Goal: Task Accomplishment & Management: Manage account settings

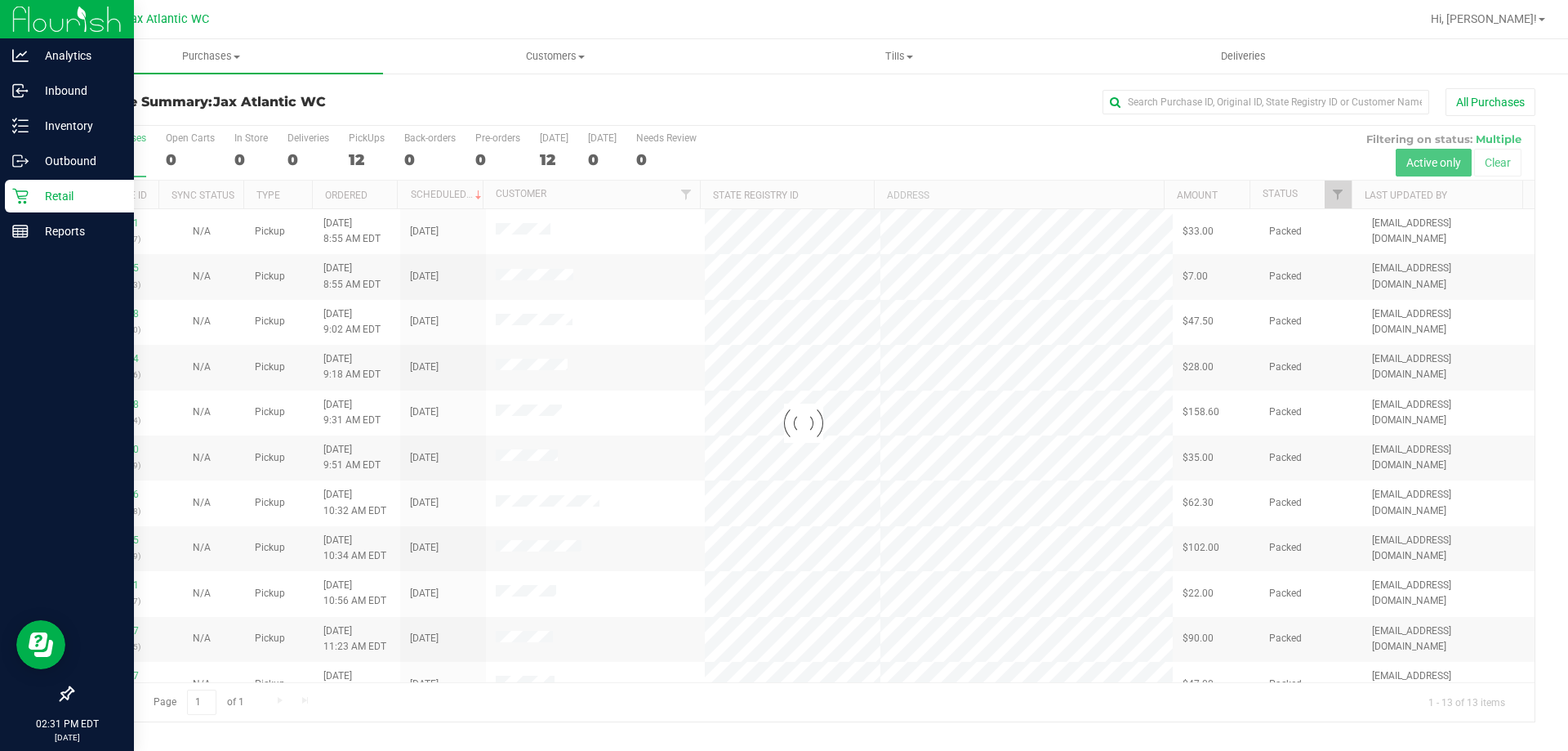
click at [26, 198] on icon at bounding box center [20, 196] width 16 height 16
click at [25, 228] on line at bounding box center [20, 228] width 15 height 0
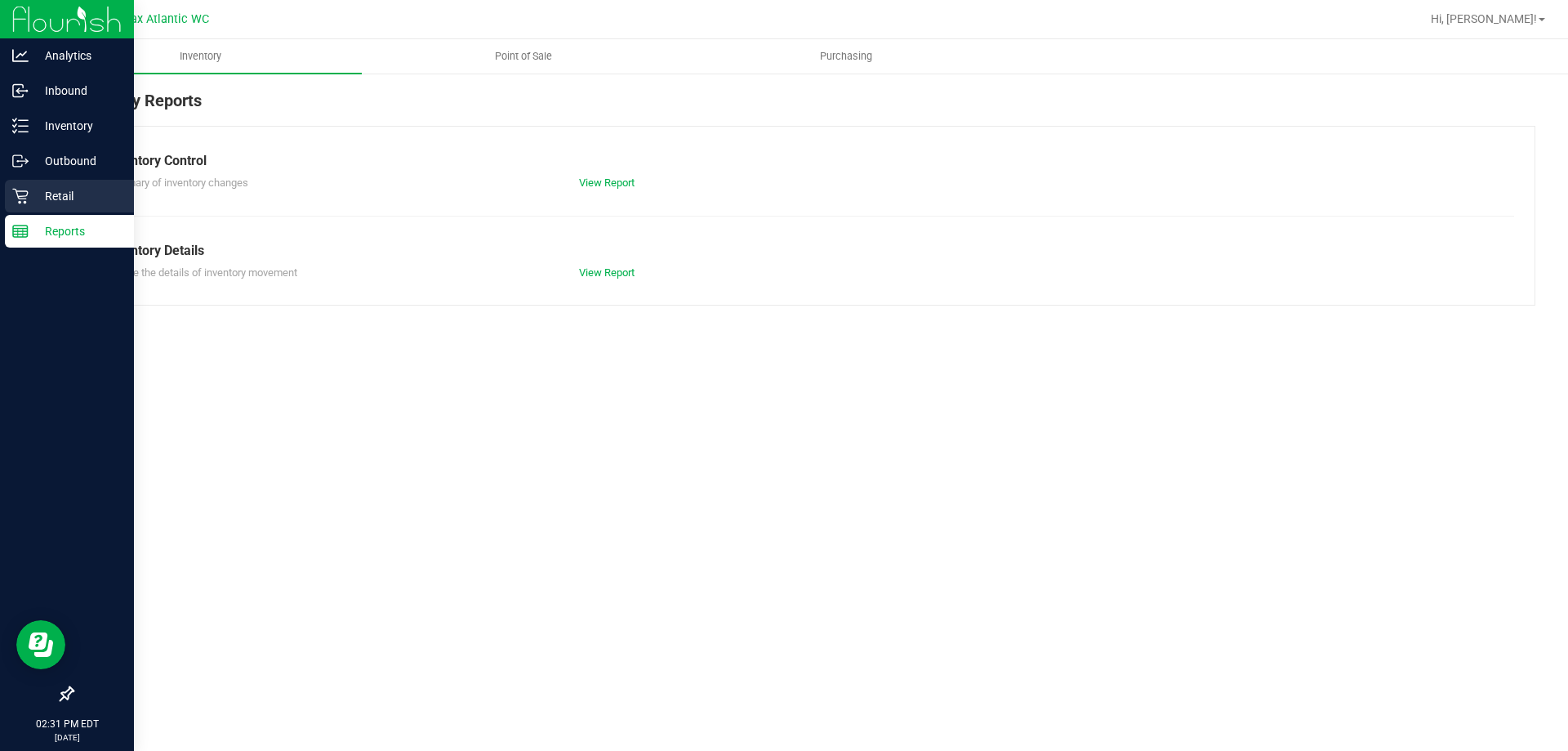
click at [36, 192] on p "Retail" at bounding box center [77, 196] width 98 height 20
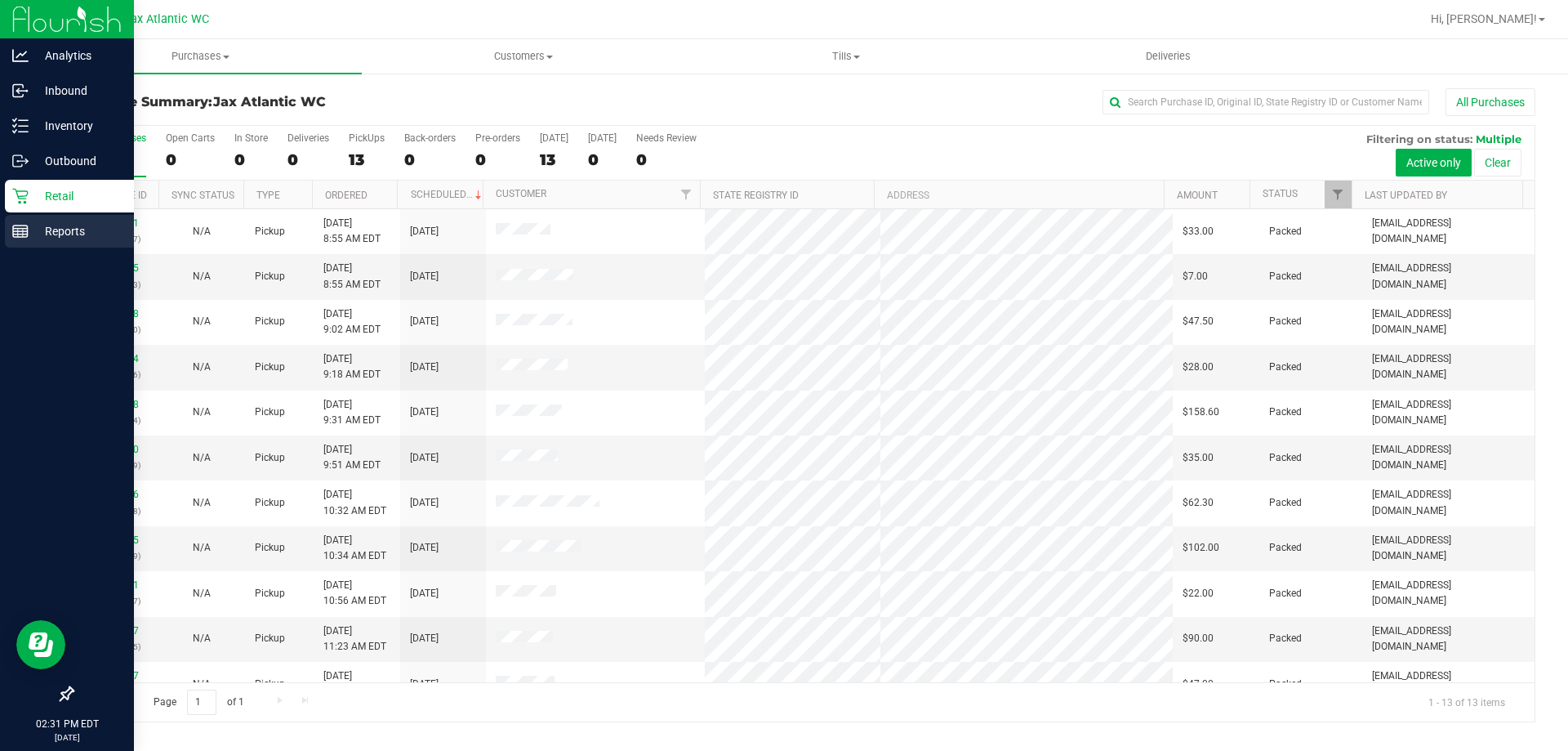
click at [12, 236] on icon at bounding box center [20, 231] width 16 height 16
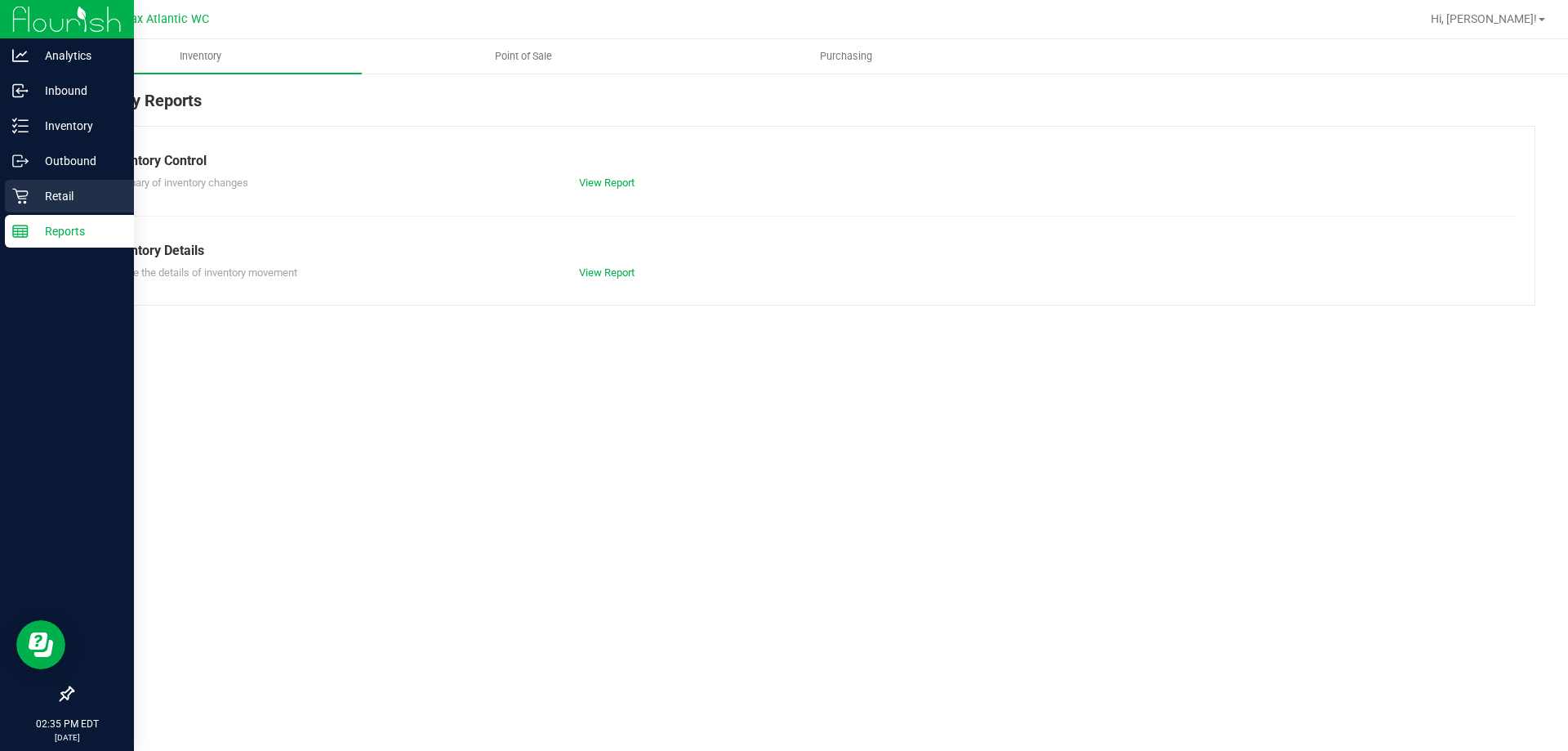
click at [18, 193] on icon at bounding box center [20, 196] width 16 height 16
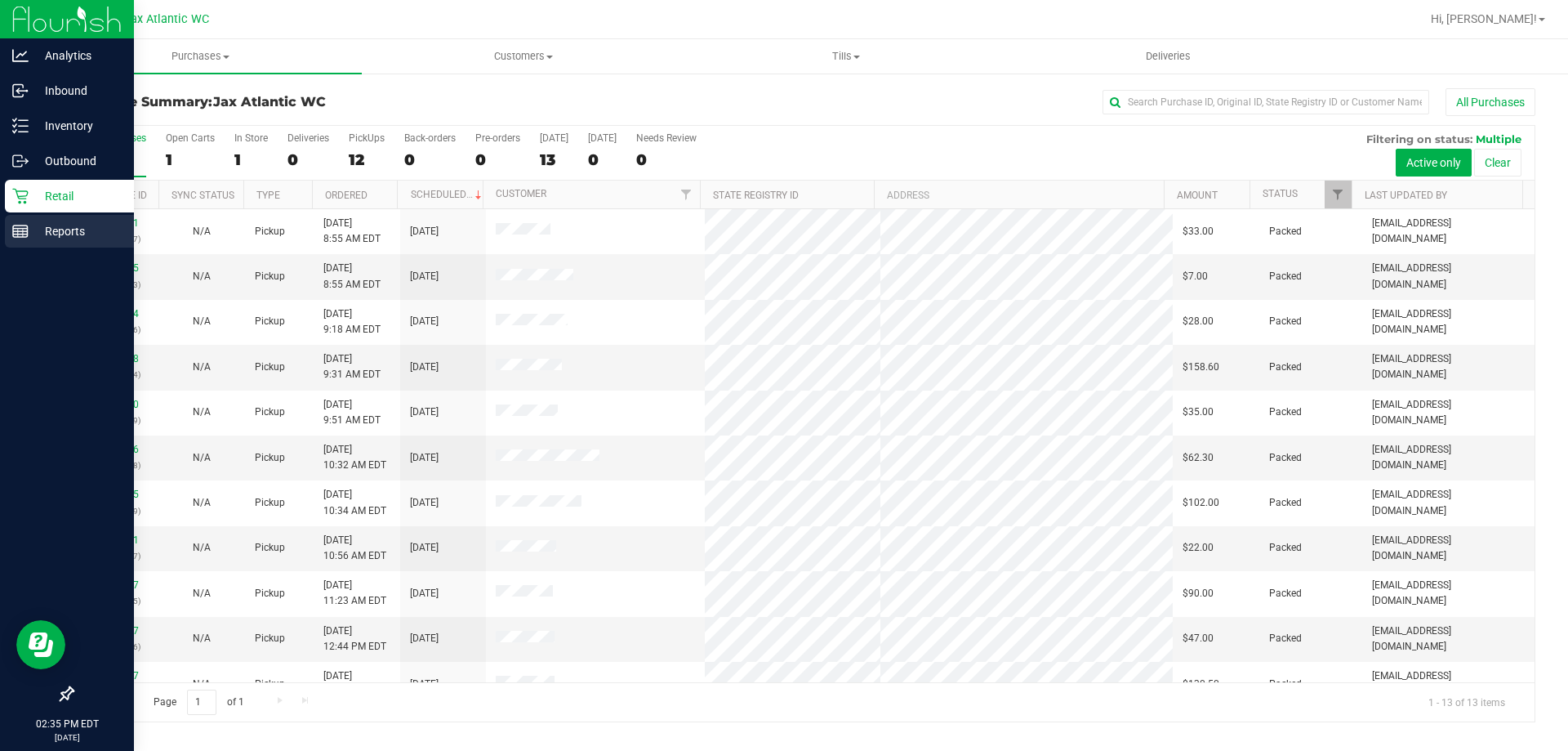
click at [29, 234] on p "Reports" at bounding box center [77, 231] width 98 height 20
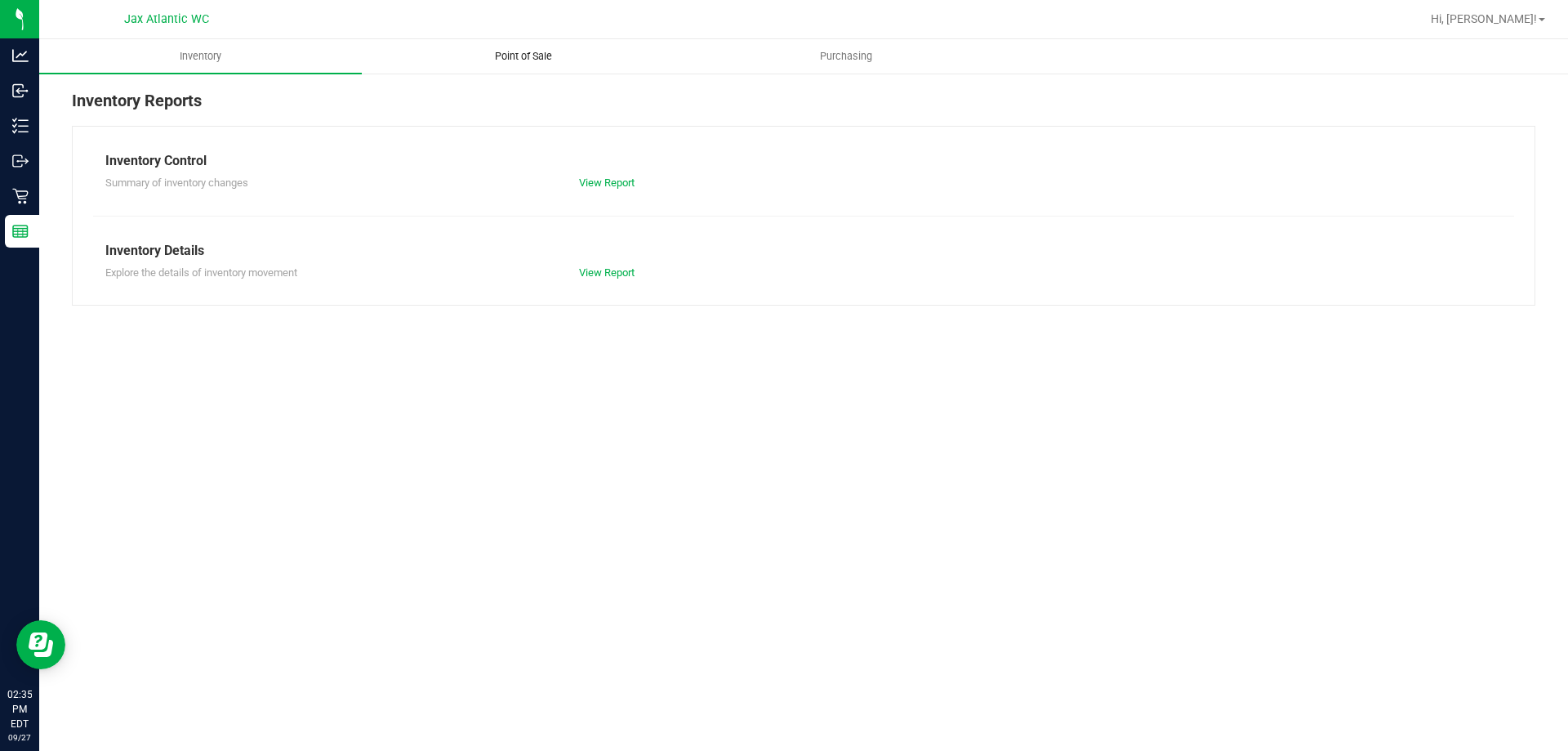
click at [519, 59] on span "Point of Sale" at bounding box center [523, 56] width 101 height 15
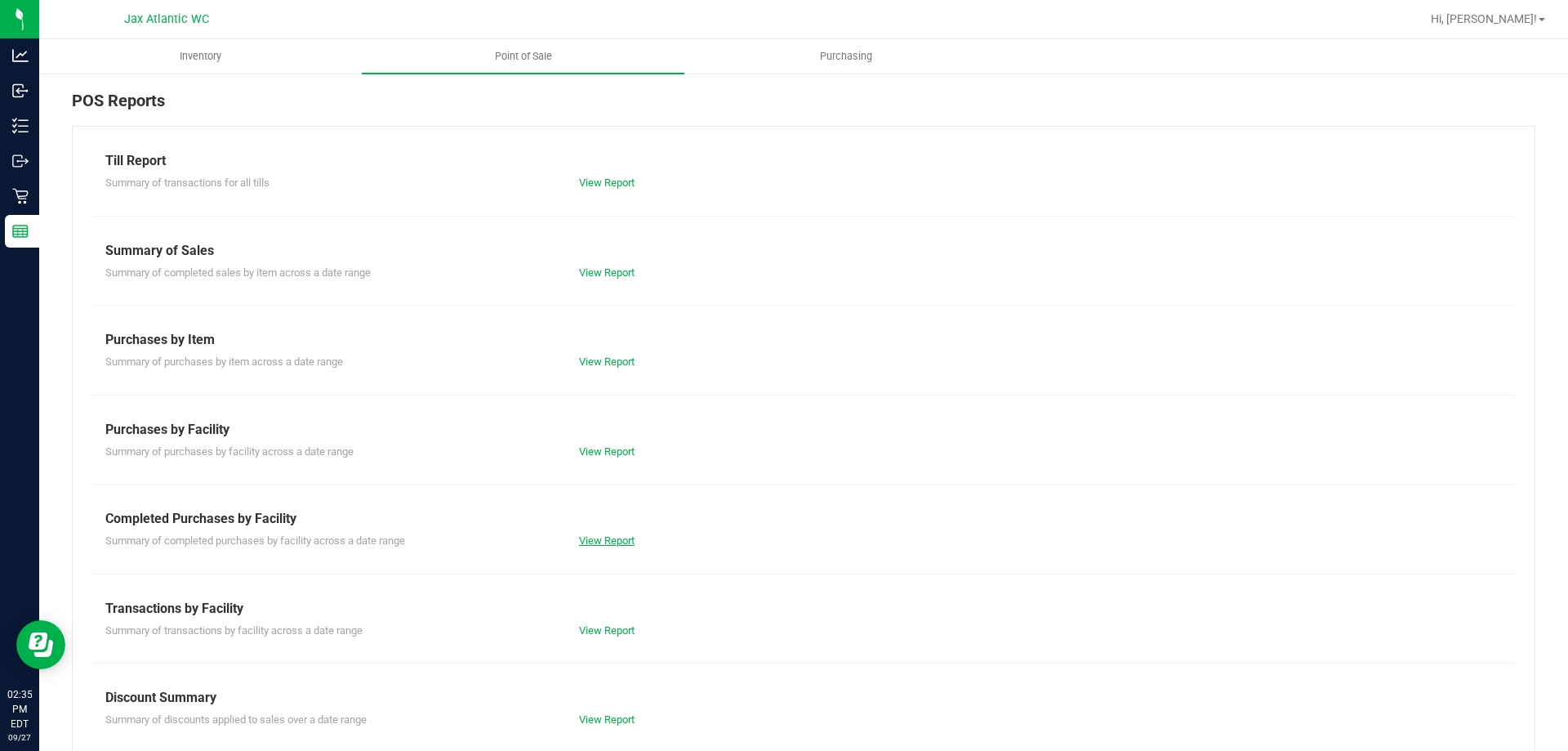
click at [592, 538] on link "View Report" at bounding box center [607, 541] width 55 height 12
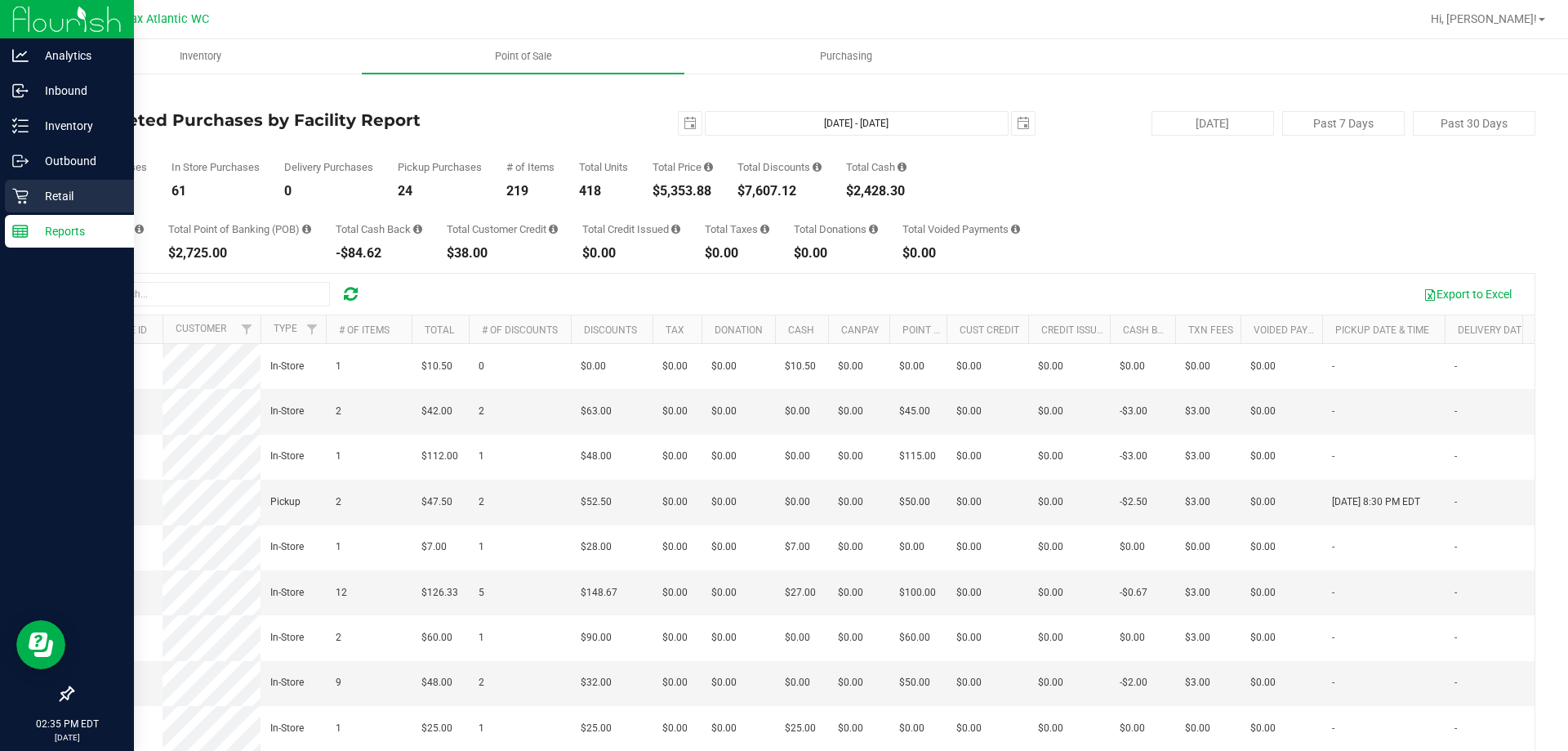
click at [22, 190] on icon at bounding box center [20, 196] width 16 height 16
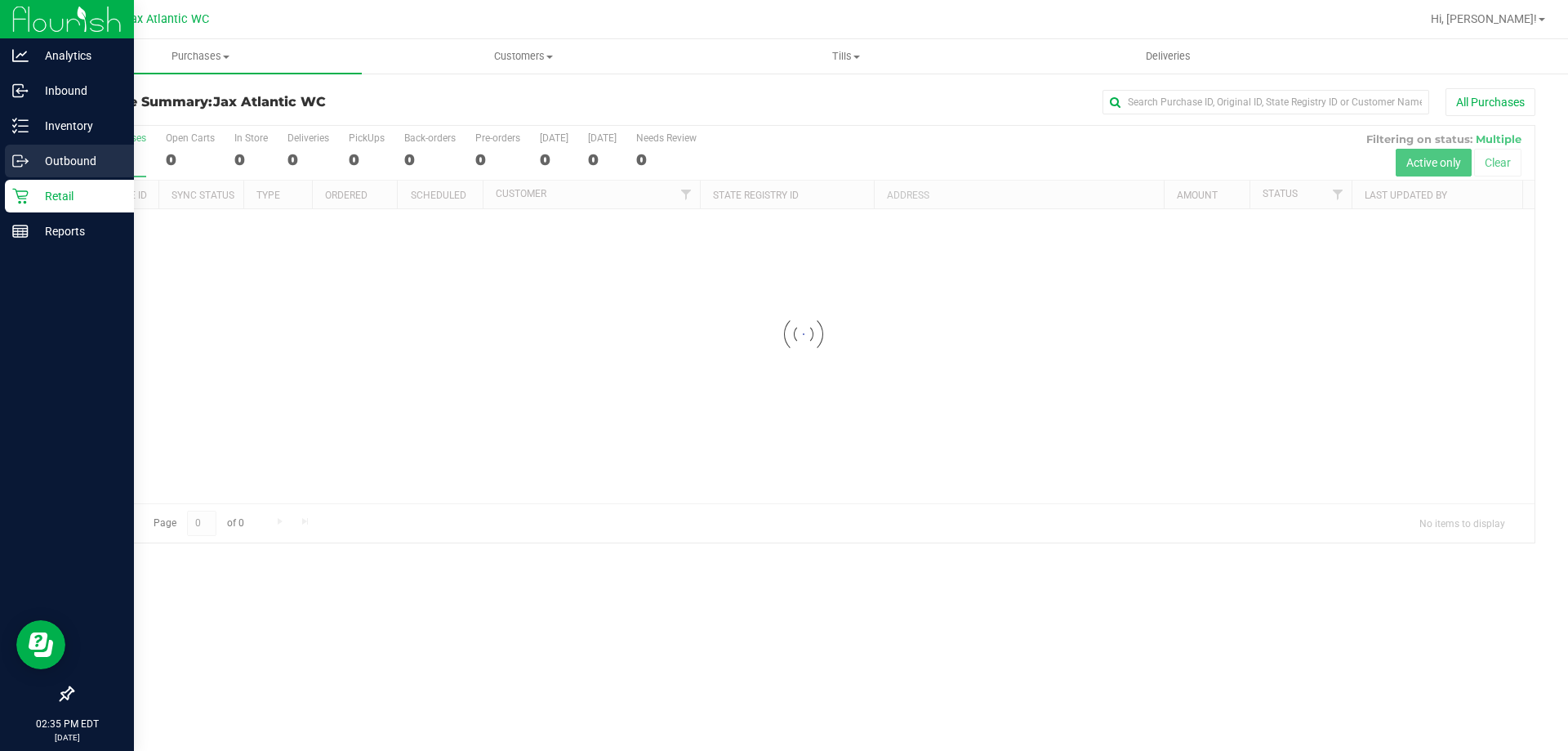
click at [22, 168] on icon at bounding box center [20, 161] width 16 height 16
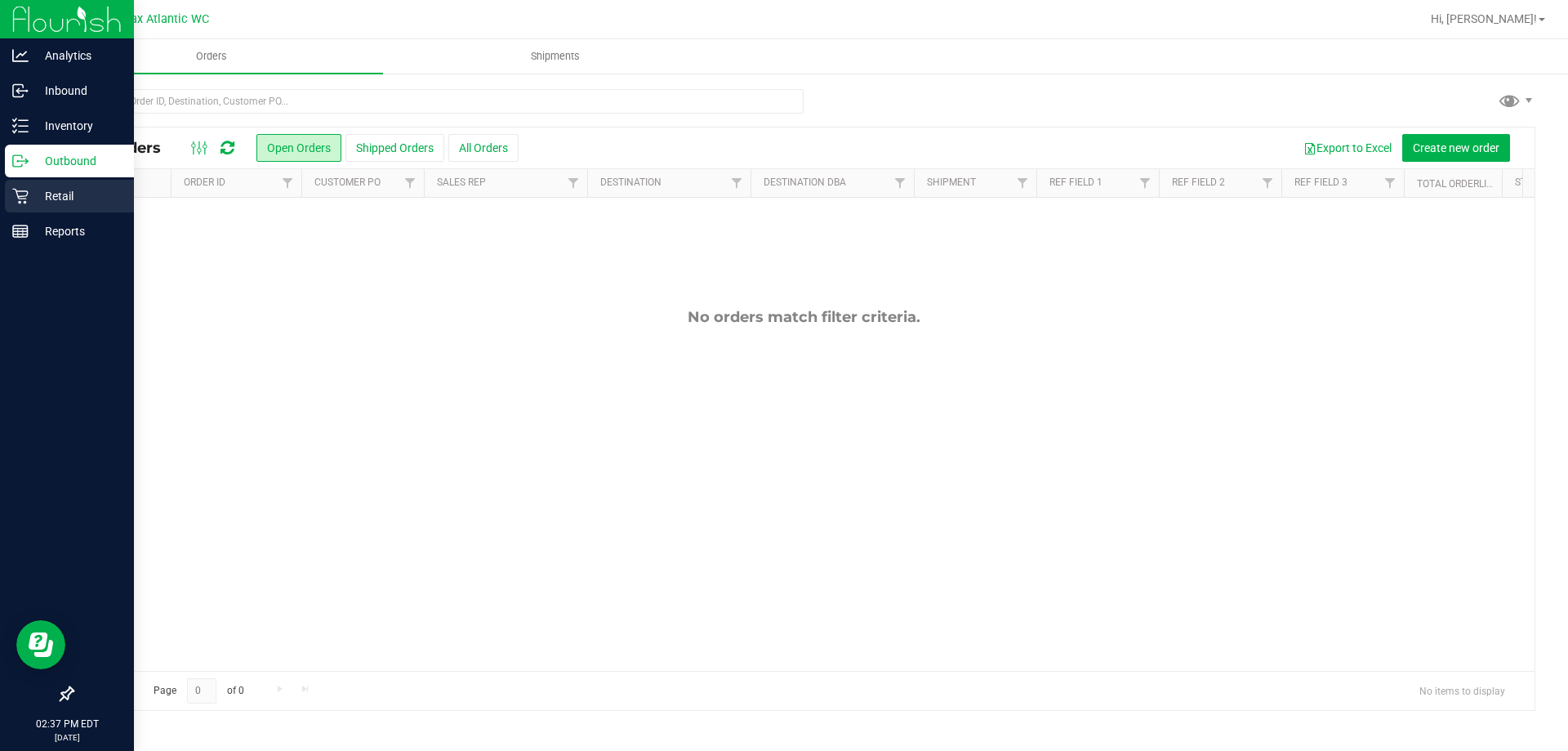
click at [35, 201] on p "Retail" at bounding box center [77, 196] width 98 height 20
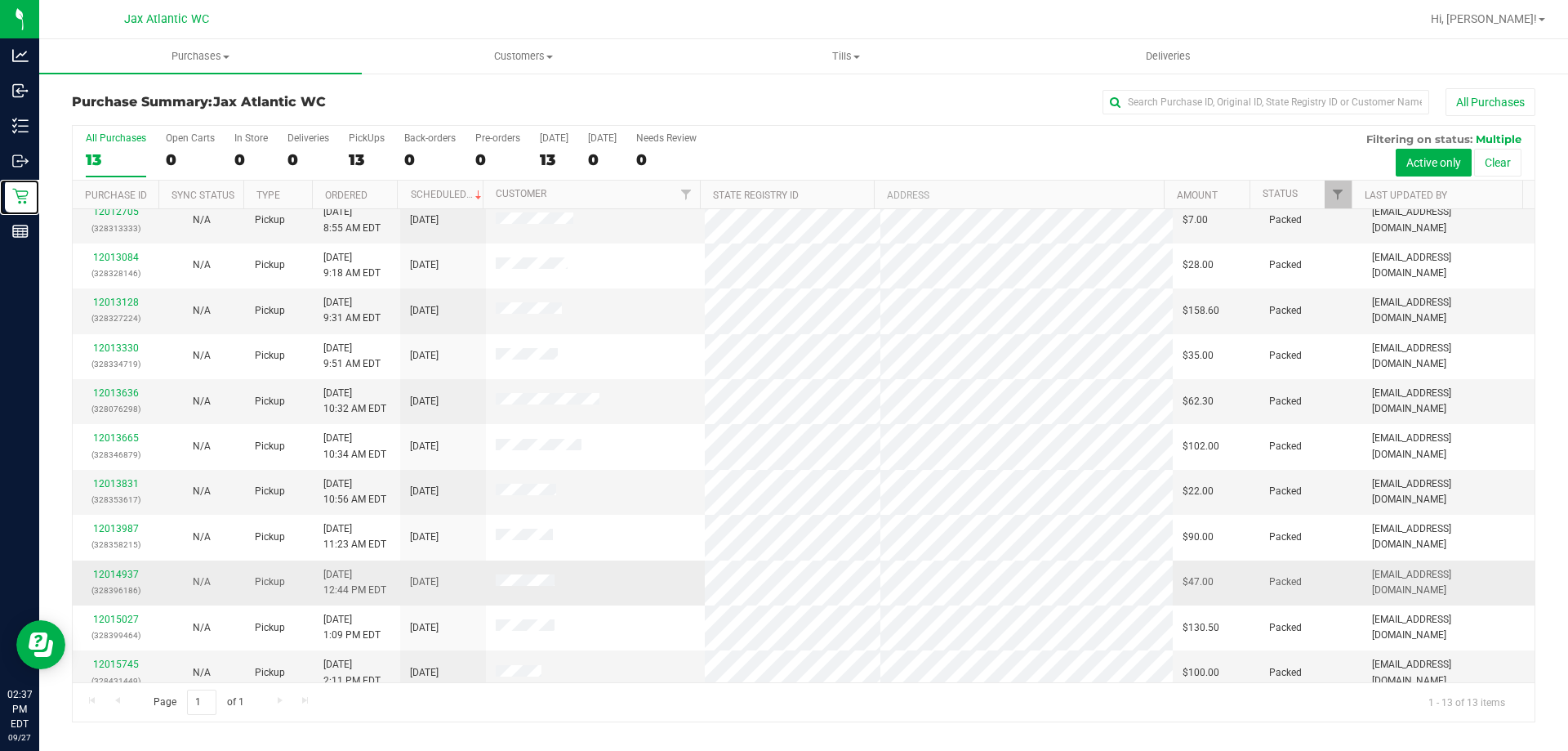
scroll to position [114, 0]
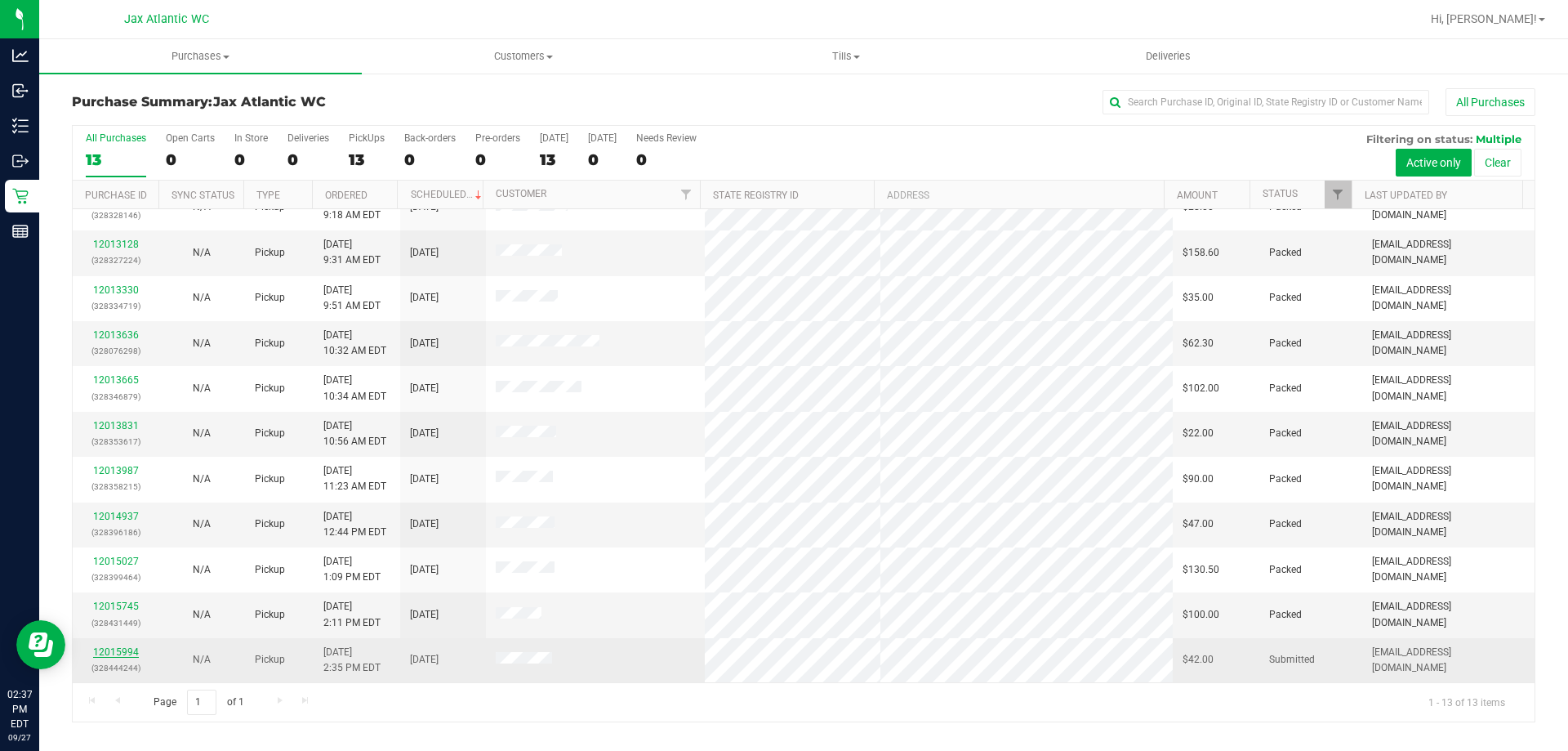
click at [129, 652] on link "12015994" at bounding box center [116, 652] width 46 height 11
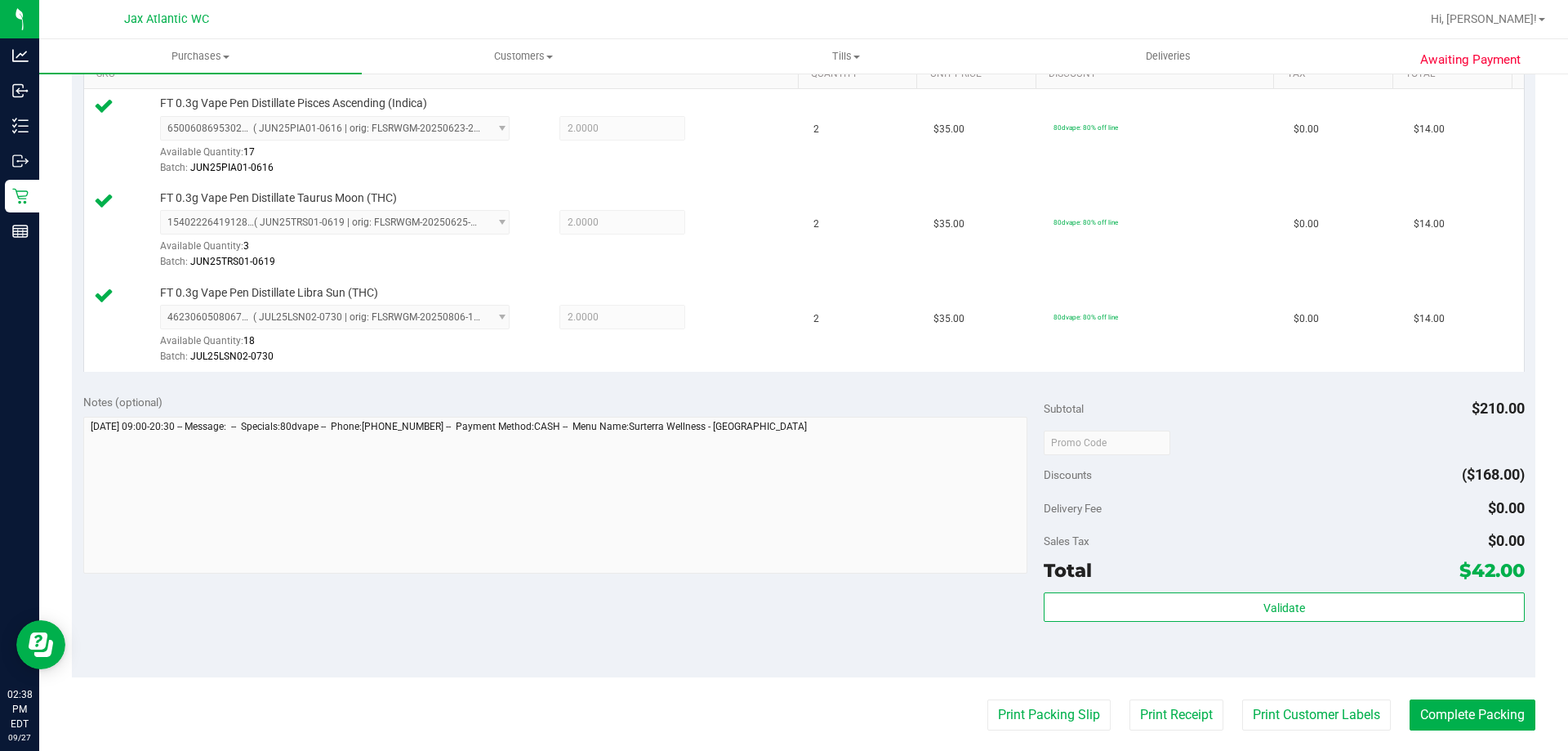
scroll to position [572, 0]
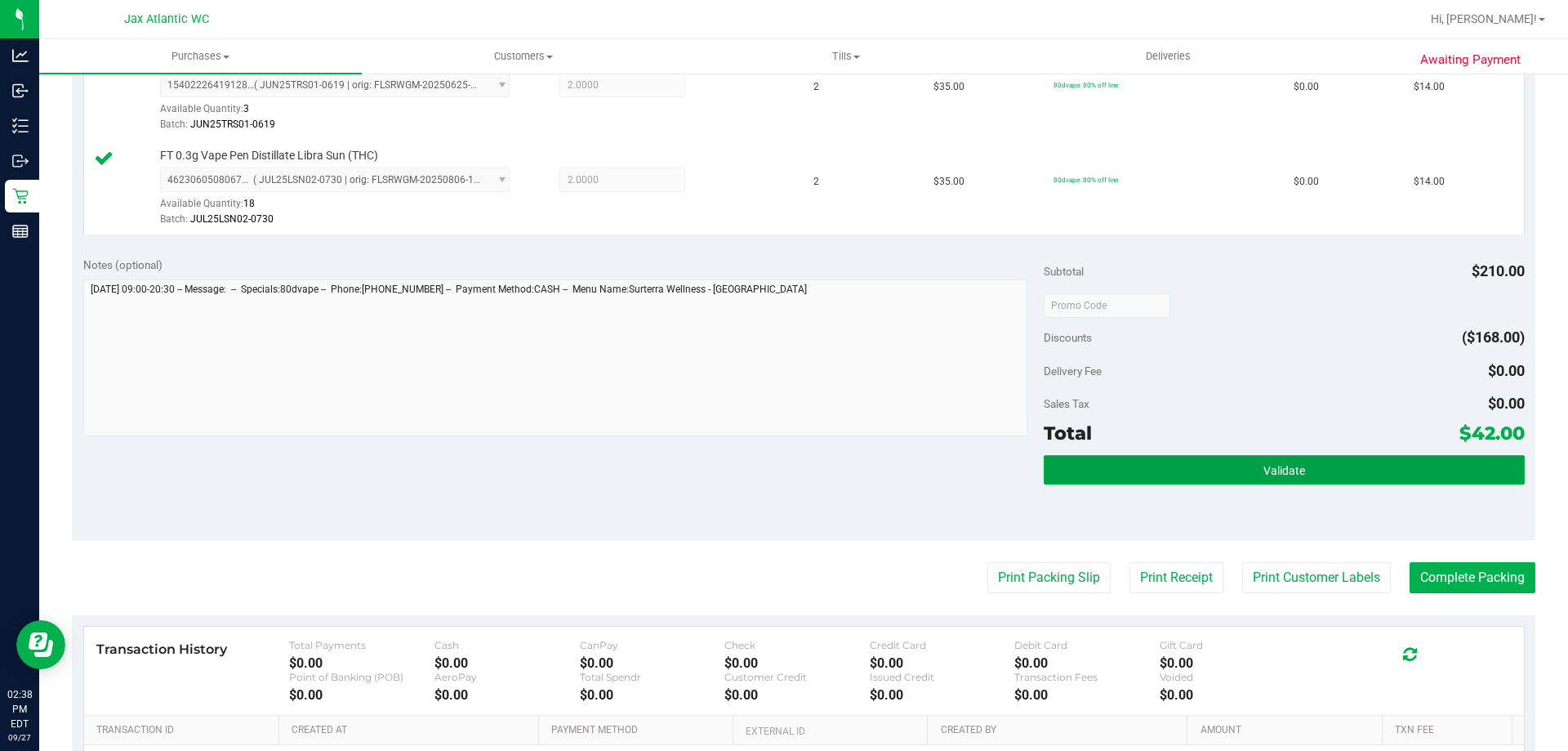
click at [1118, 478] on button "Validate" at bounding box center [1283, 470] width 480 height 29
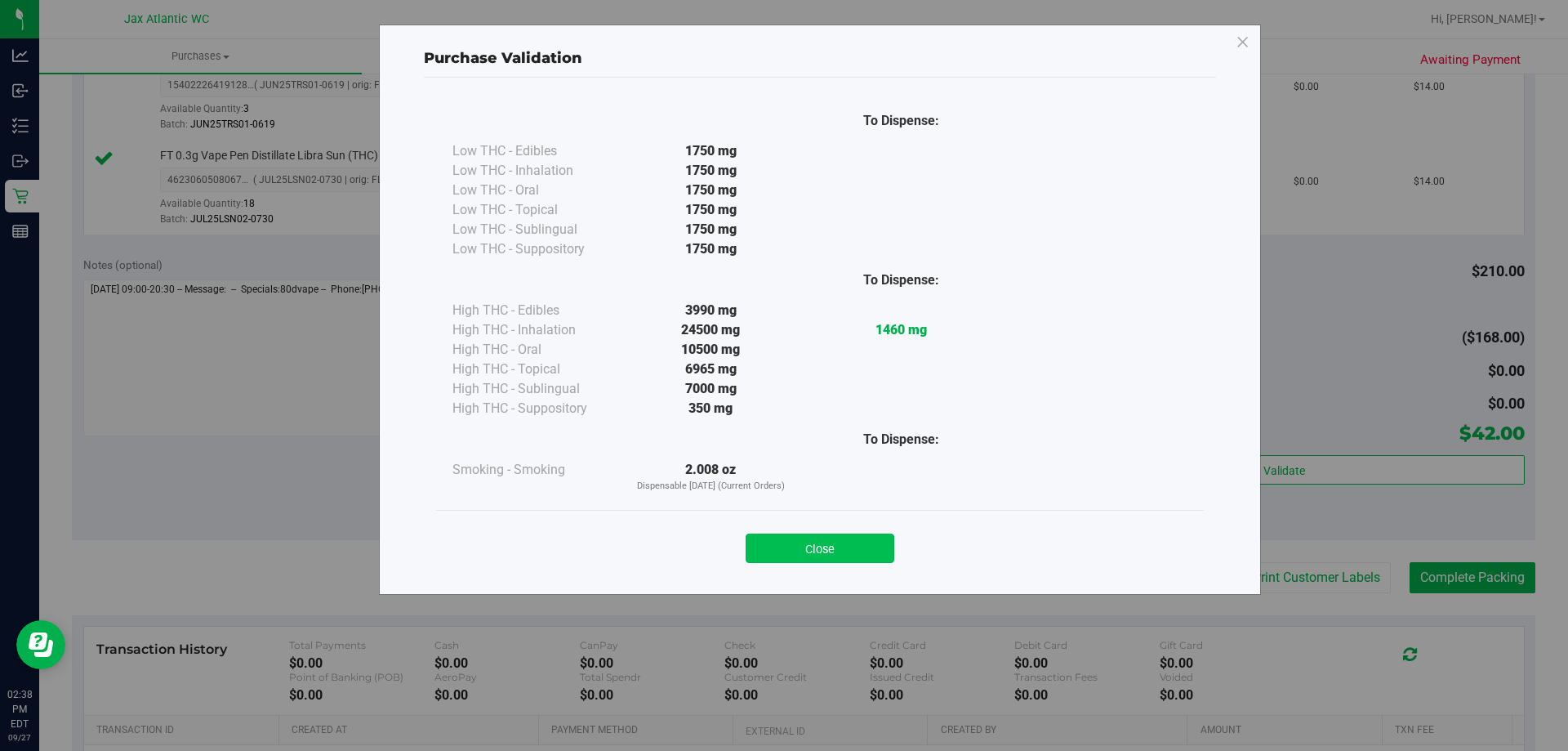
click at [856, 536] on button "Close" at bounding box center [820, 549] width 149 height 29
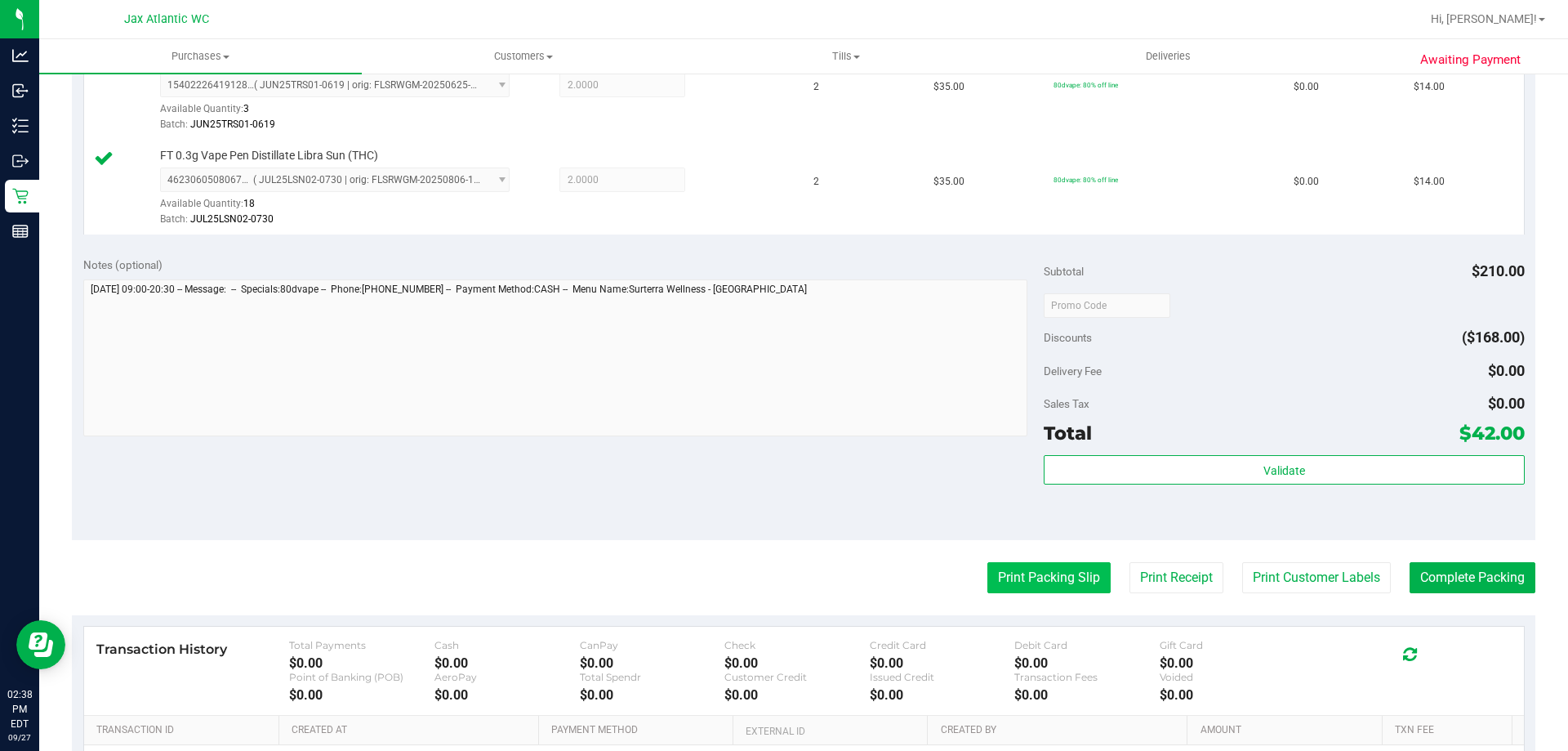
click at [996, 579] on button "Print Packing Slip" at bounding box center [1049, 578] width 124 height 31
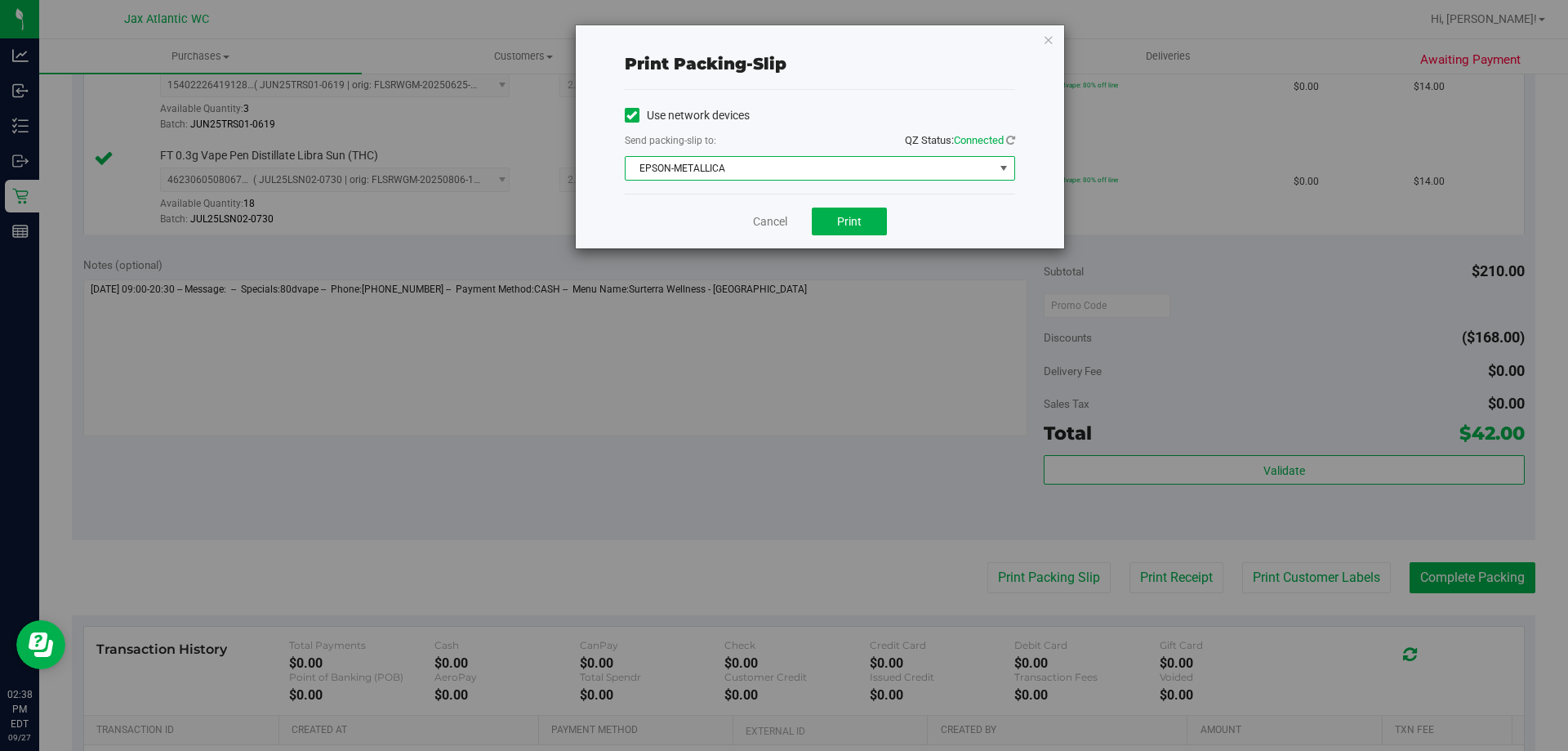
click at [800, 170] on span "EPSON-METALLICA" at bounding box center [810, 168] width 368 height 22
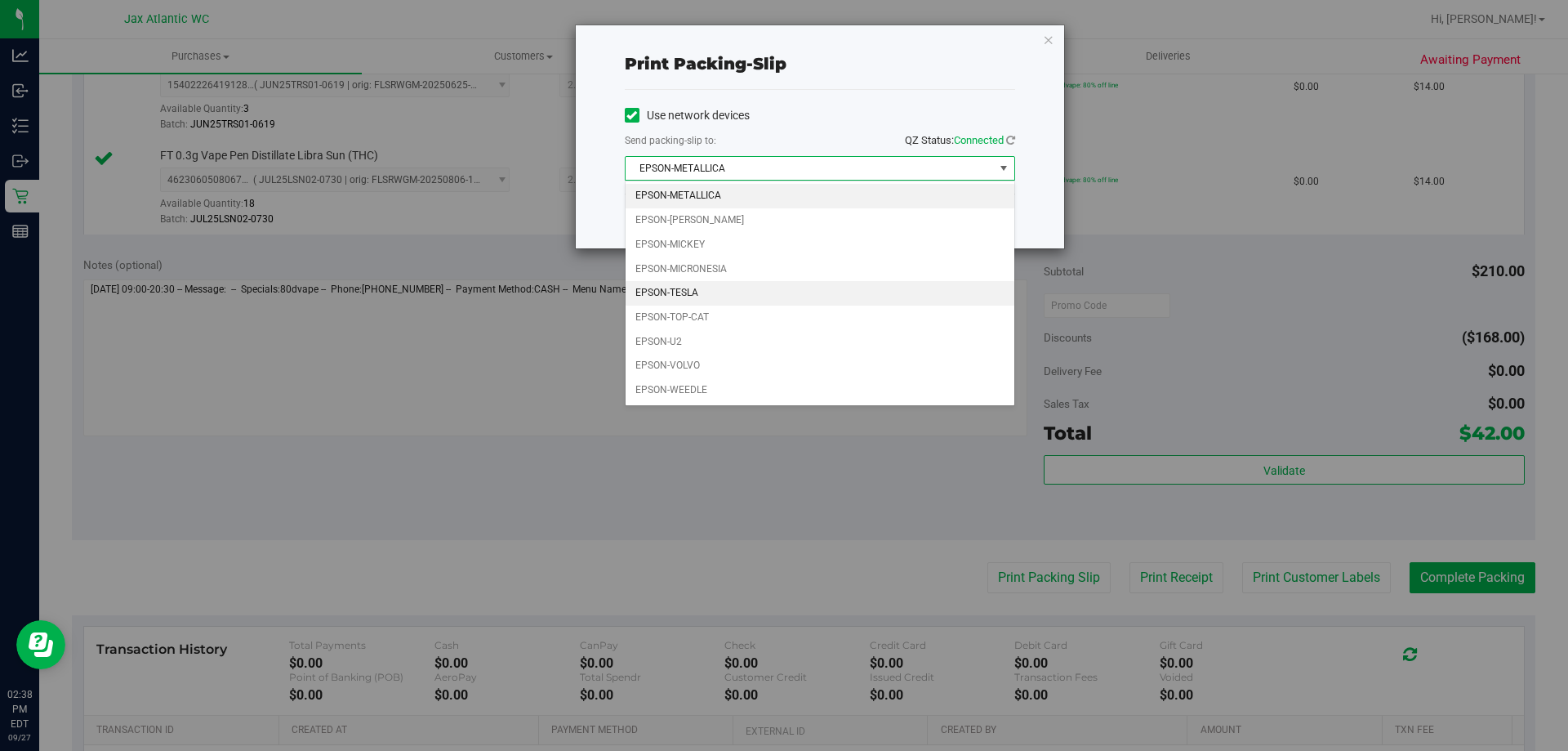
click at [687, 288] on li "EPSON-TESLA" at bounding box center [821, 293] width 389 height 24
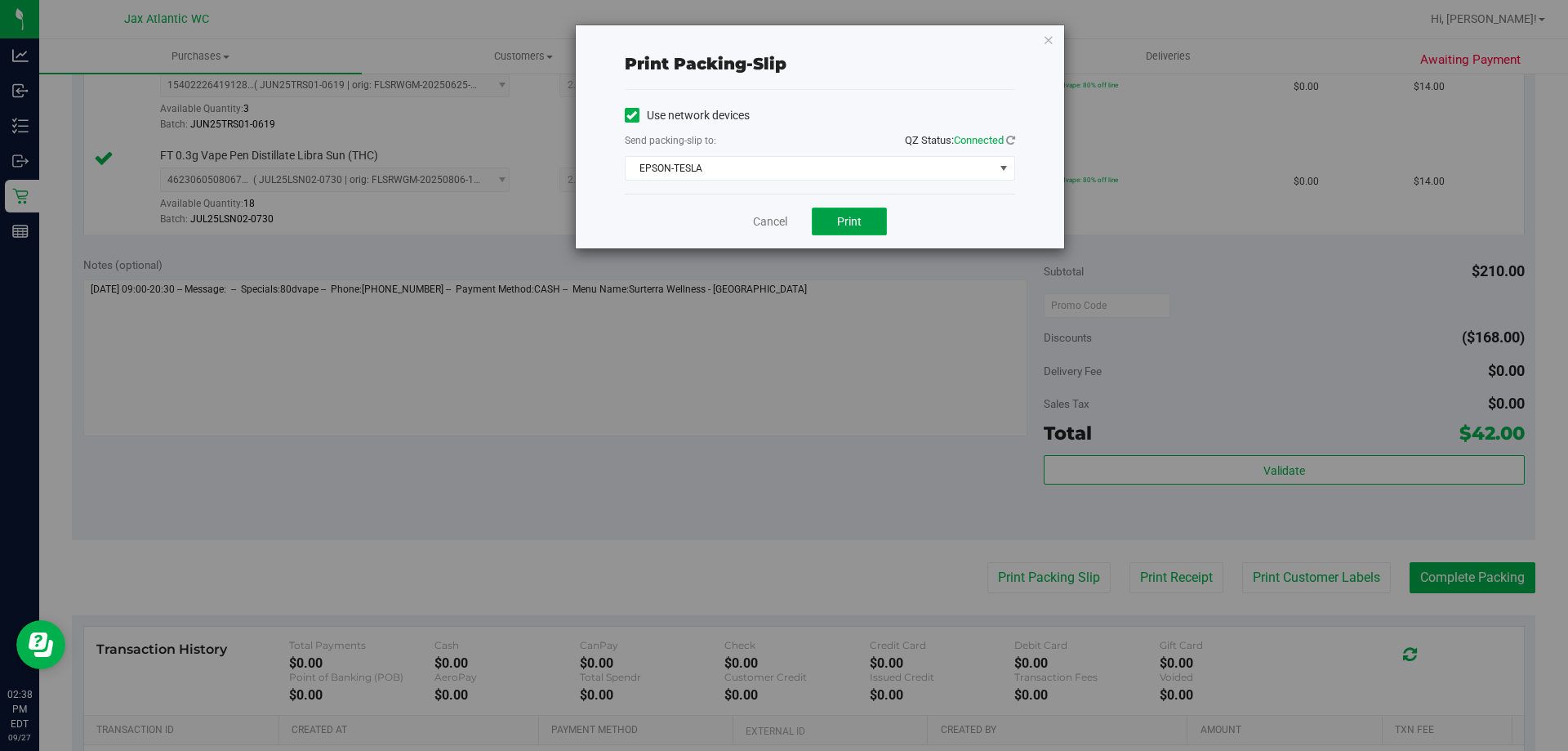
click at [837, 228] on span "Print" at bounding box center [849, 221] width 24 height 13
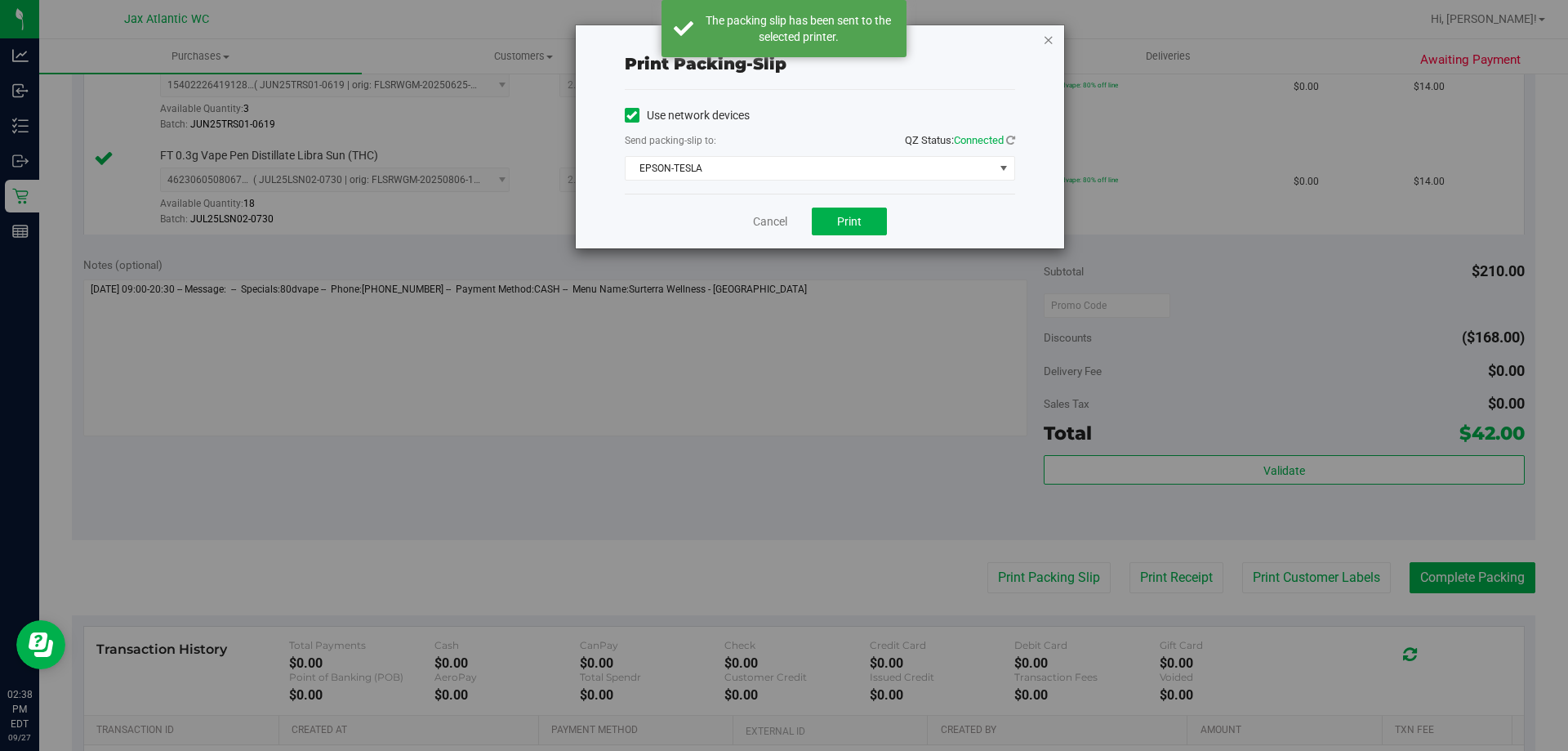
click at [1047, 43] on icon "button" at bounding box center [1048, 39] width 11 height 20
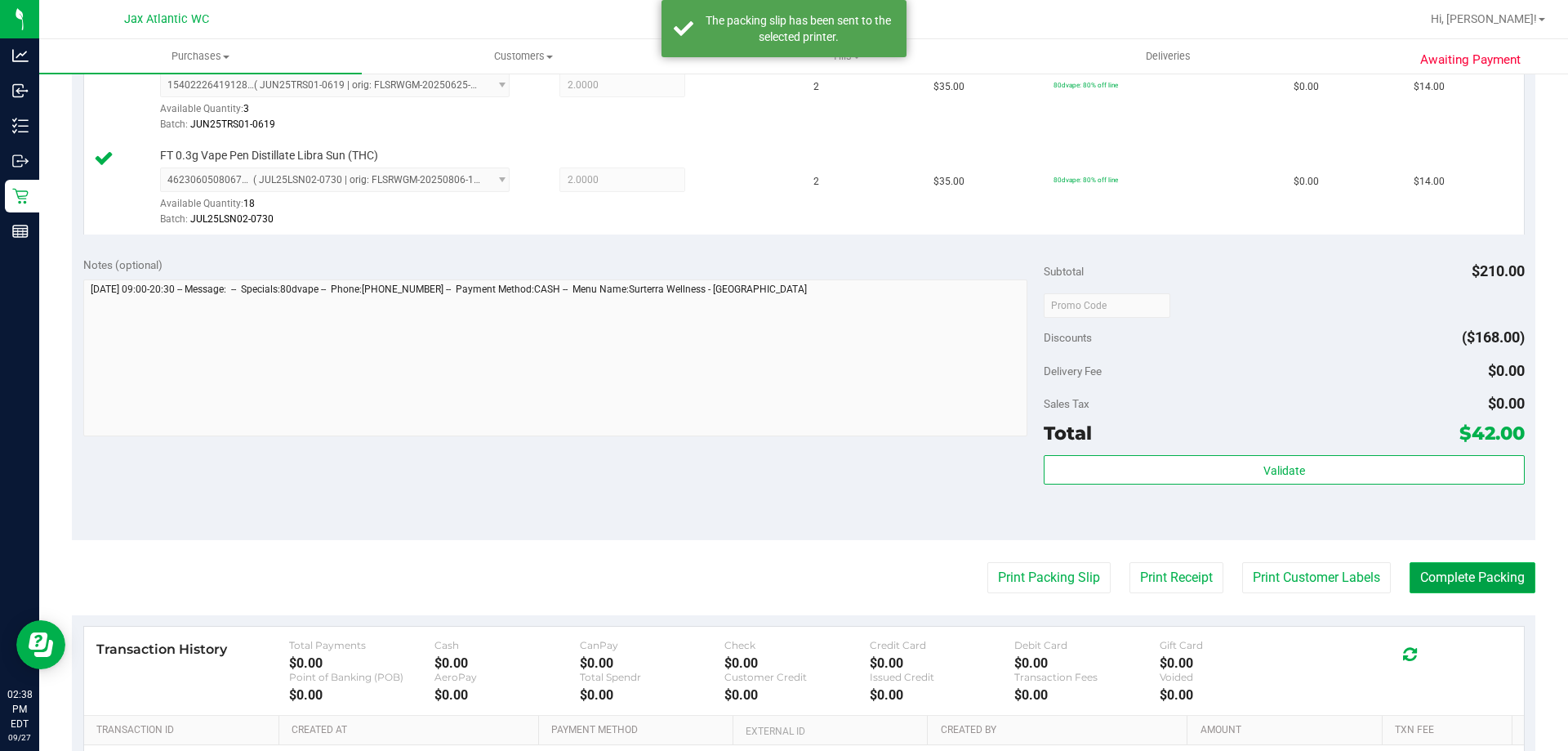
click at [1428, 588] on button "Complete Packing" at bounding box center [1472, 578] width 125 height 31
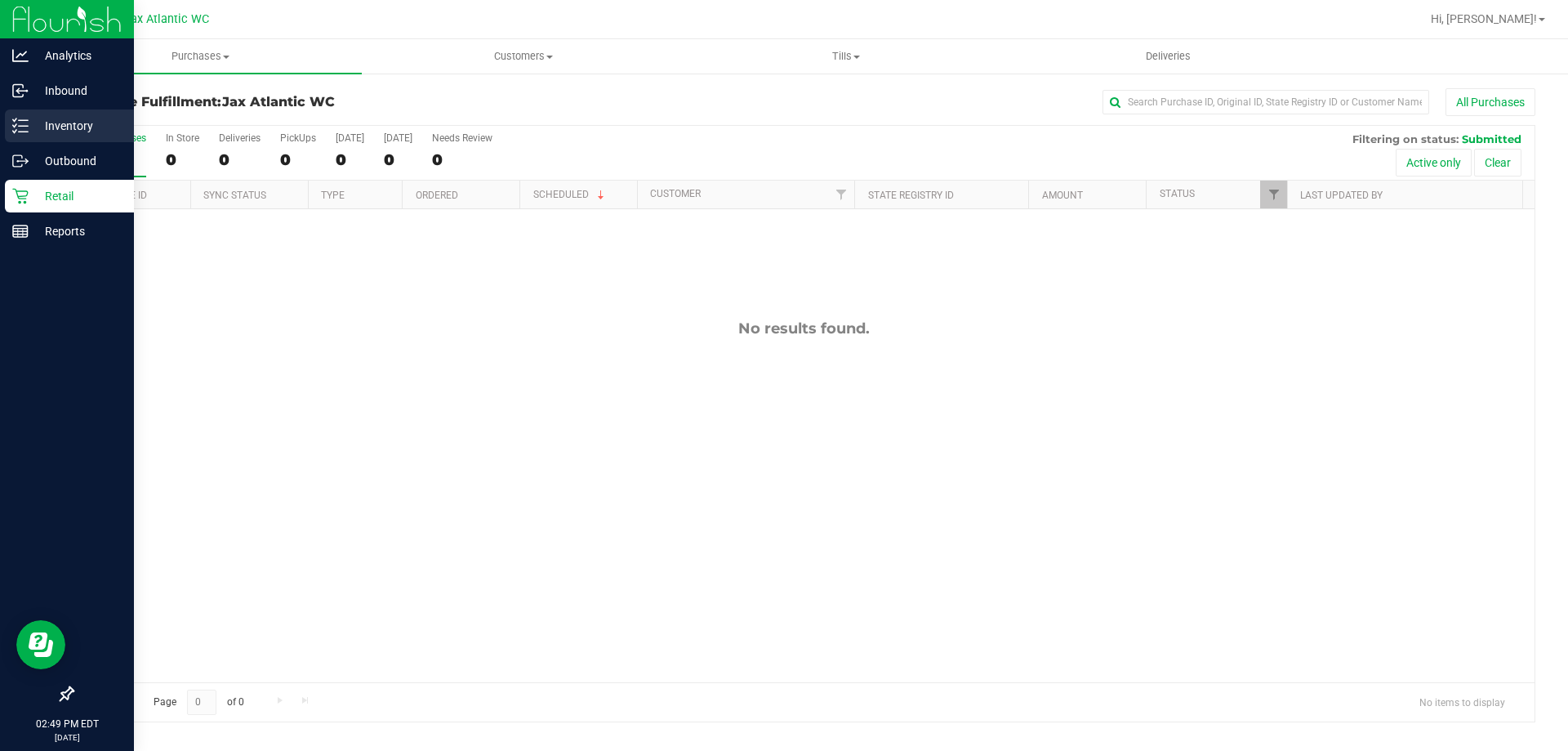
click at [27, 137] on div "Inventory" at bounding box center [69, 126] width 129 height 33
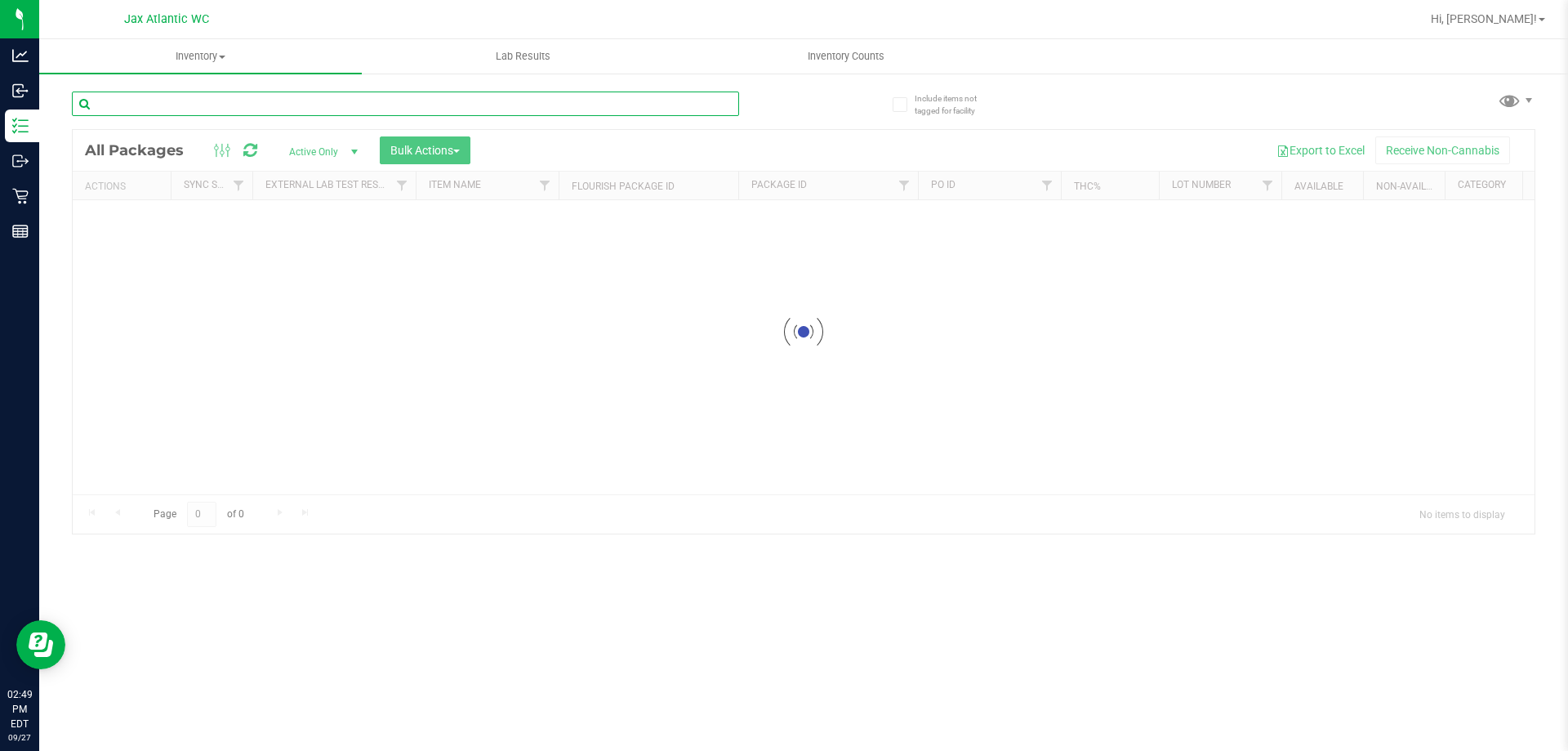
click at [191, 96] on input "text" at bounding box center [406, 104] width 668 height 24
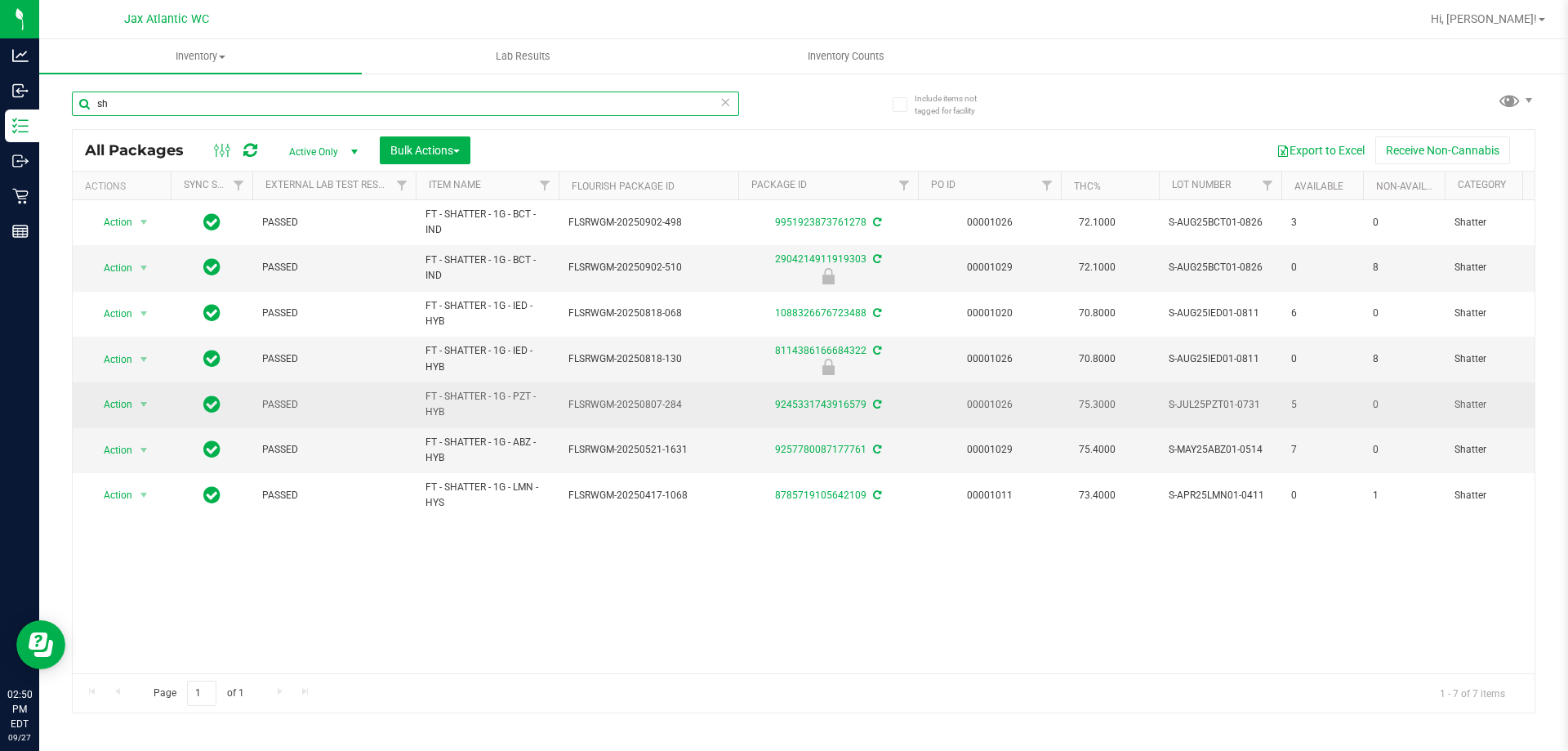
type input "s"
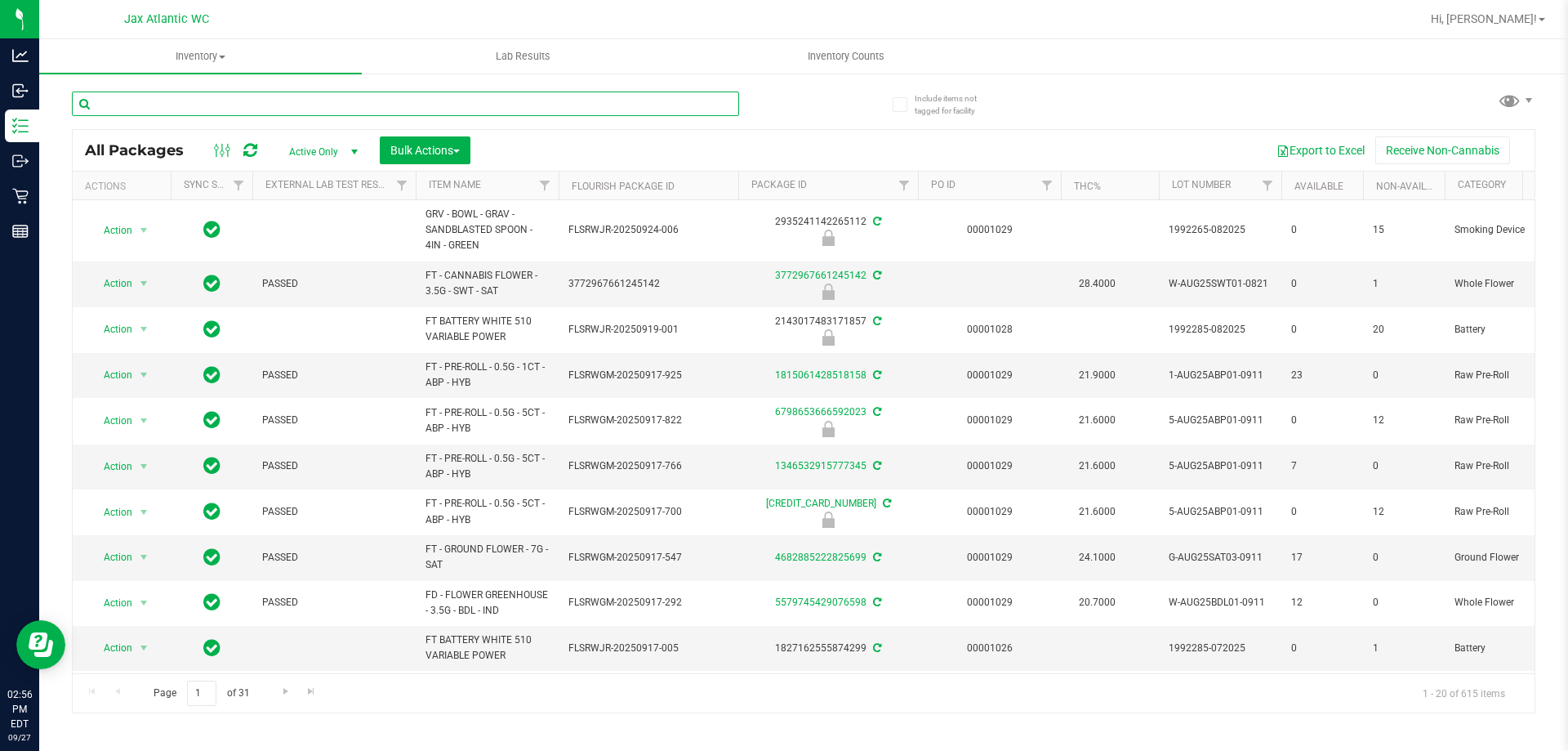
scroll to position [481, 0]
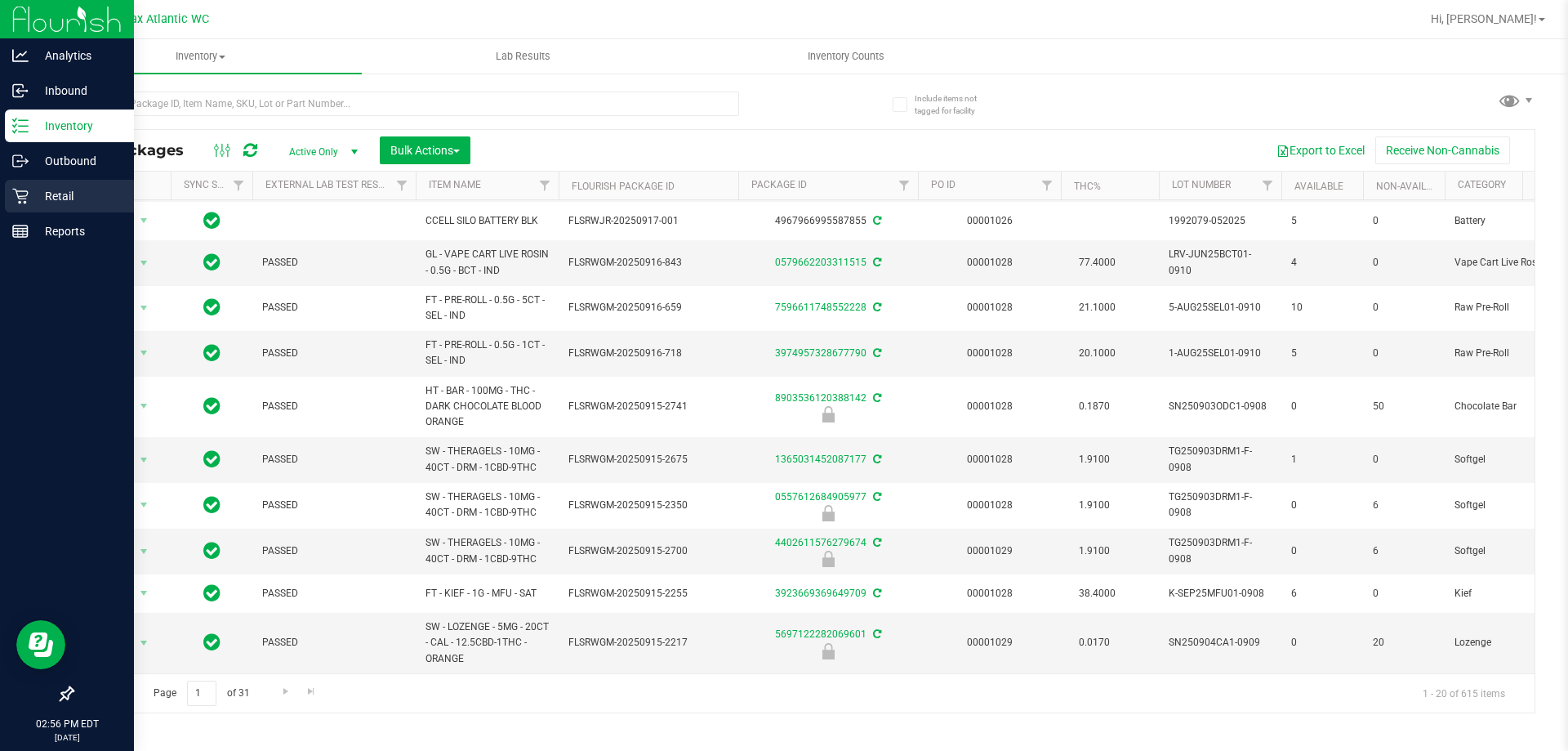
click at [20, 202] on icon at bounding box center [20, 196] width 16 height 16
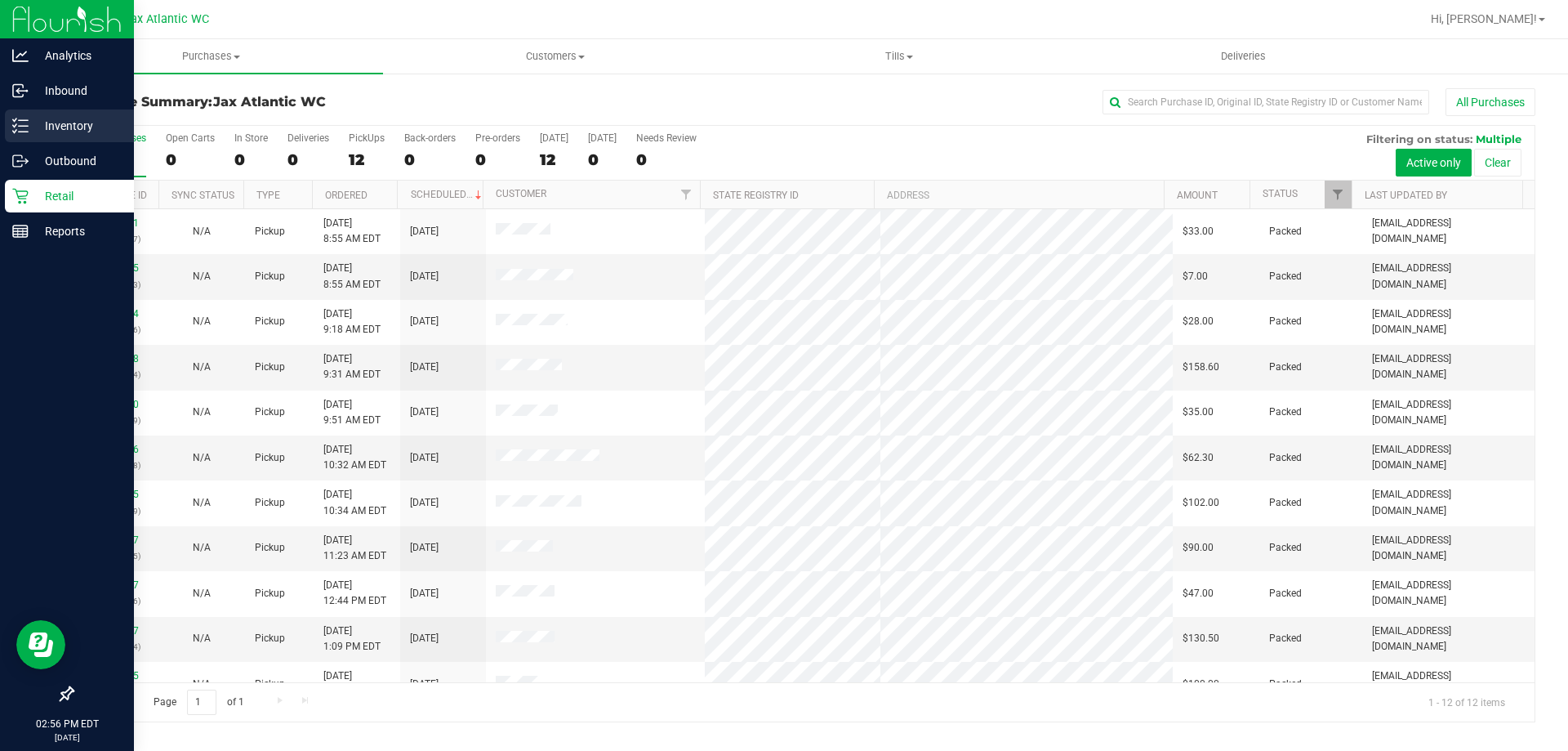
click at [21, 132] on line at bounding box center [23, 132] width 9 height 0
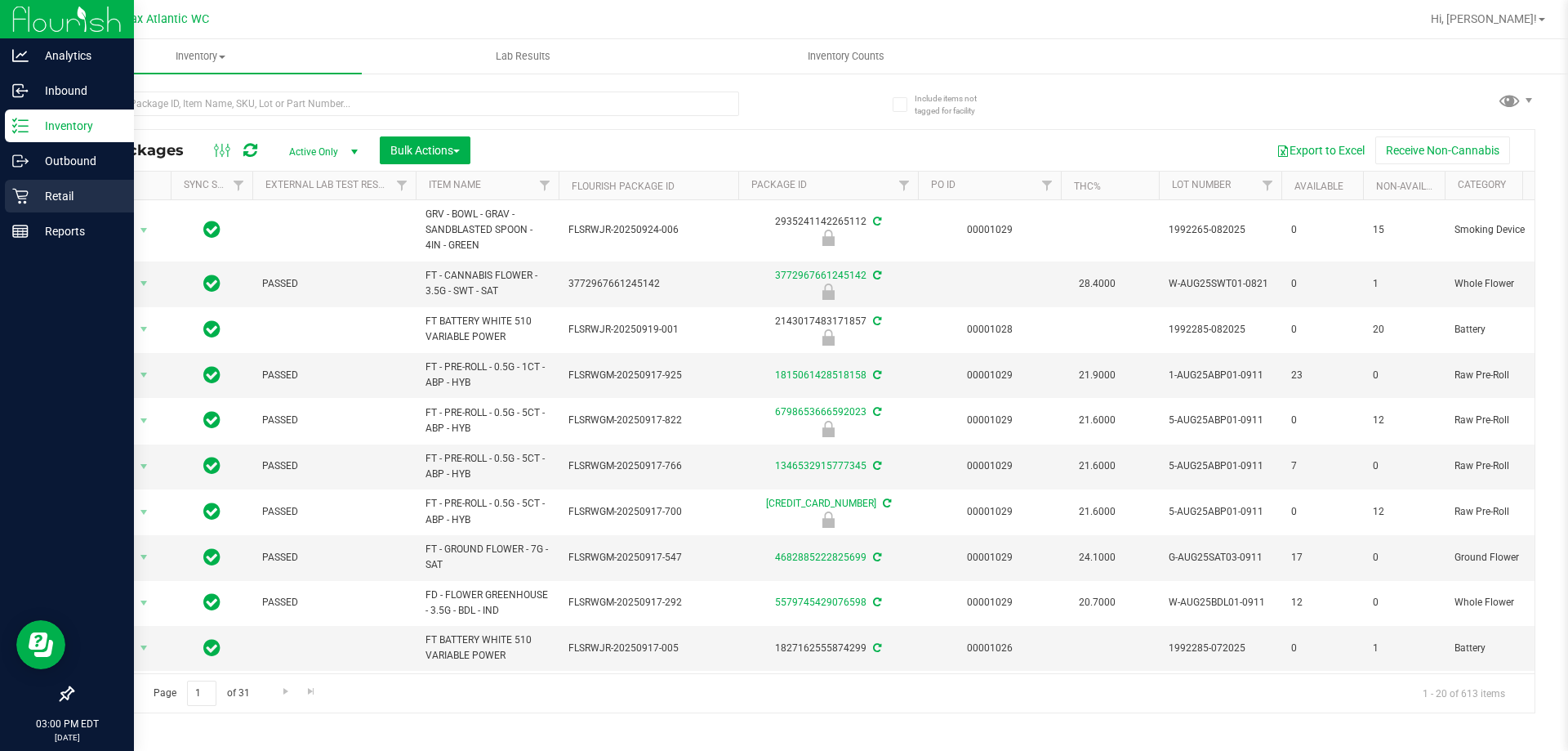
click at [31, 189] on p "Retail" at bounding box center [77, 196] width 98 height 20
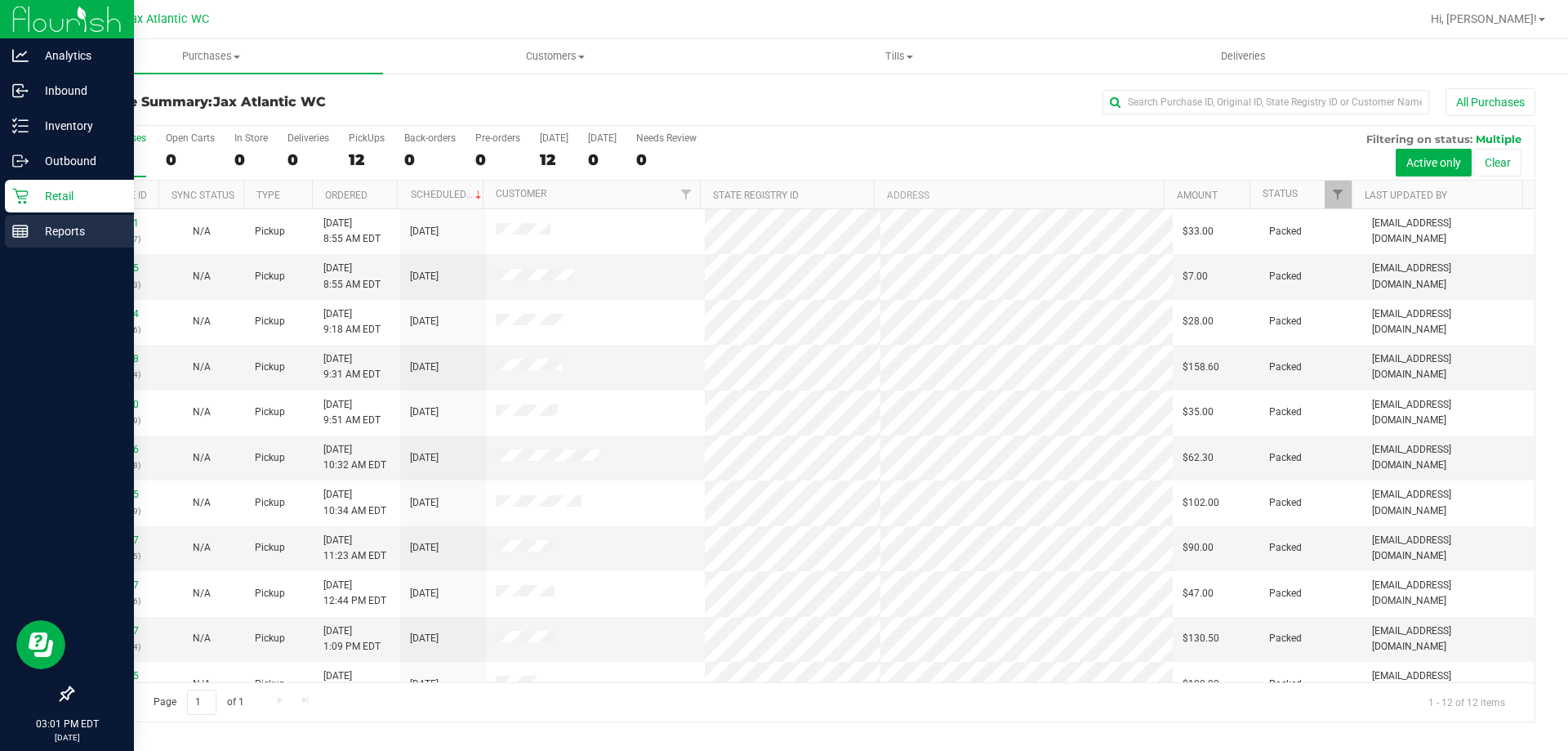
click at [60, 235] on p "Reports" at bounding box center [77, 231] width 98 height 20
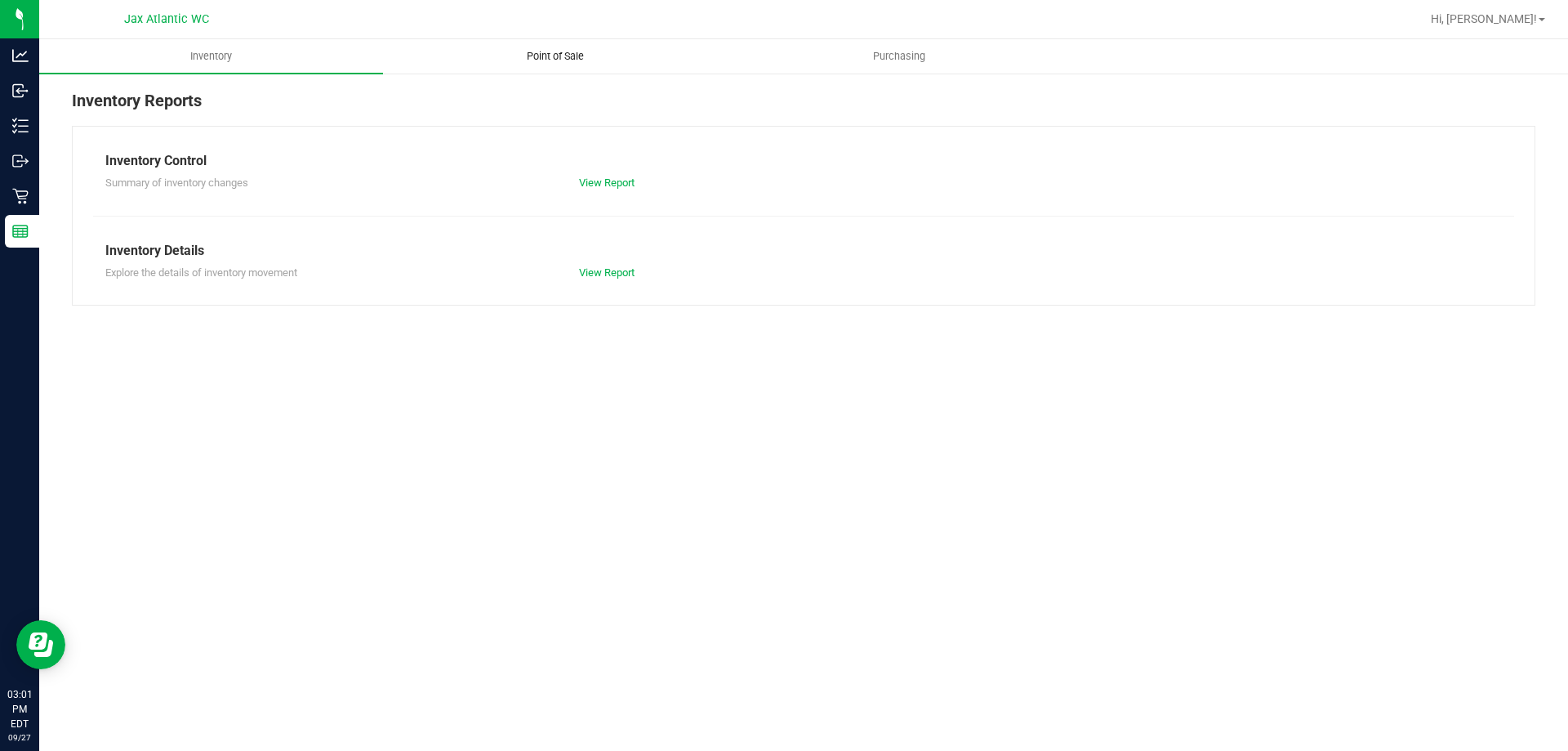
click at [531, 48] on uib-tab-heading "Point of Sale" at bounding box center [555, 56] width 342 height 33
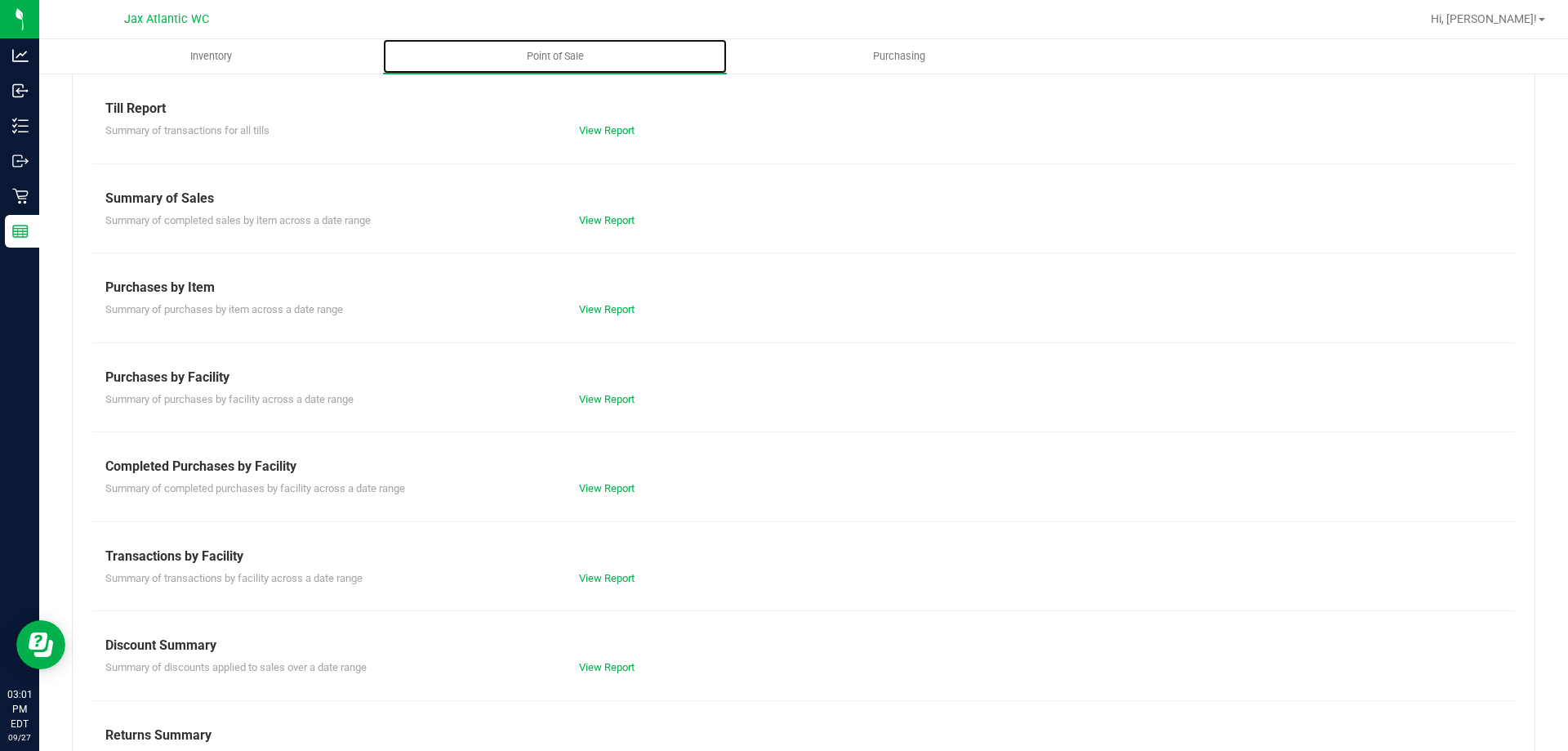
scroll to position [108, 0]
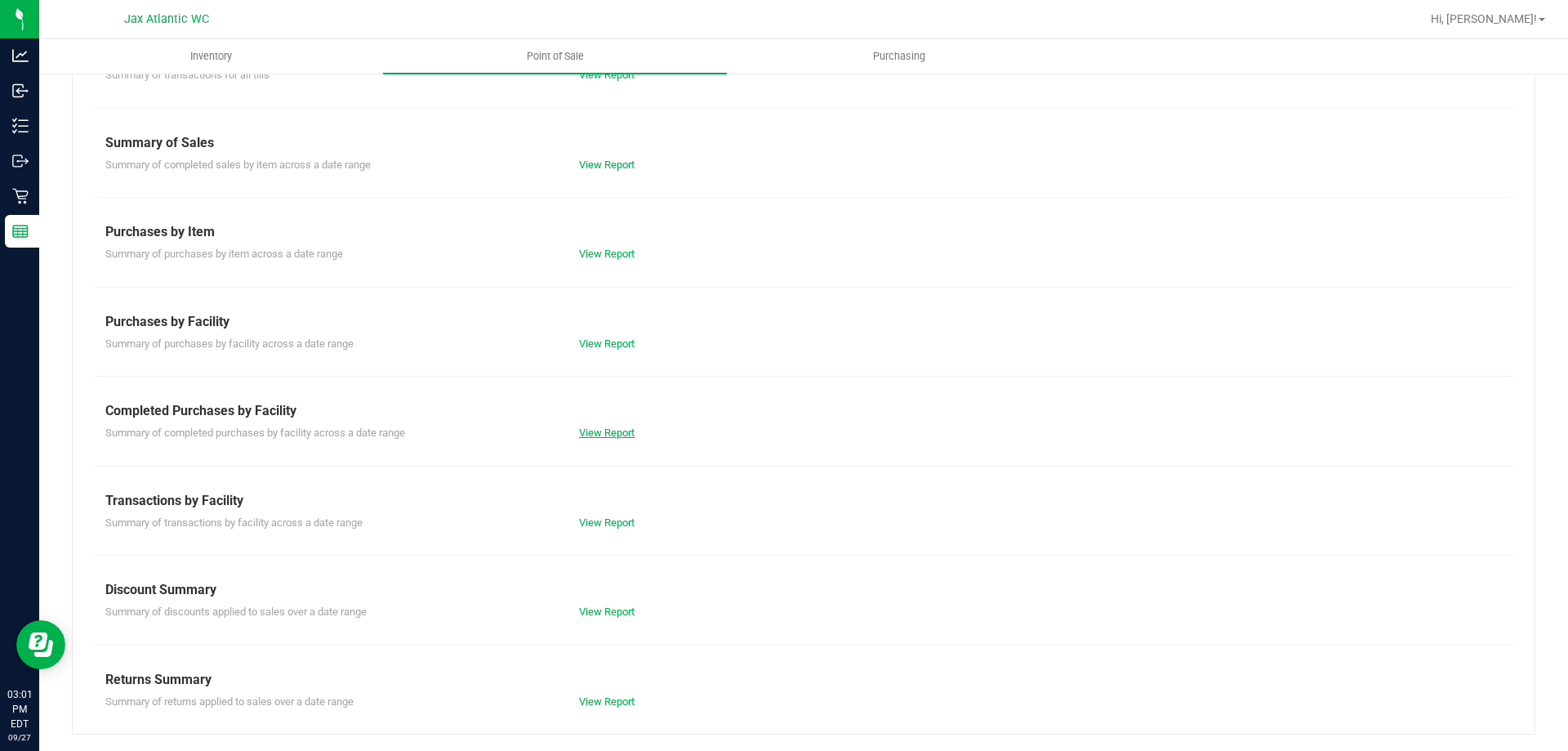
click at [624, 434] on link "View Report" at bounding box center [607, 433] width 55 height 12
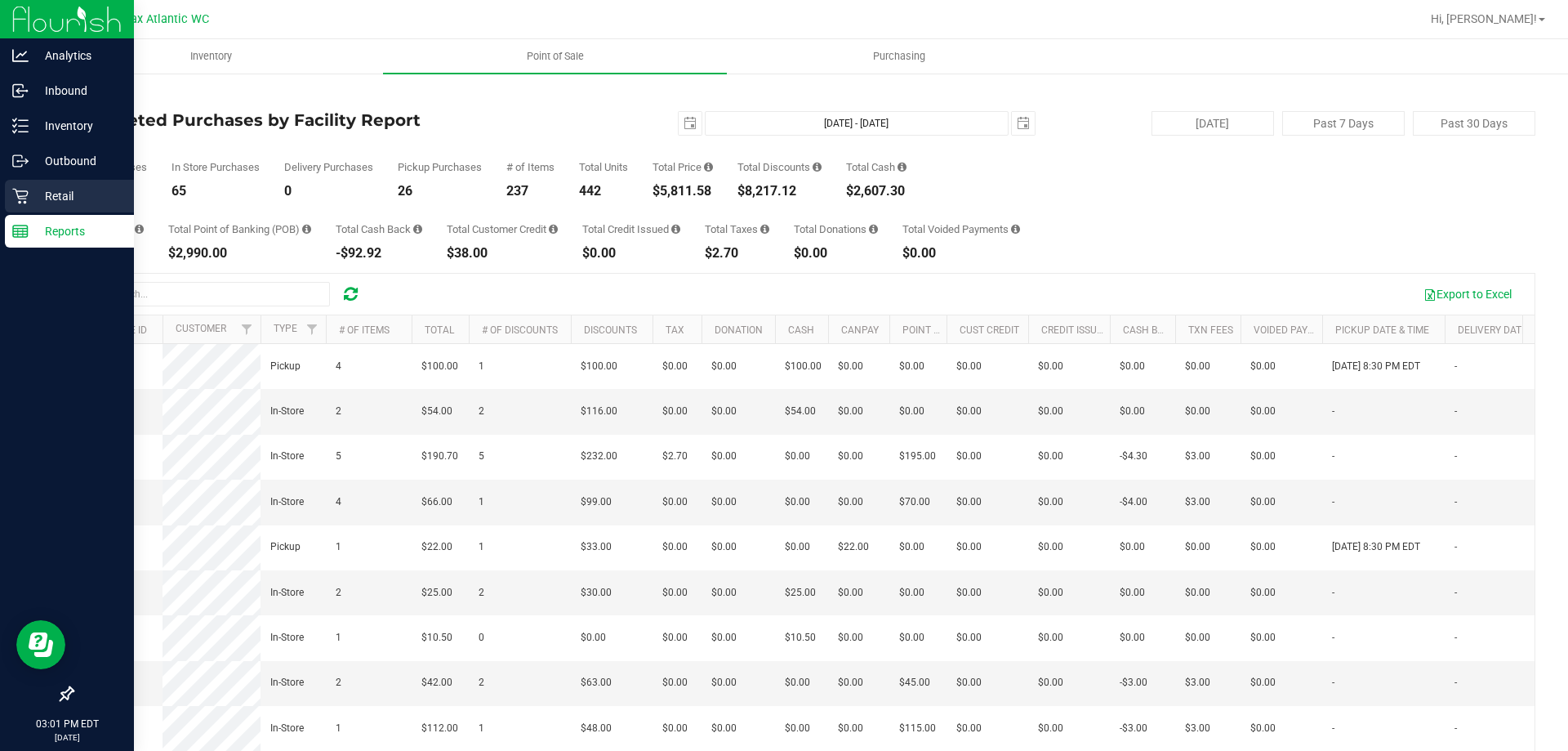
click at [27, 193] on icon at bounding box center [20, 196] width 16 height 16
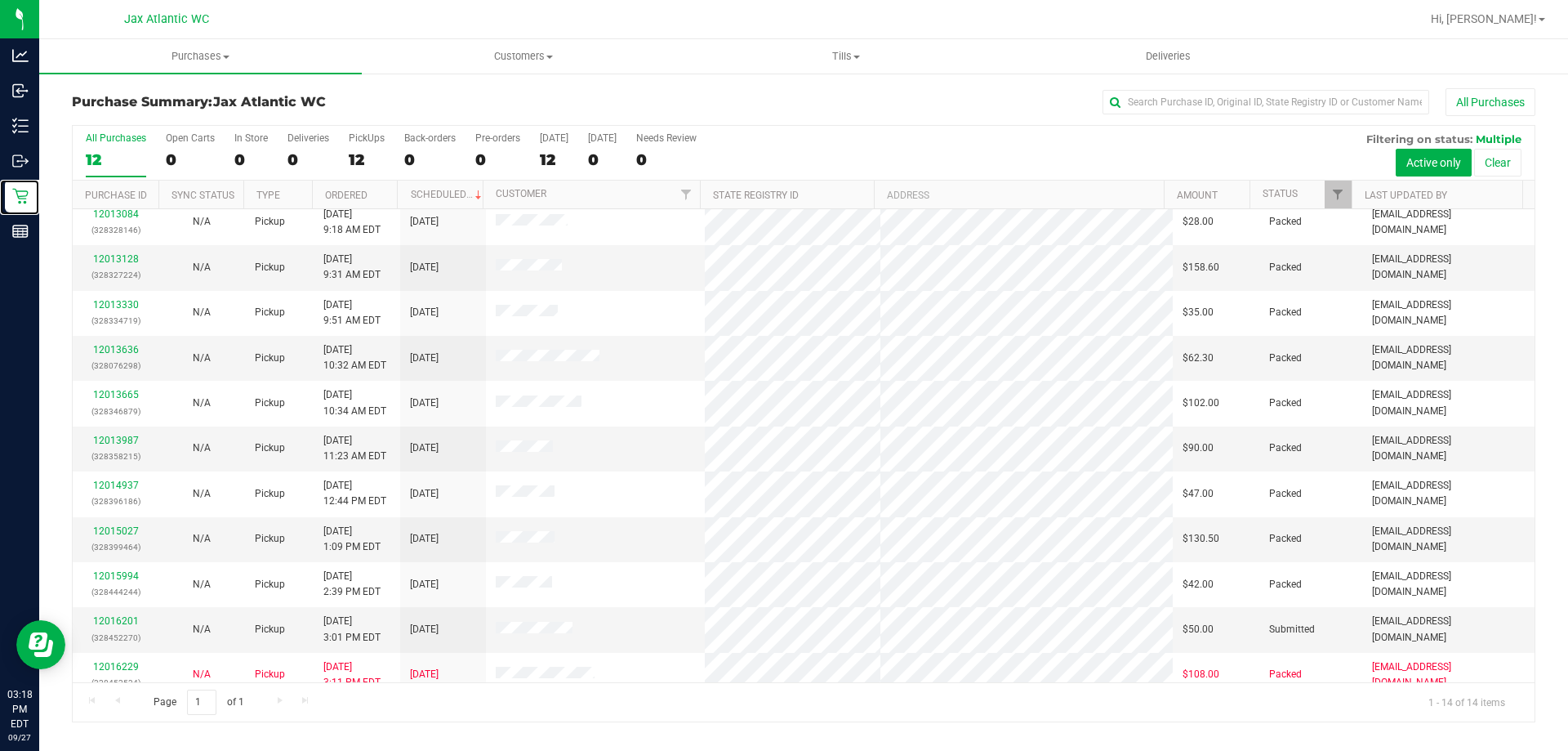
scroll to position [160, 0]
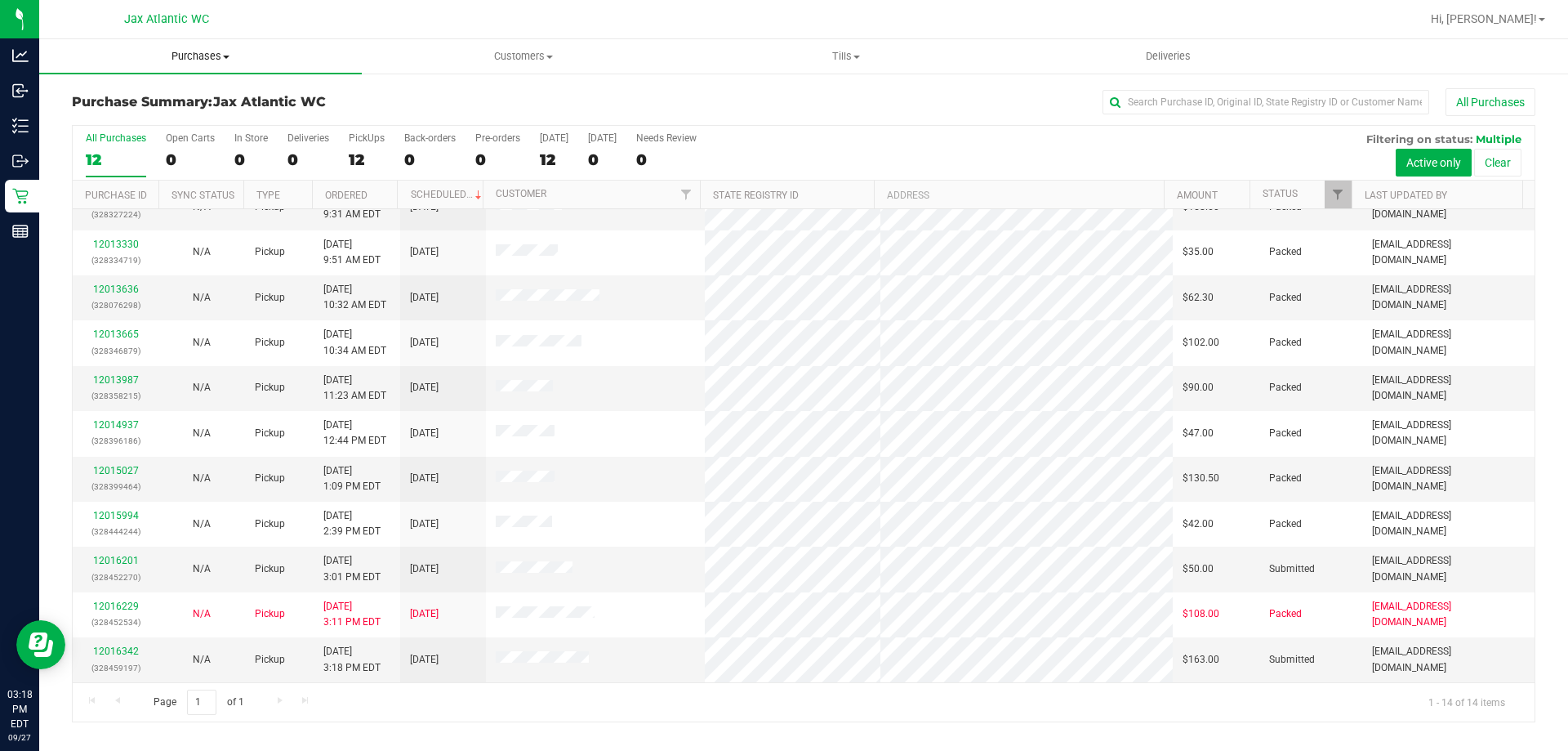
click at [205, 50] on uib-tab-heading "Purchases Summary of purchases Fulfillment All purchases" at bounding box center [200, 56] width 323 height 35
click at [150, 121] on li "Fulfillment" at bounding box center [200, 119] width 323 height 20
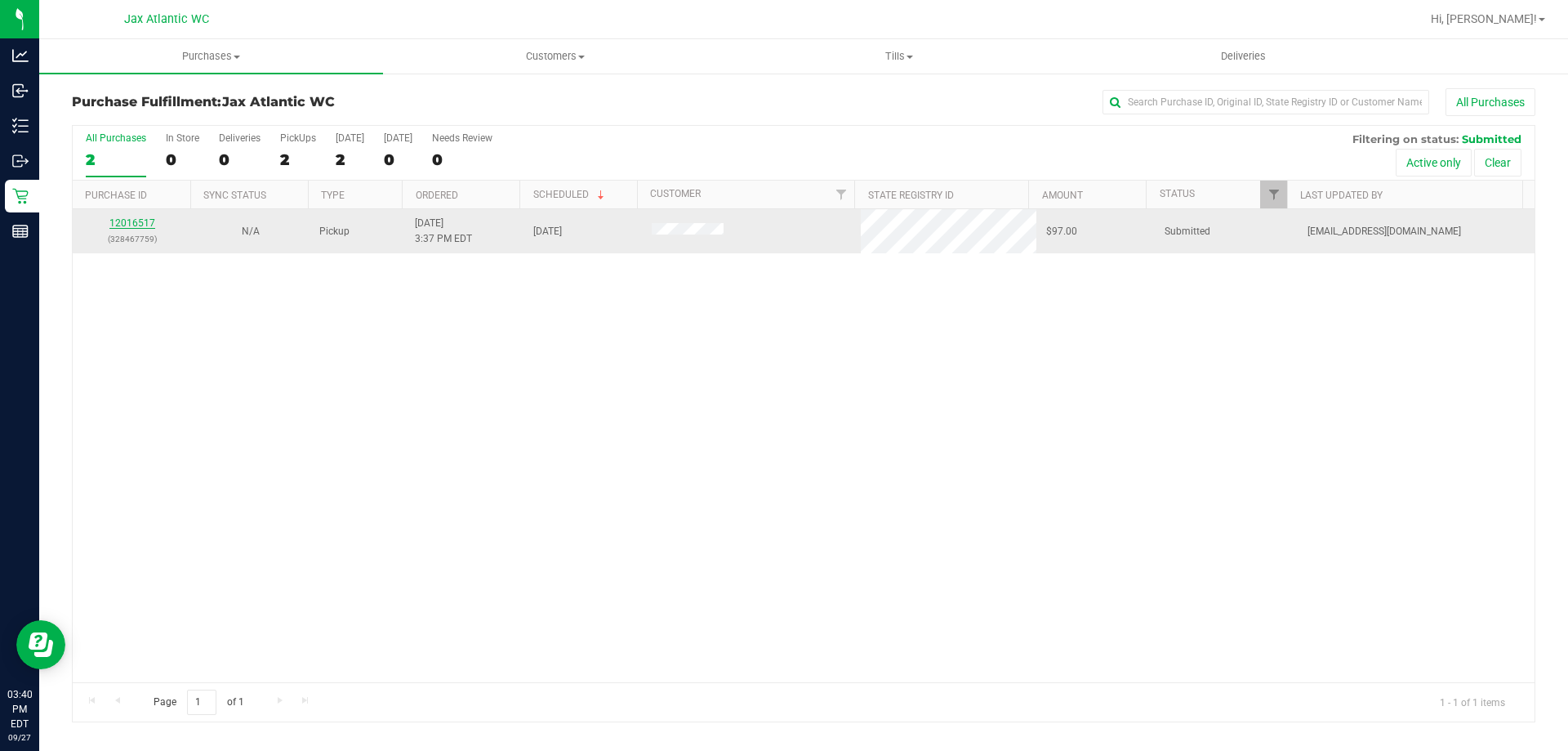
click at [129, 226] on link "12016517" at bounding box center [132, 222] width 46 height 11
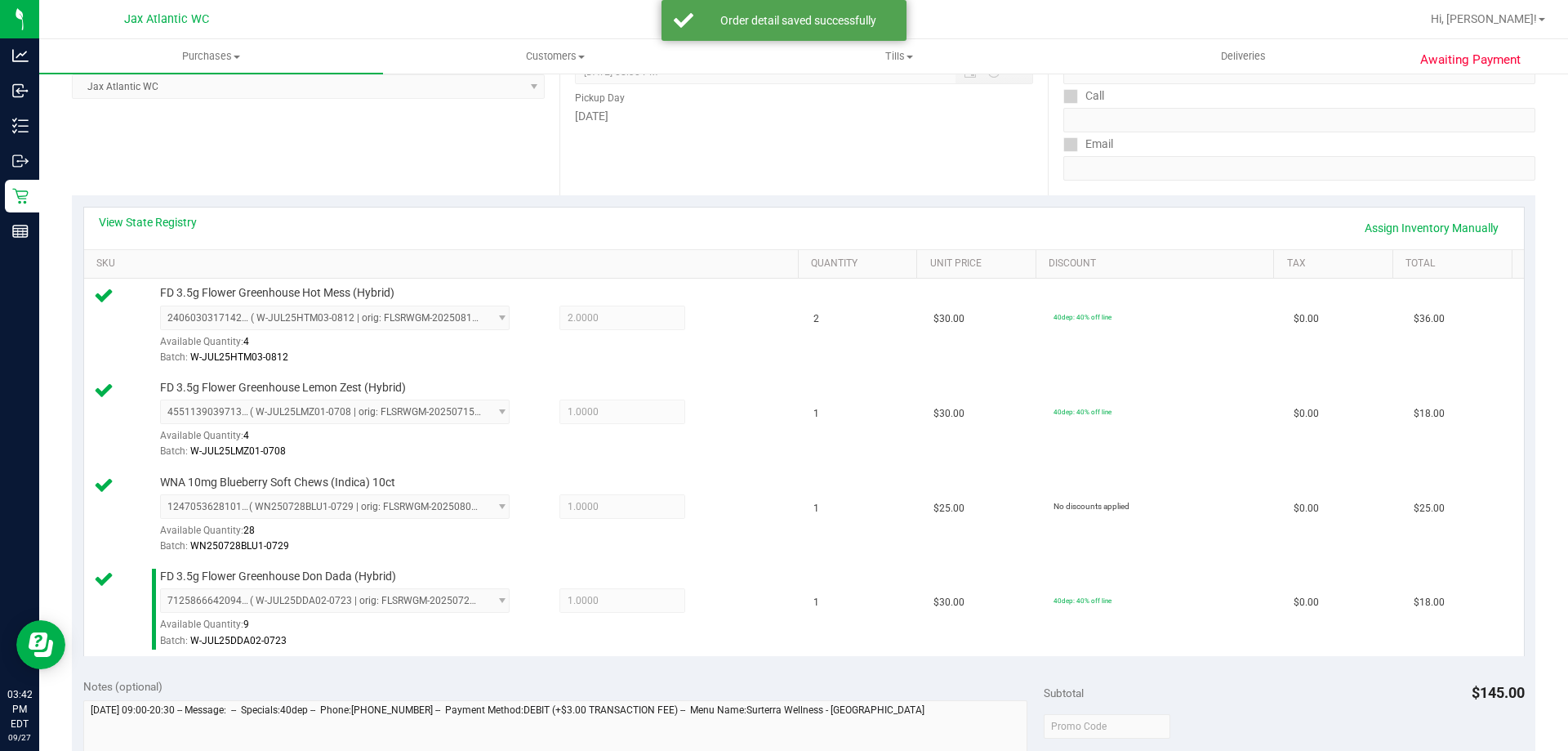
scroll to position [491, 0]
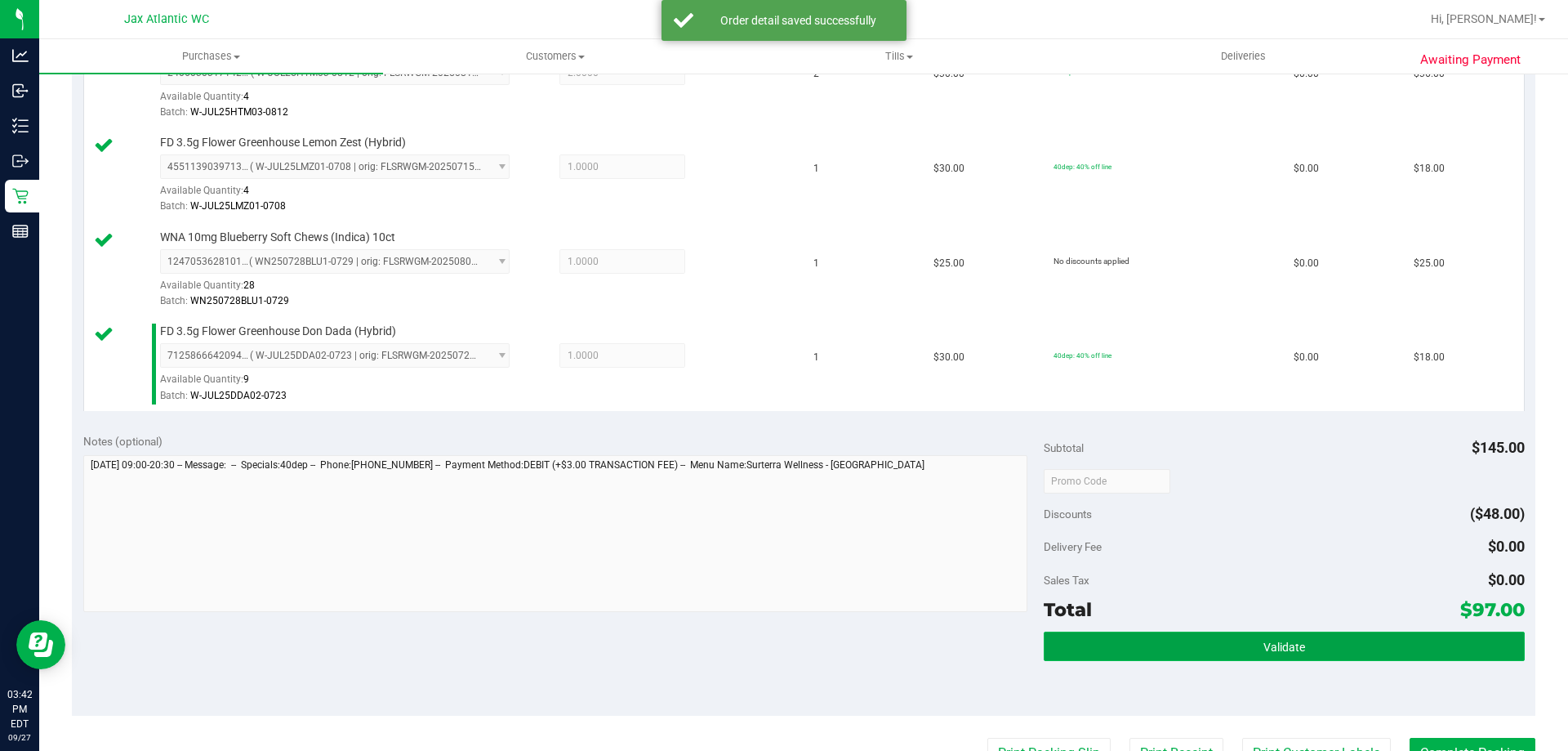
click at [1175, 645] on button "Validate" at bounding box center [1283, 646] width 480 height 29
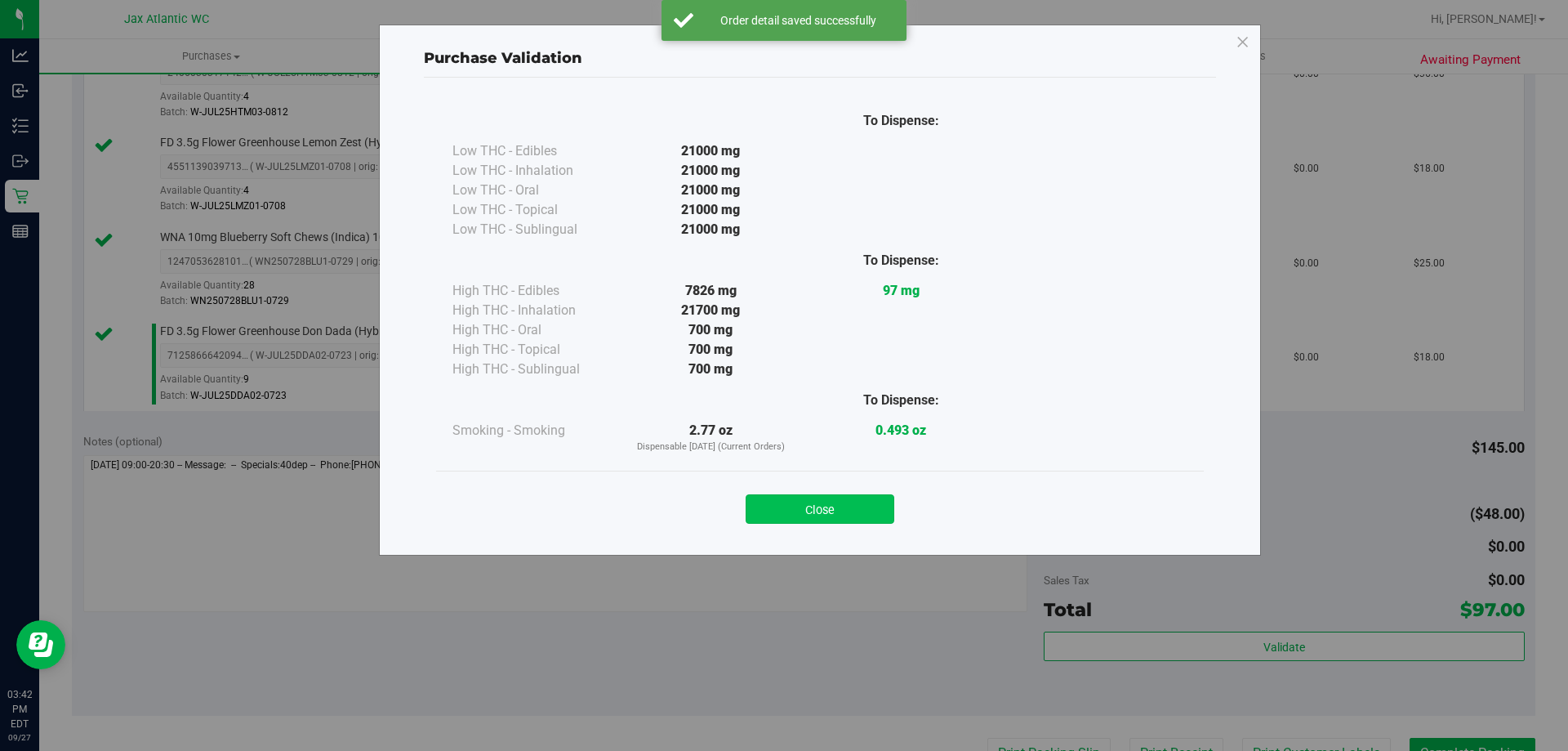
click at [817, 503] on button "Close" at bounding box center [820, 509] width 149 height 29
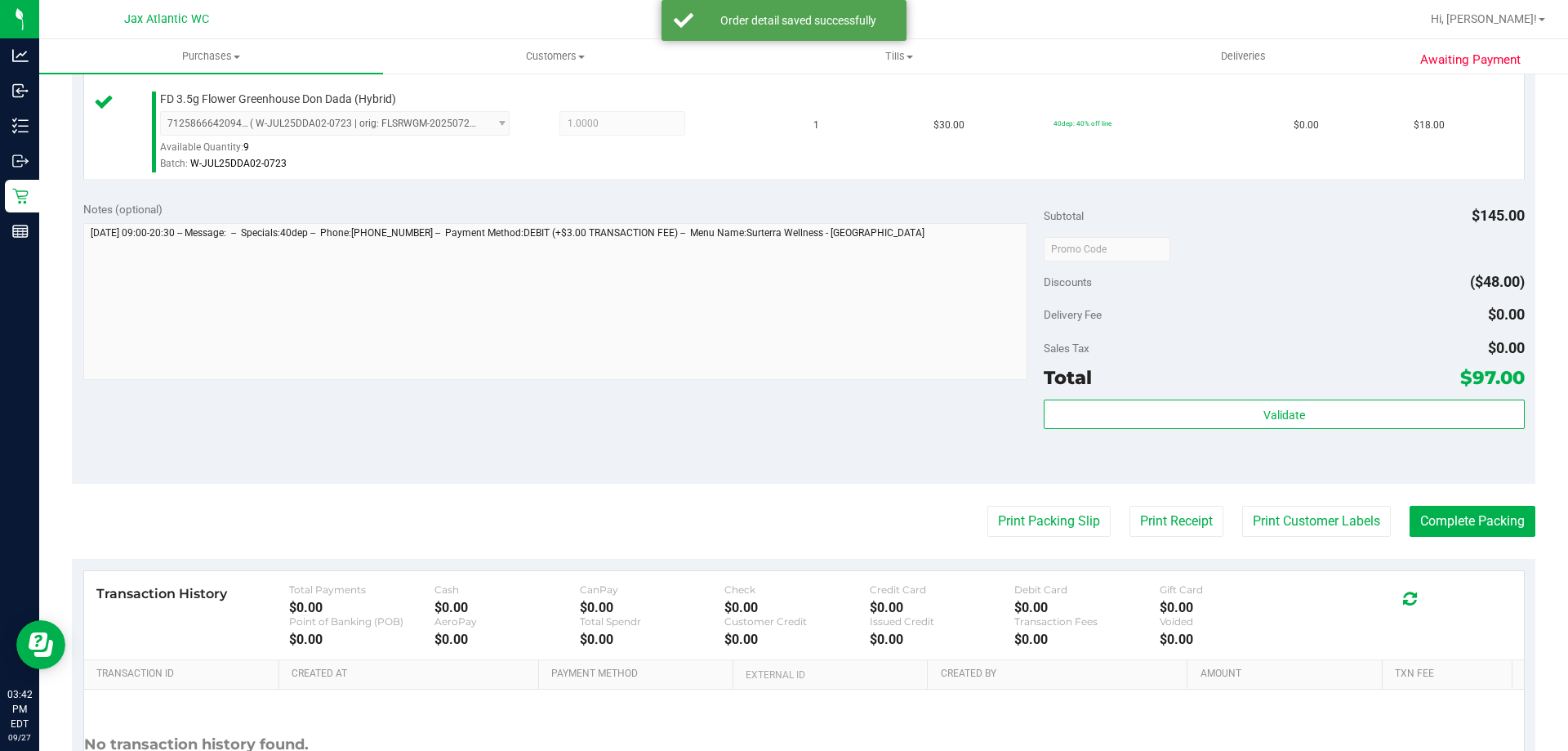
scroll to position [818, 0]
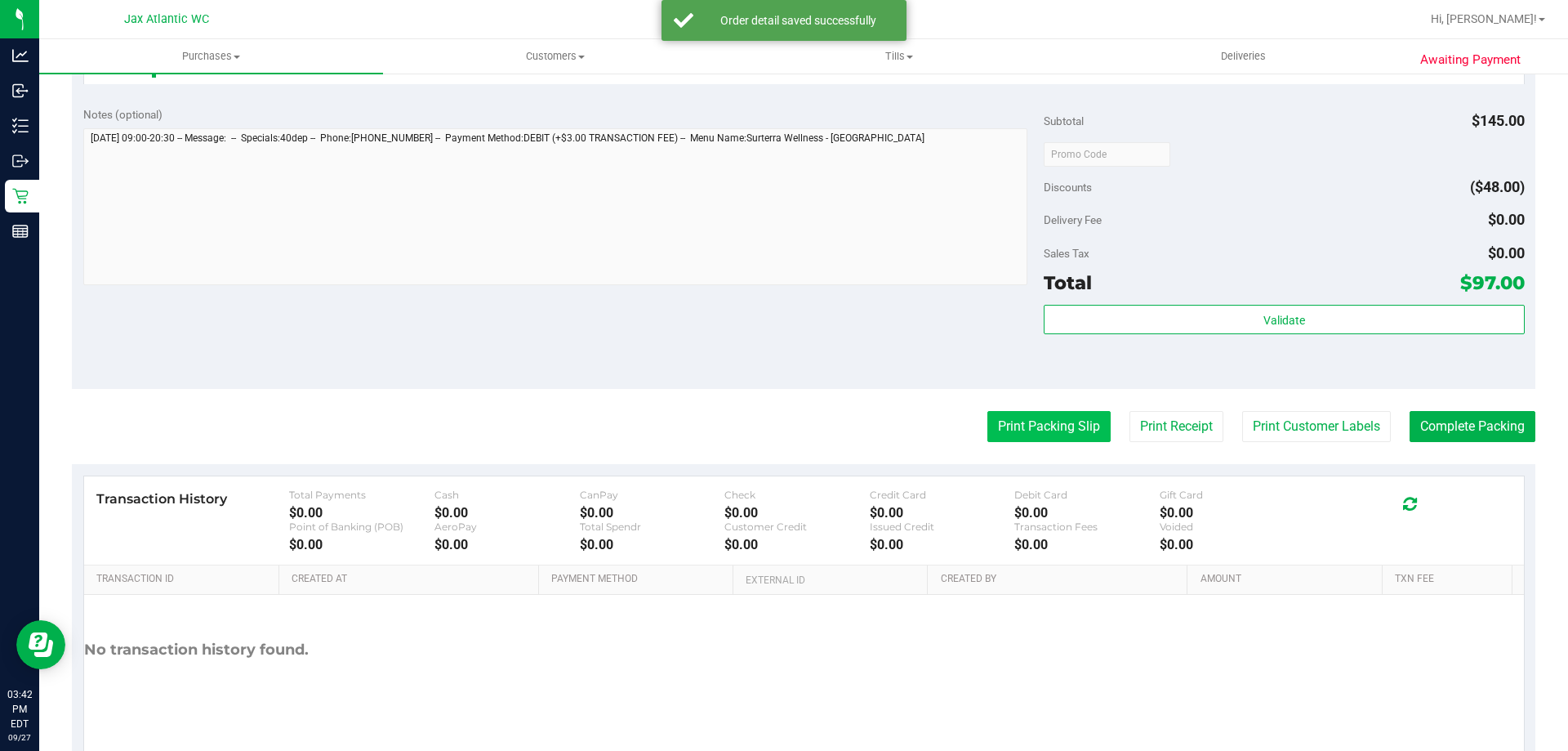
click at [1008, 431] on button "Print Packing Slip" at bounding box center [1049, 427] width 124 height 31
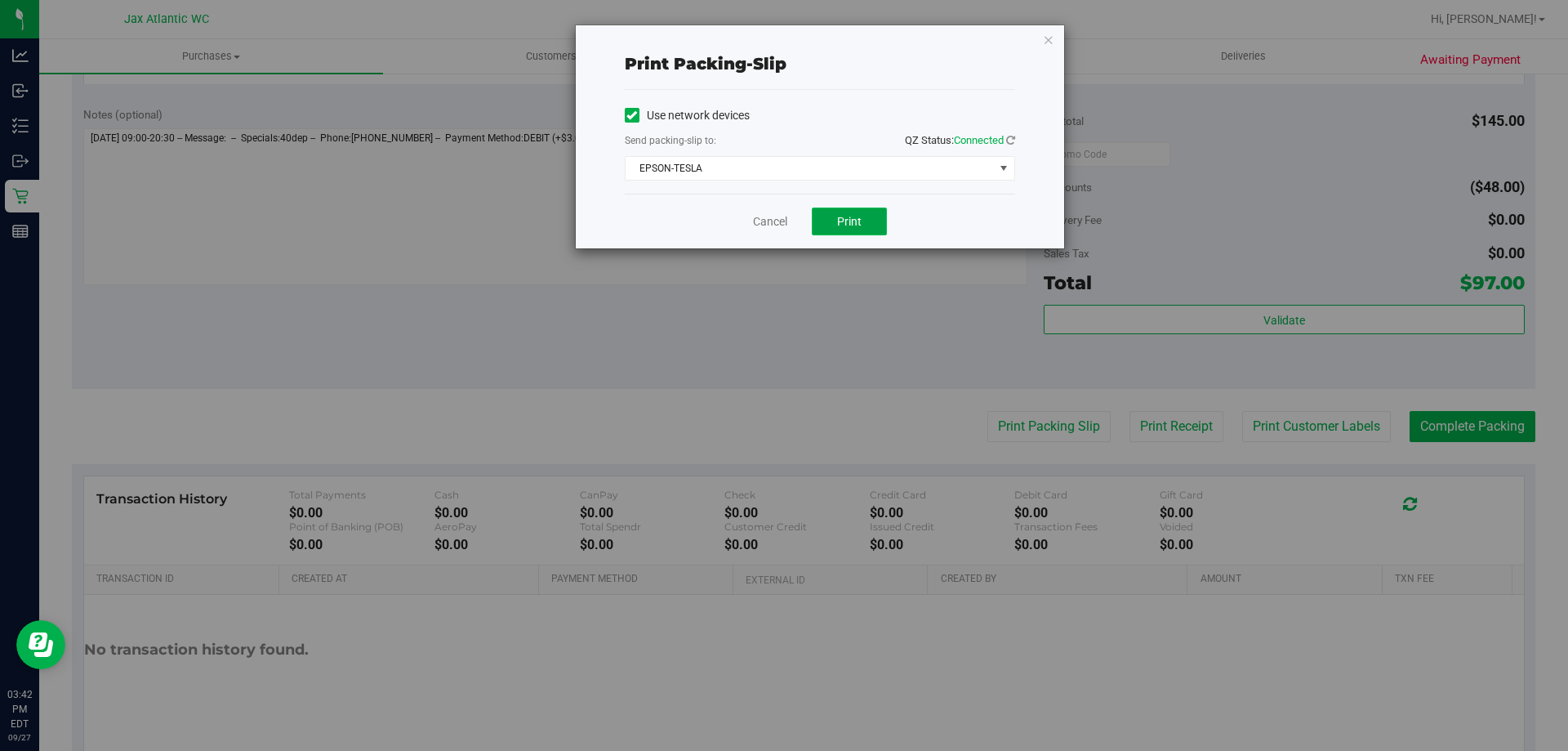
click at [849, 228] on span "Print" at bounding box center [849, 221] width 24 height 13
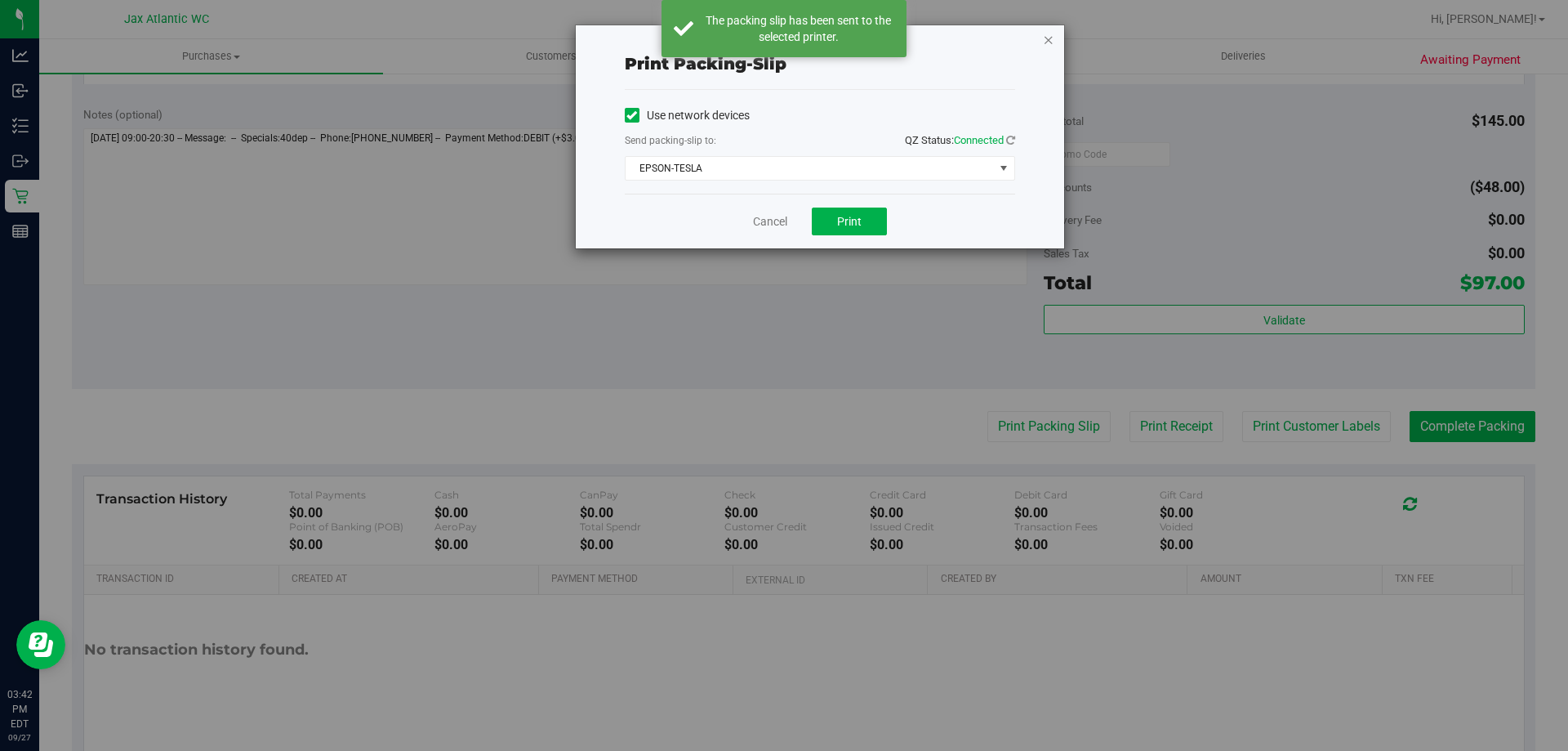
click at [1049, 40] on icon "button" at bounding box center [1048, 39] width 11 height 20
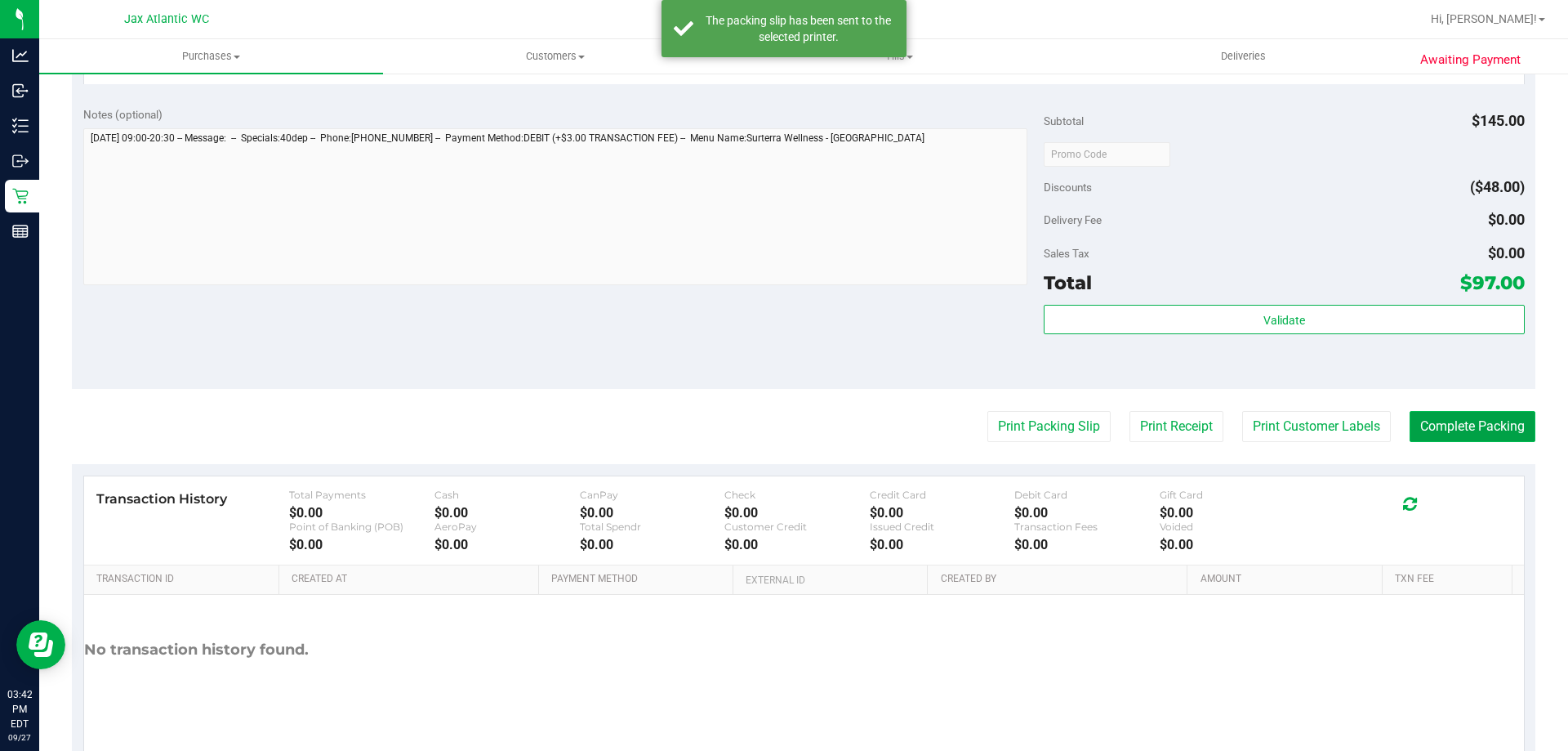
click at [1443, 435] on button "Complete Packing" at bounding box center [1472, 427] width 125 height 31
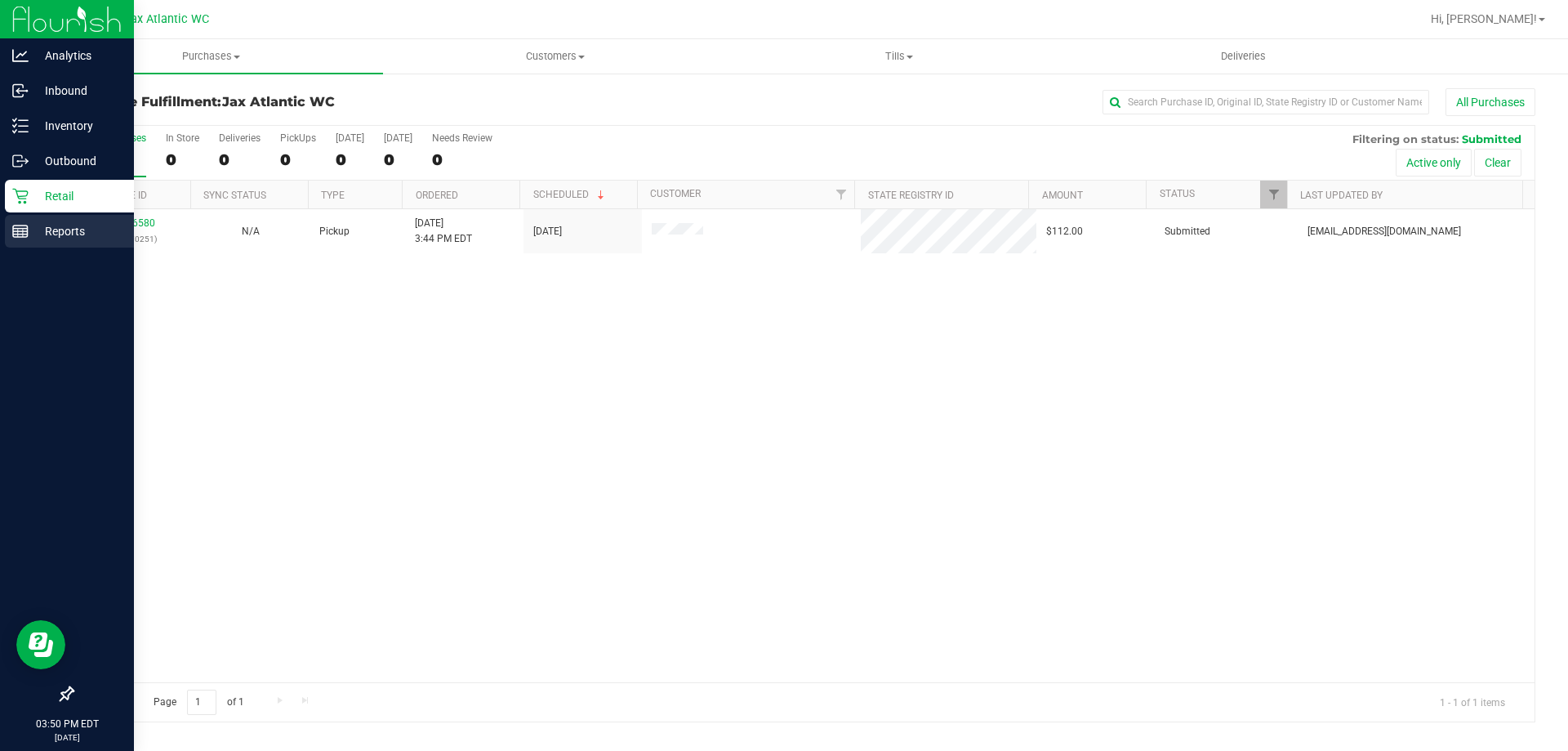
click at [32, 230] on p "Reports" at bounding box center [77, 231] width 98 height 20
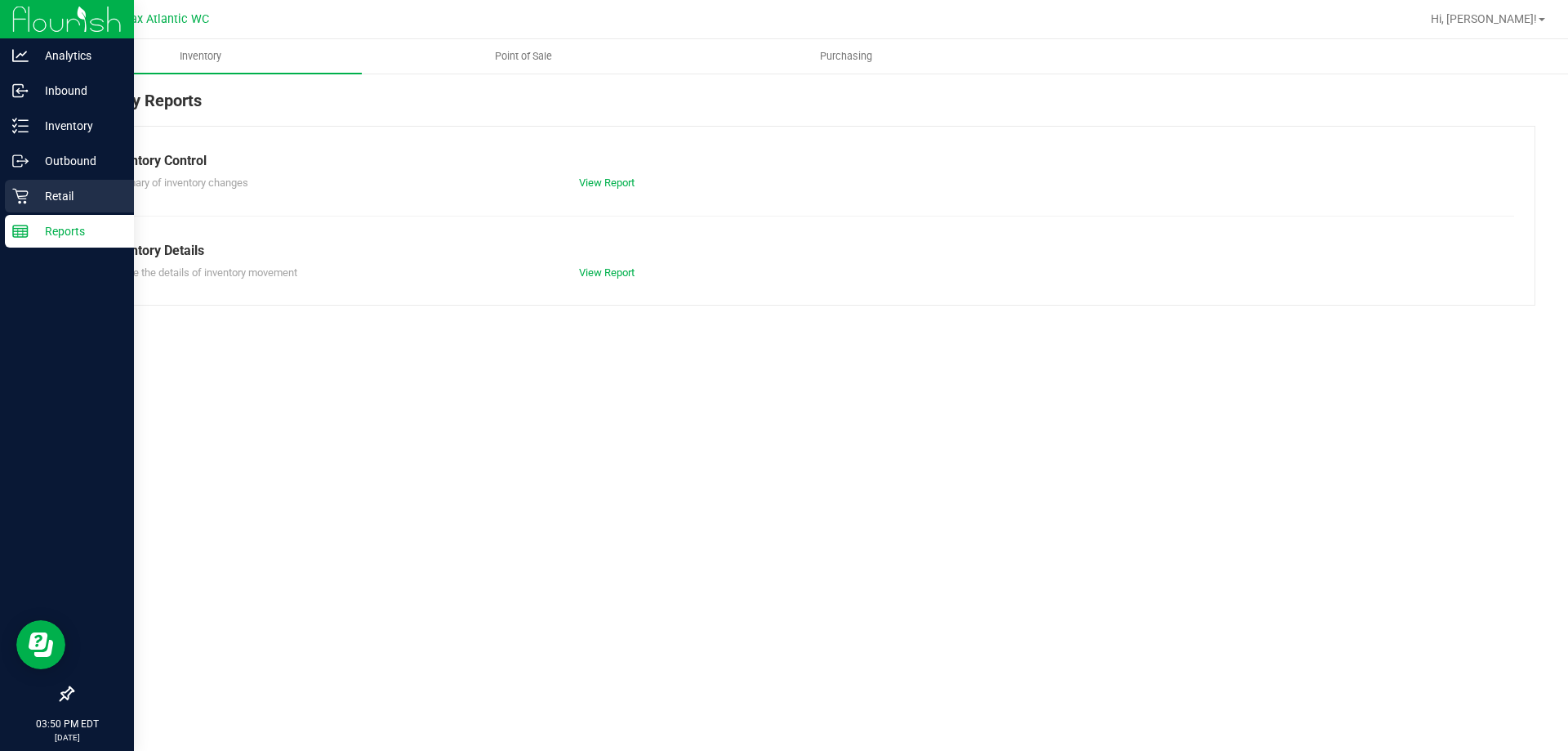
click at [28, 189] on icon at bounding box center [20, 196] width 16 height 16
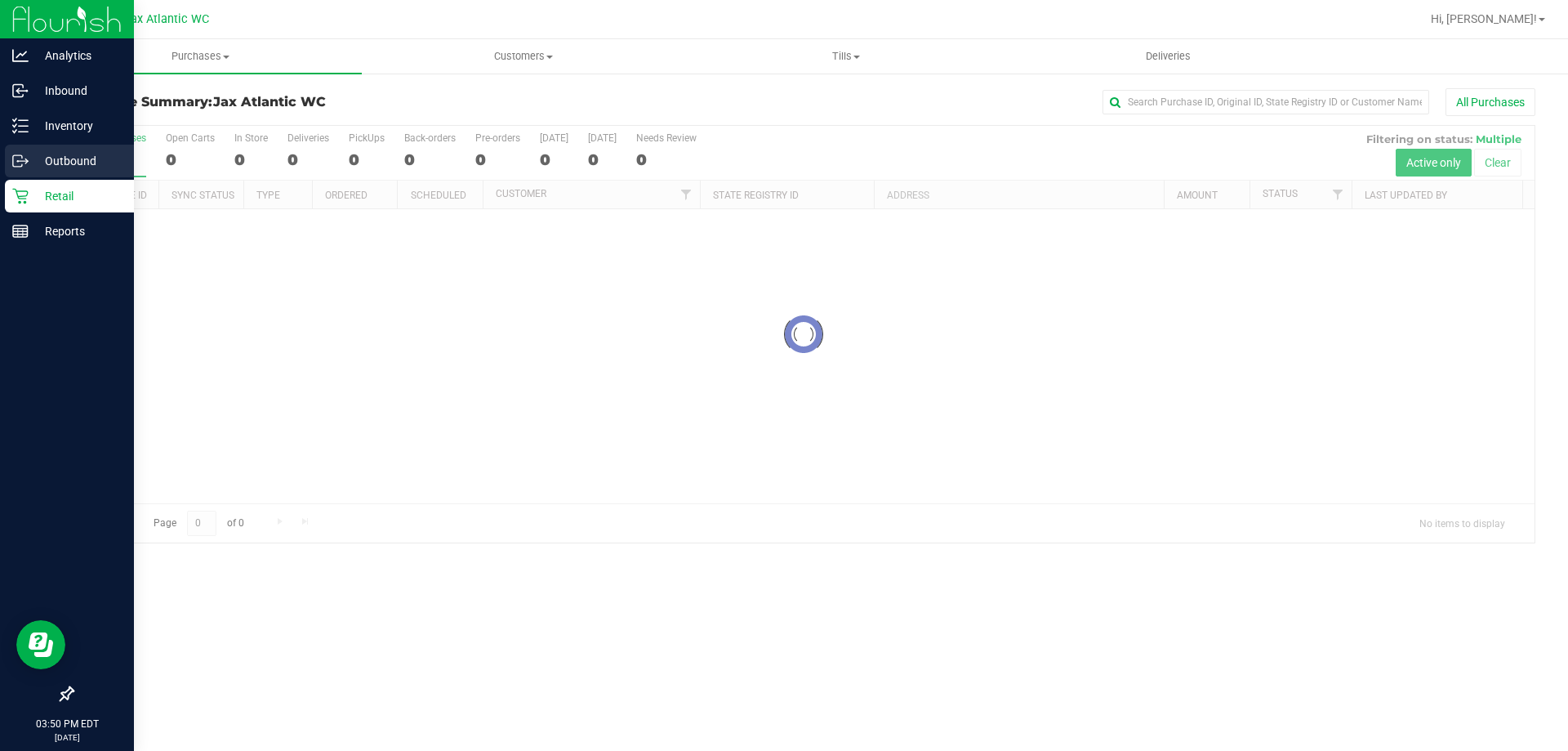
click at [29, 164] on p "Outbound" at bounding box center [77, 161] width 98 height 20
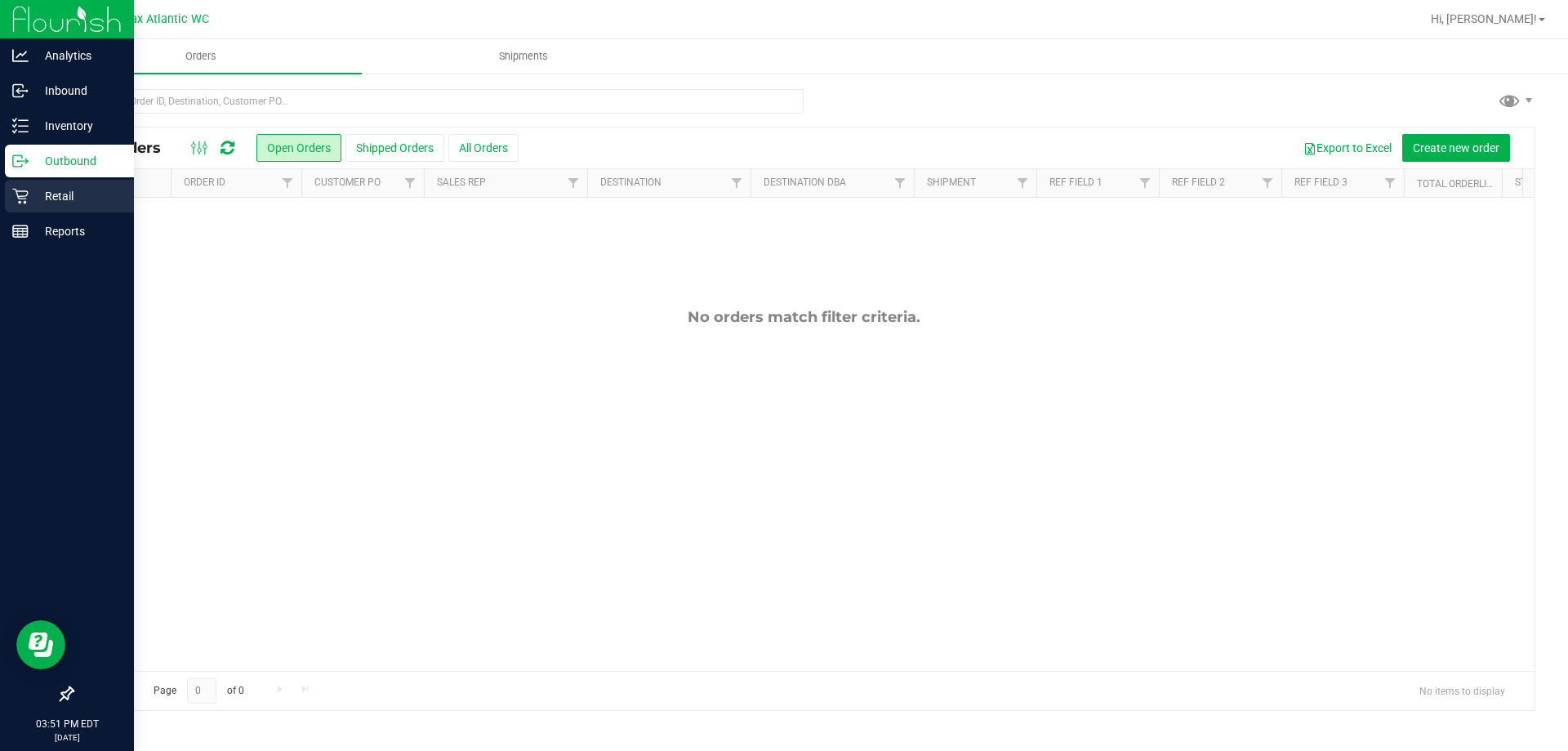
click at [24, 198] on icon at bounding box center [20, 196] width 16 height 16
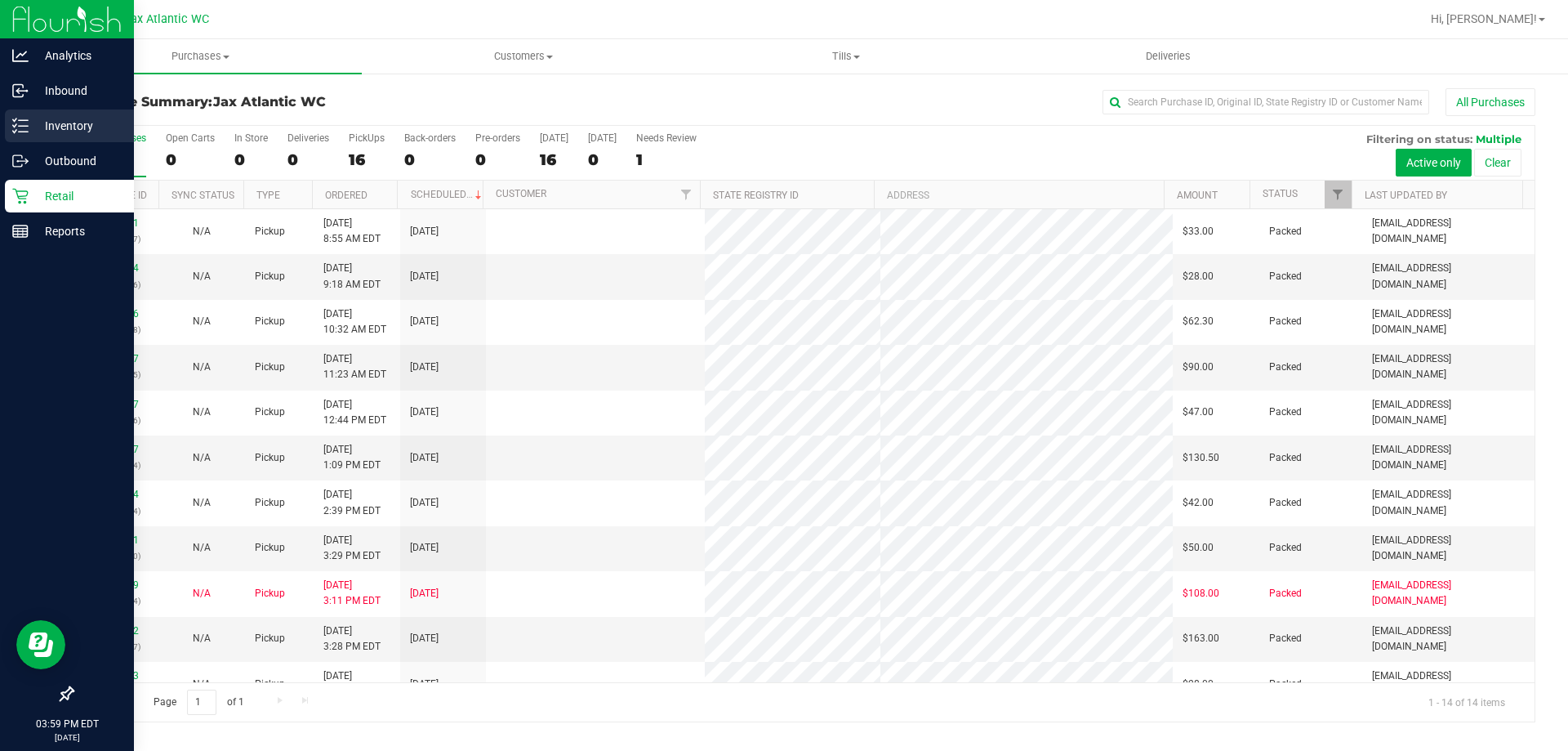
click at [42, 125] on p "Inventory" at bounding box center [77, 125] width 98 height 20
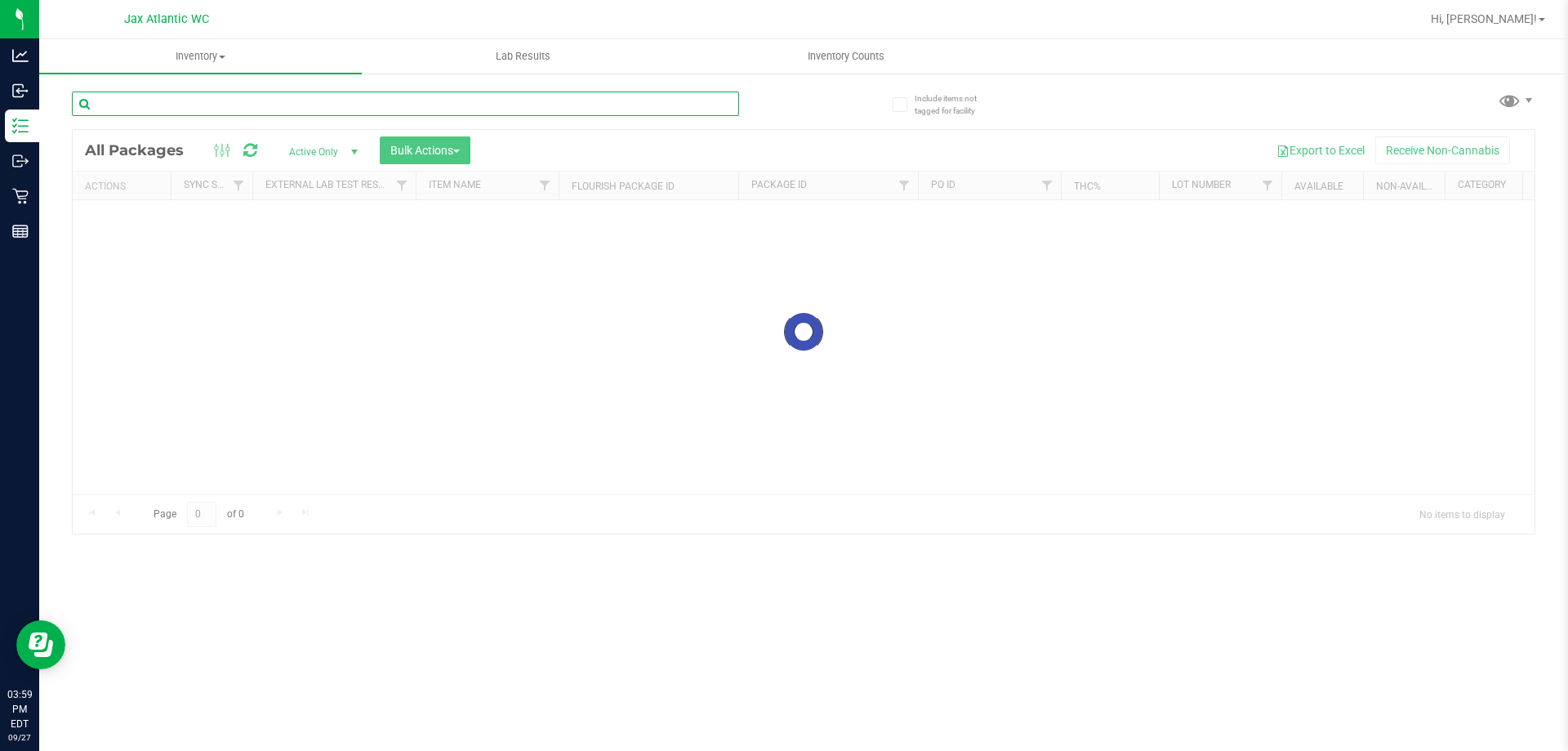
click at [163, 104] on div "Inventory All packages All inventory Waste log Create inventory Lab Results Inv…" at bounding box center [803, 395] width 1529 height 712
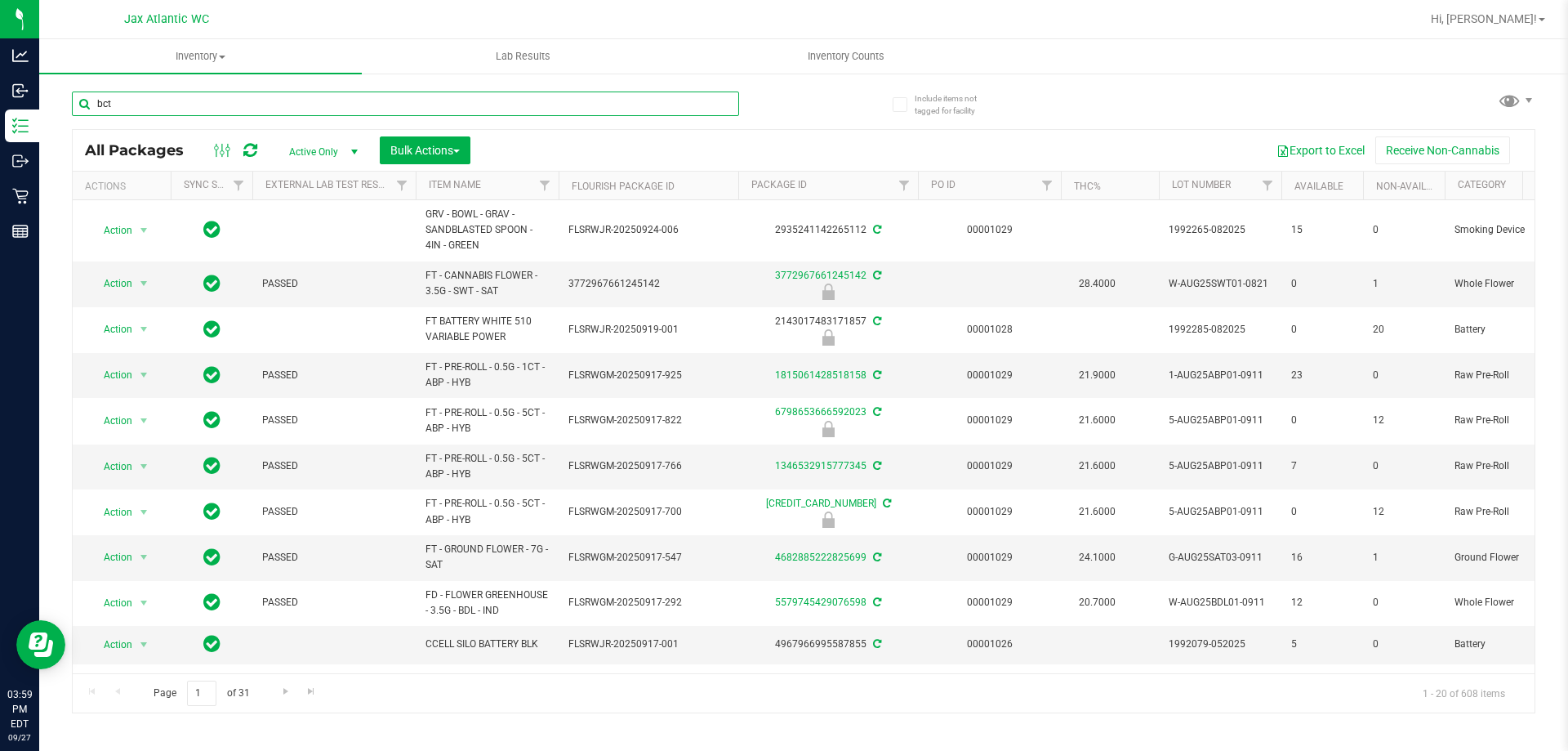
type input "bct"
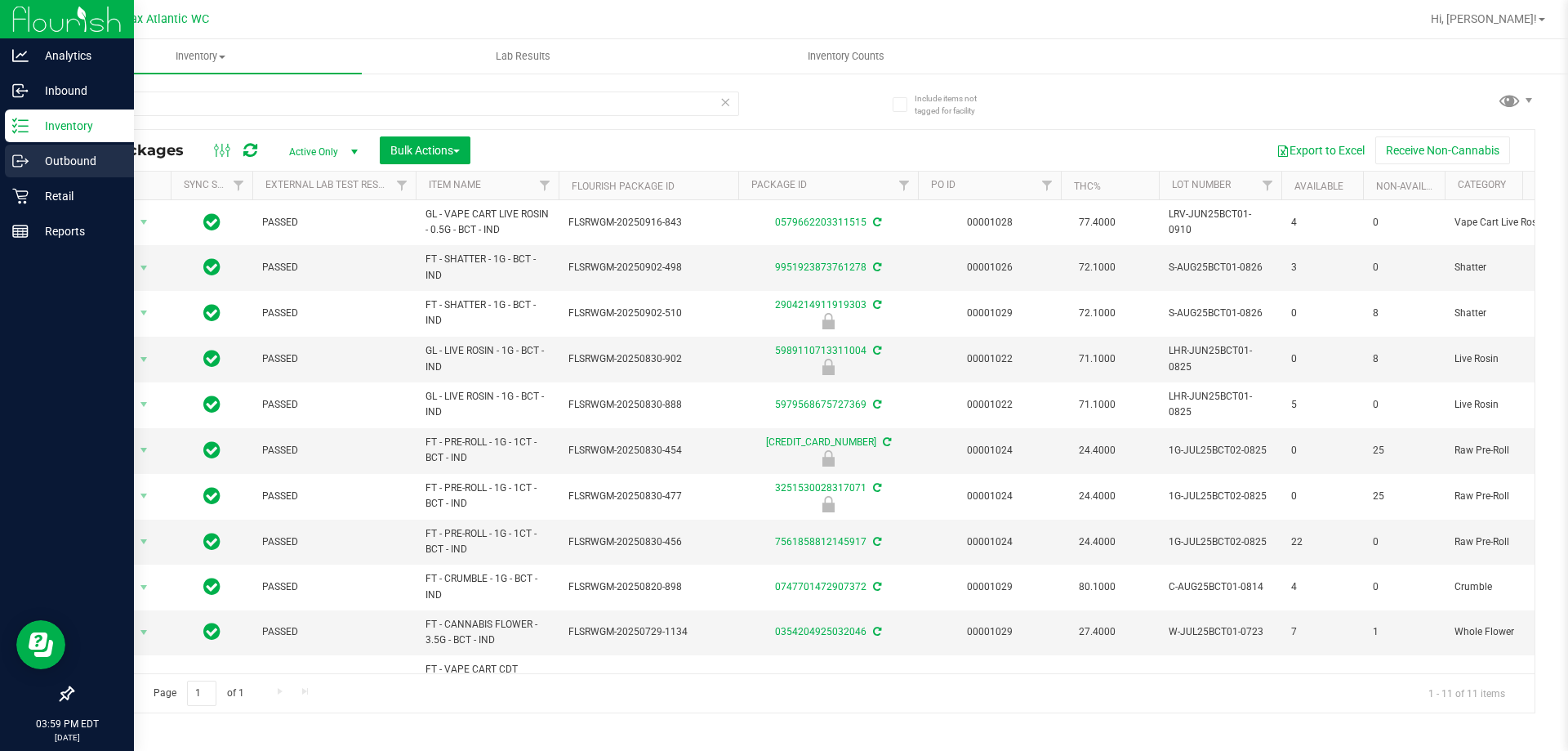
click at [33, 158] on p "Outbound" at bounding box center [77, 161] width 98 height 20
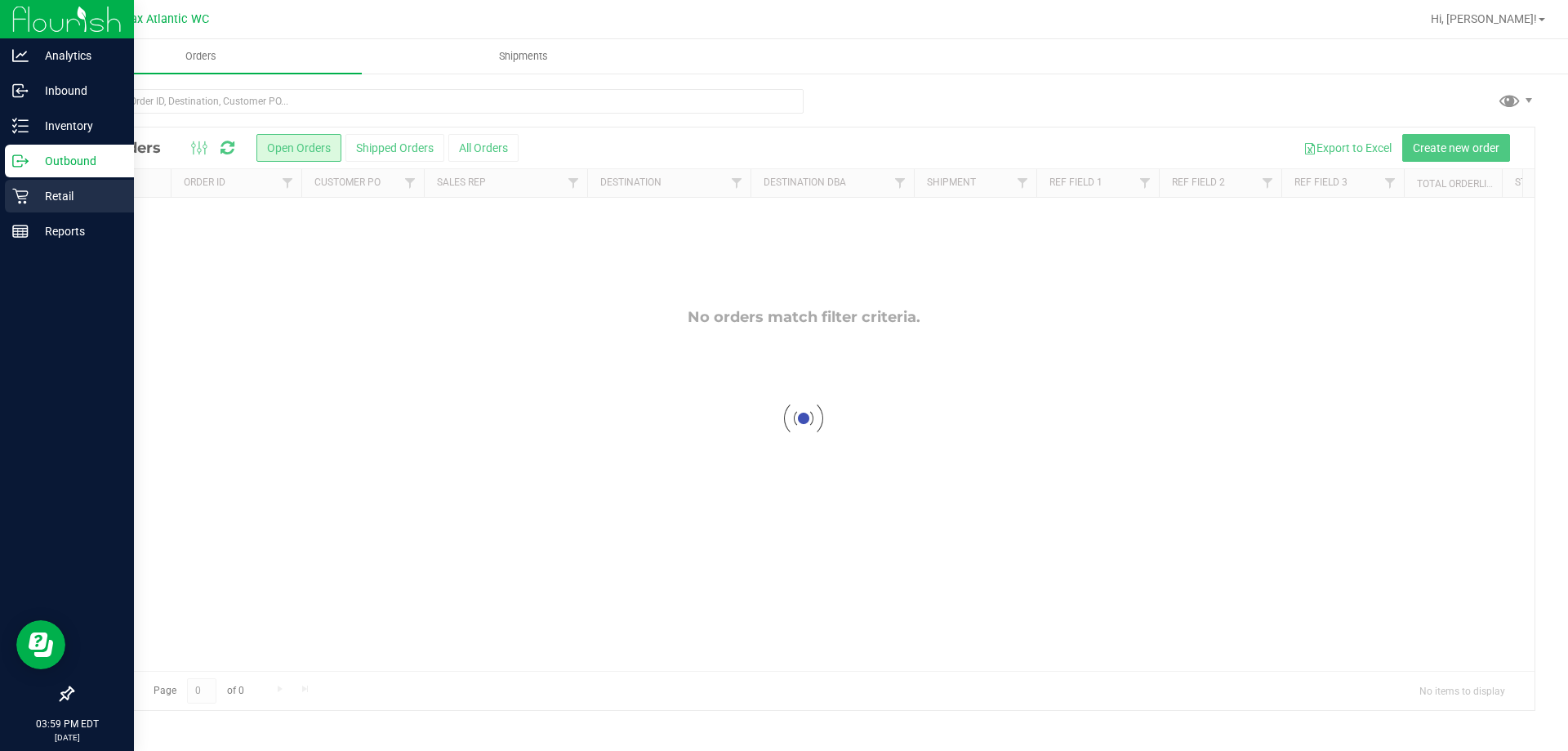
click at [27, 202] on icon at bounding box center [20, 196] width 16 height 16
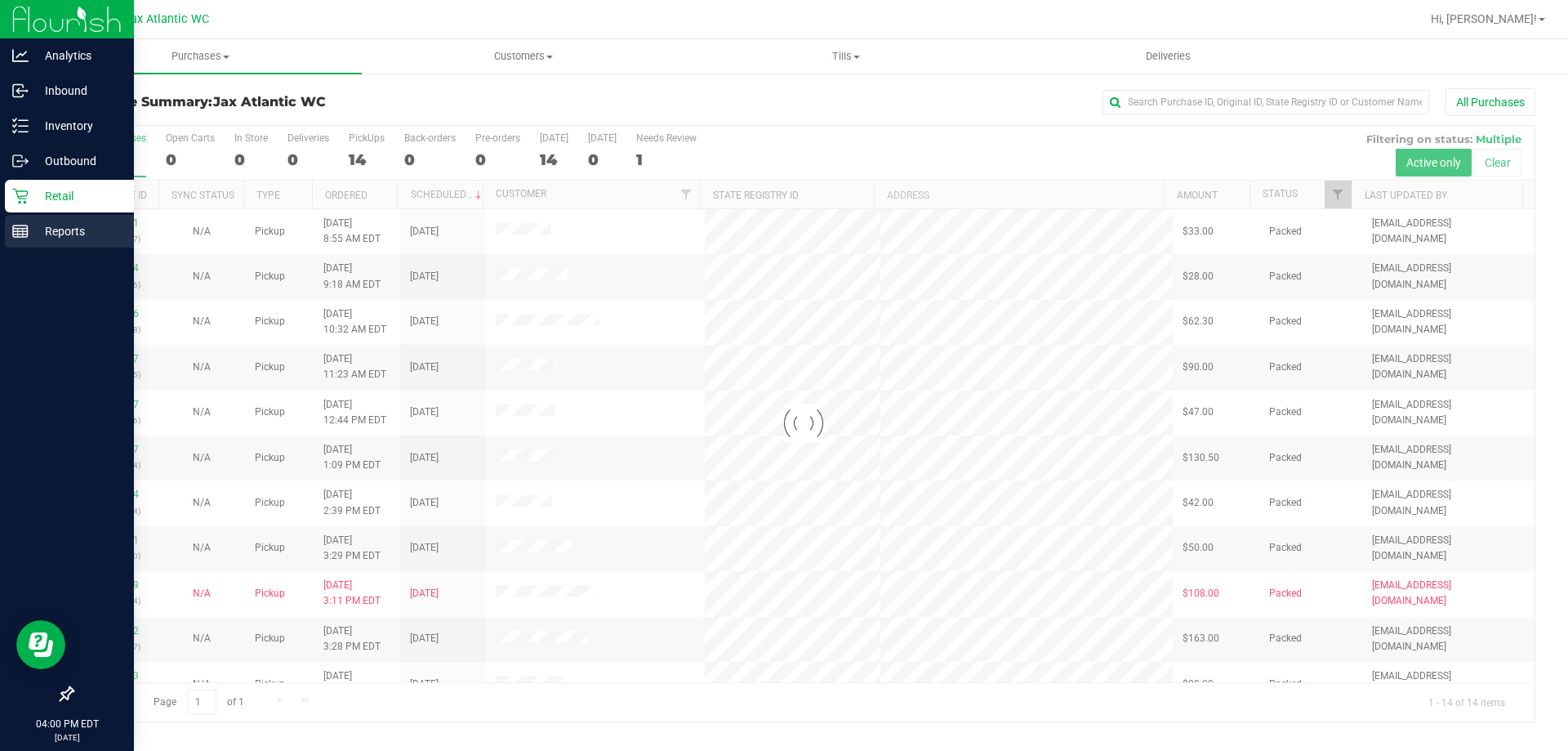
click at [29, 234] on p "Reports" at bounding box center [77, 231] width 98 height 20
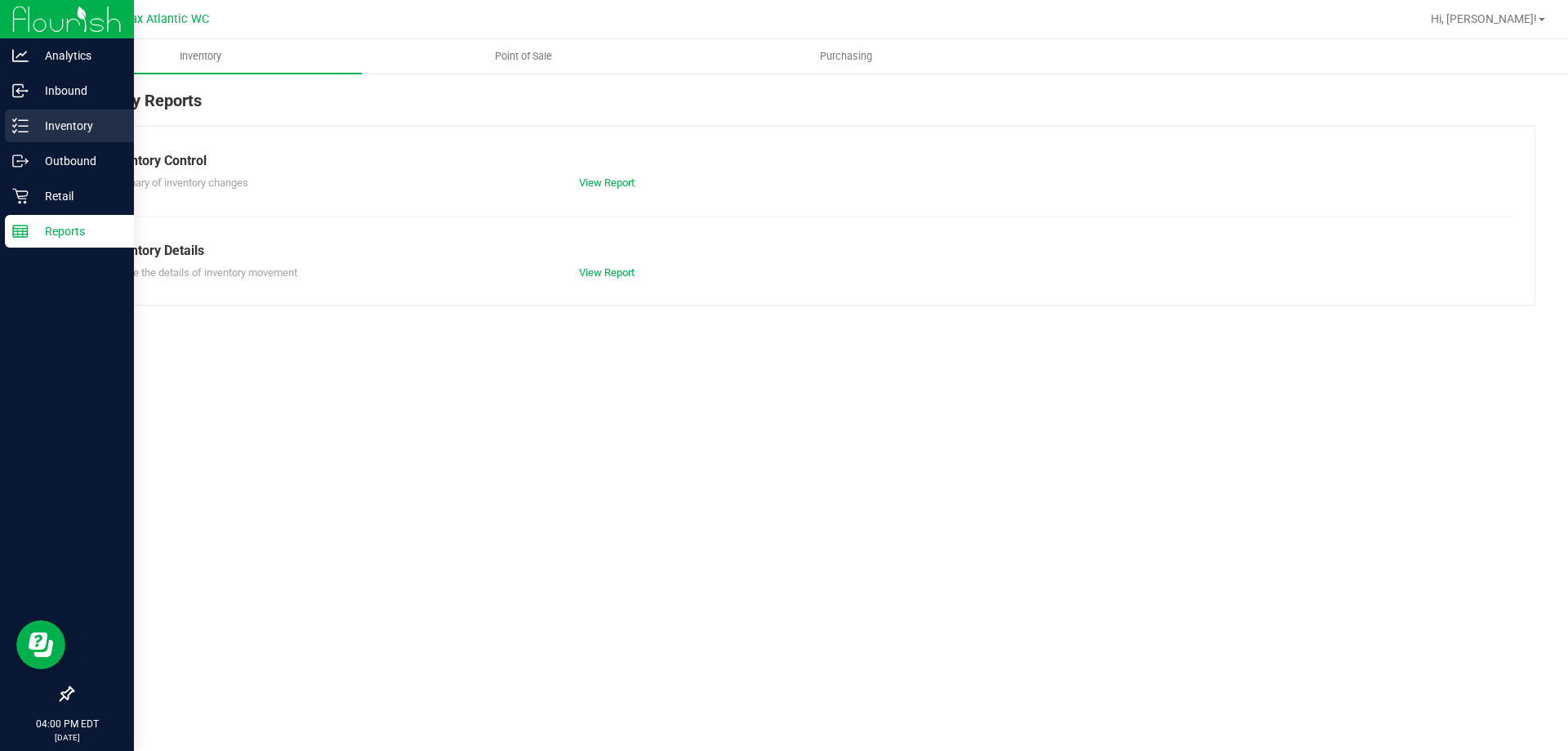
click at [33, 118] on p "Inventory" at bounding box center [77, 125] width 98 height 20
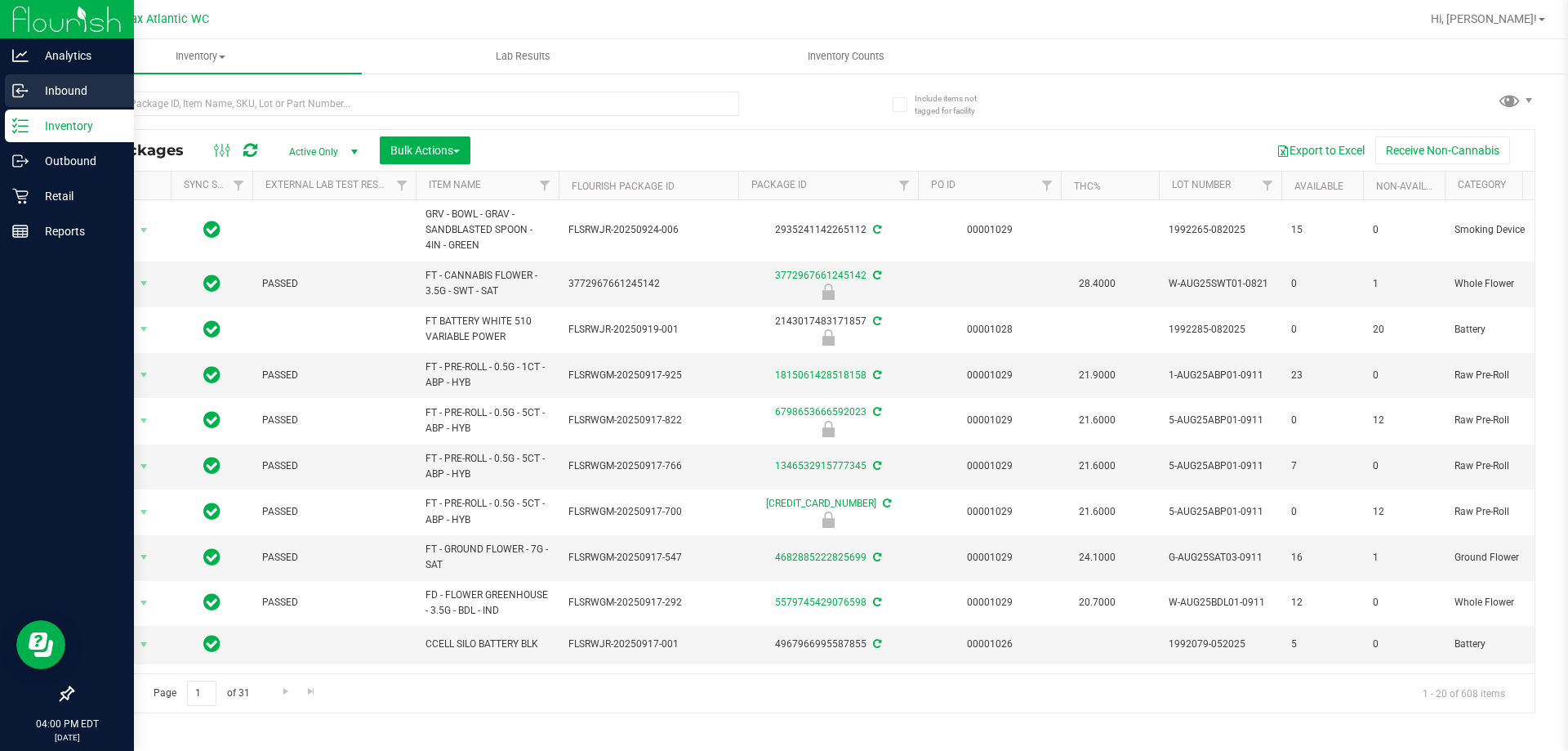
click at [21, 91] on line at bounding box center [21, 91] width 10 height 0
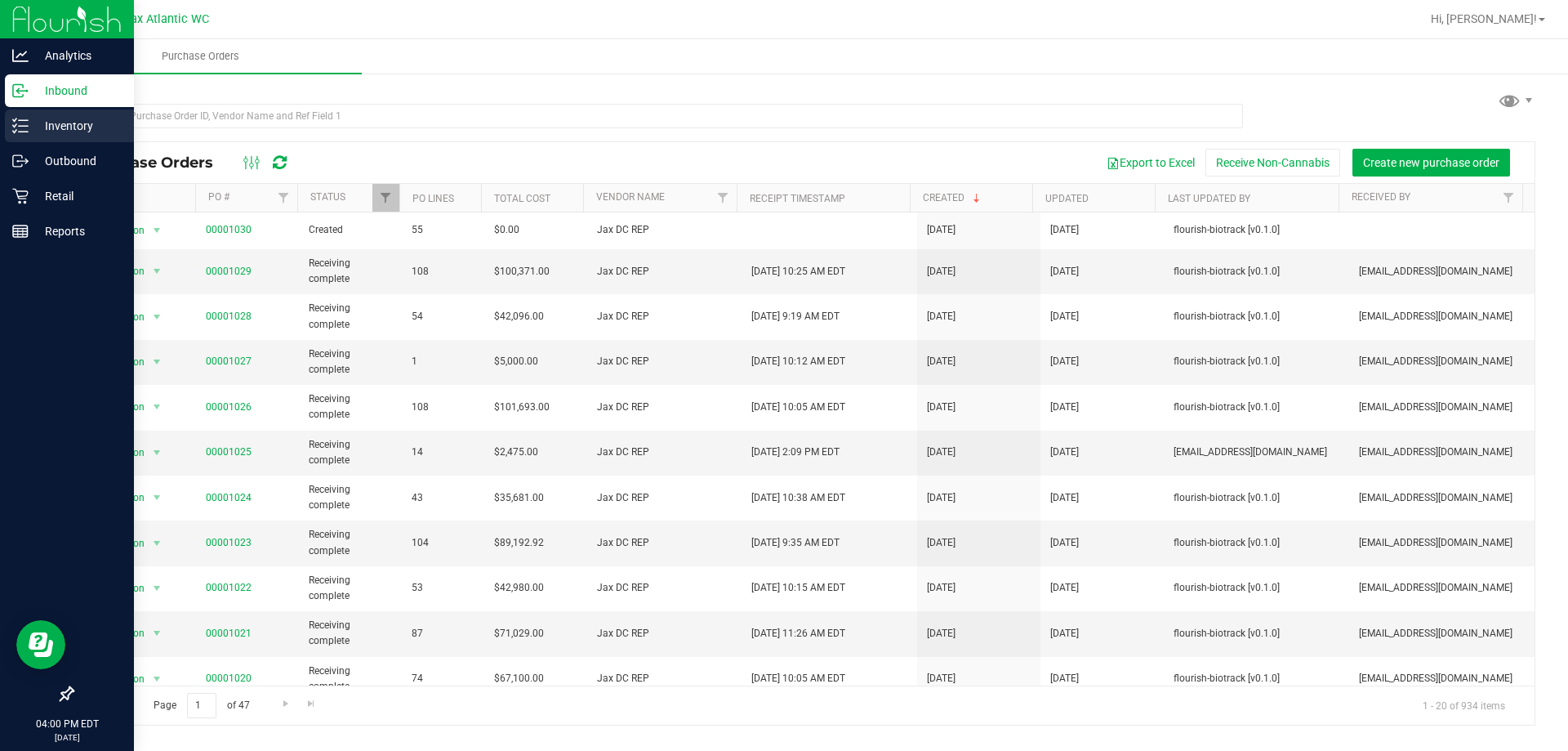
click at [35, 124] on p "Inventory" at bounding box center [77, 125] width 98 height 20
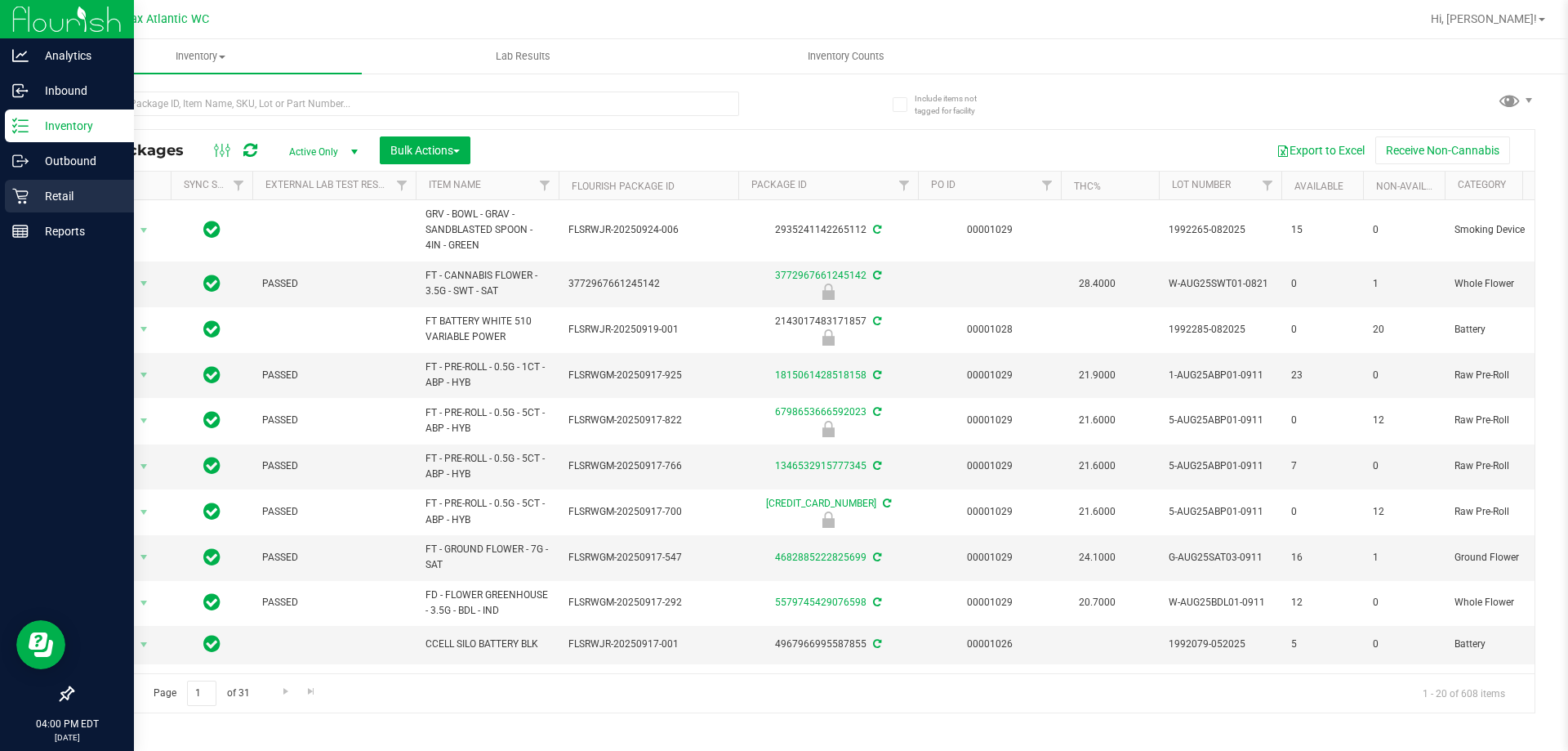
click at [50, 202] on p "Retail" at bounding box center [77, 196] width 98 height 20
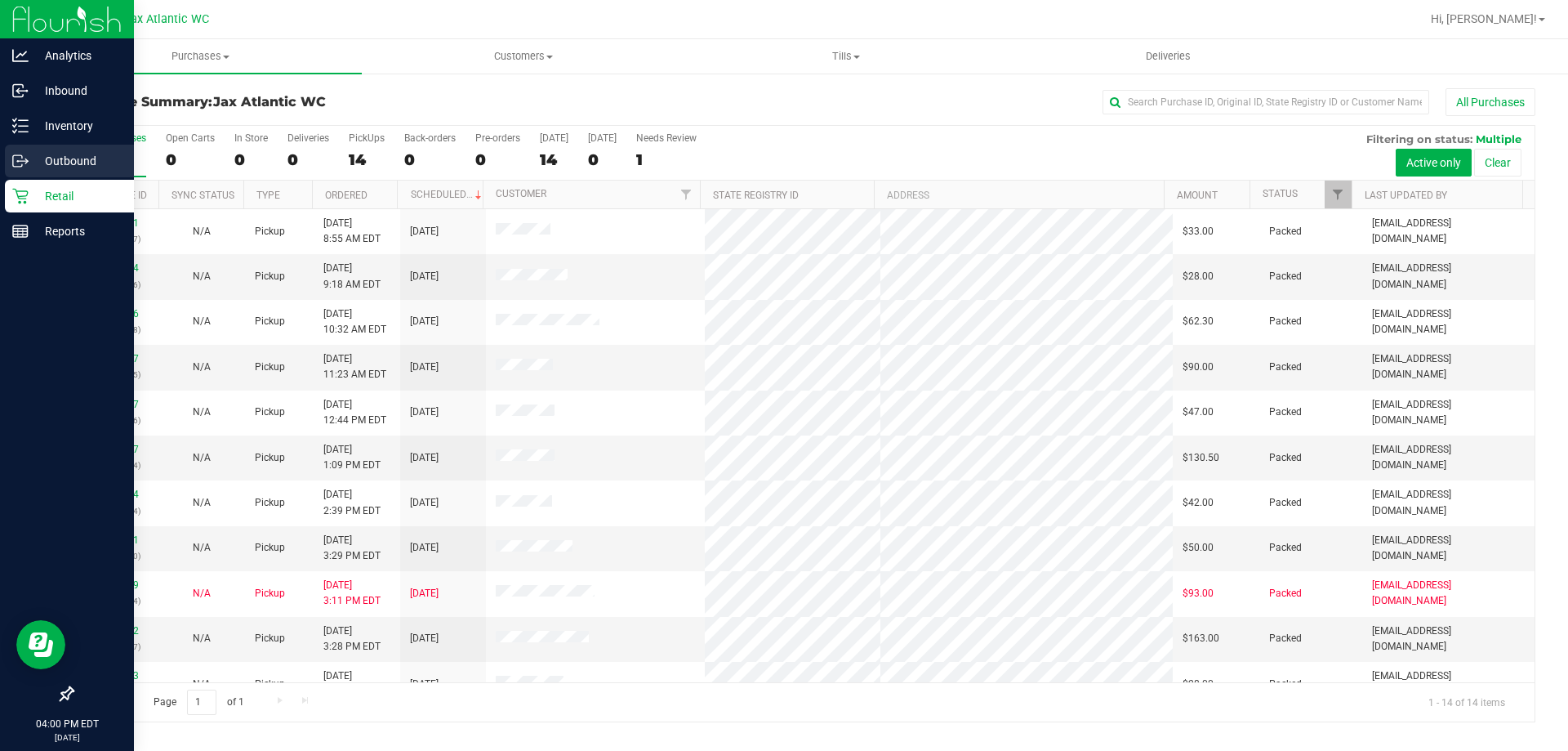
click at [27, 163] on icon at bounding box center [26, 162] width 3 height 3
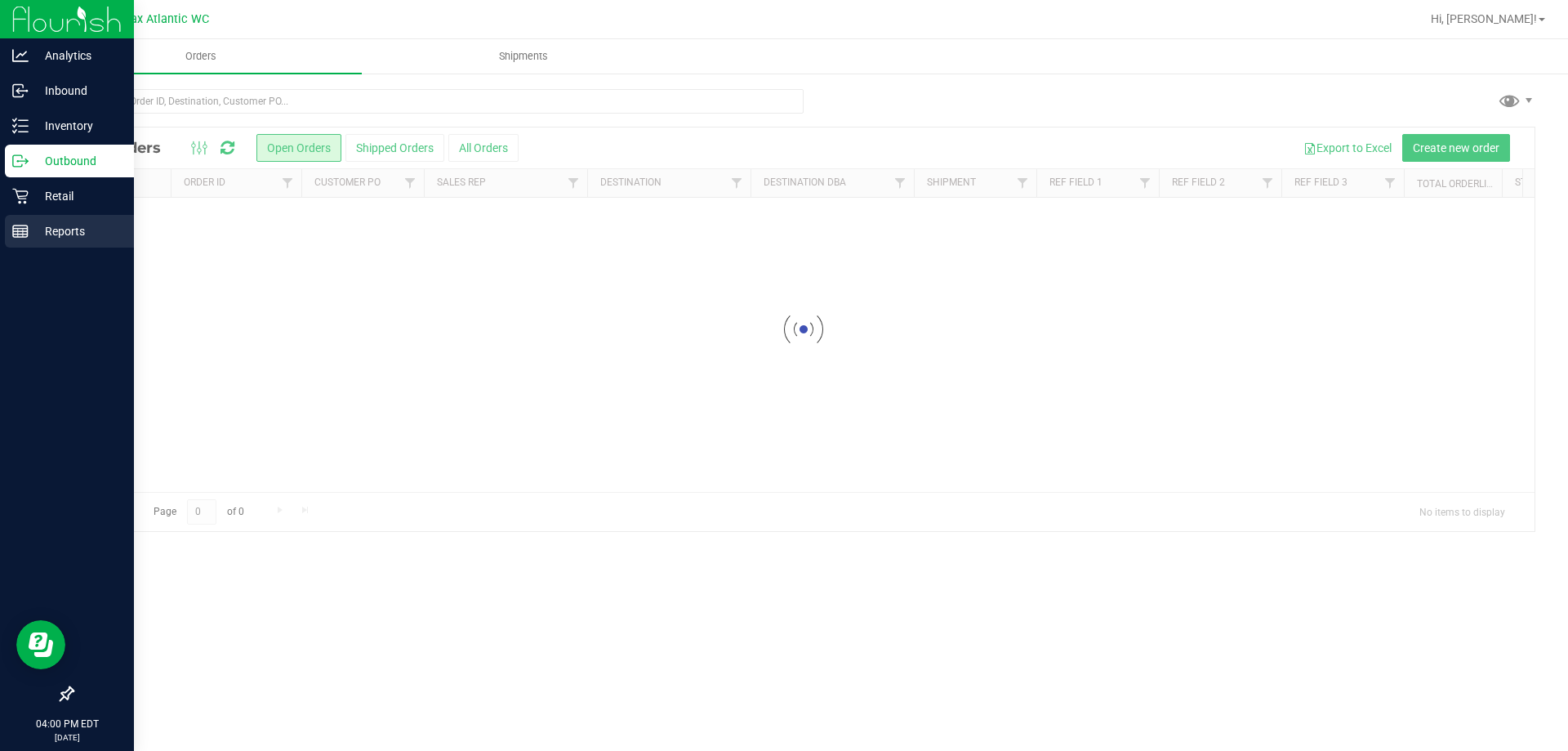
click at [34, 233] on p "Reports" at bounding box center [77, 231] width 98 height 20
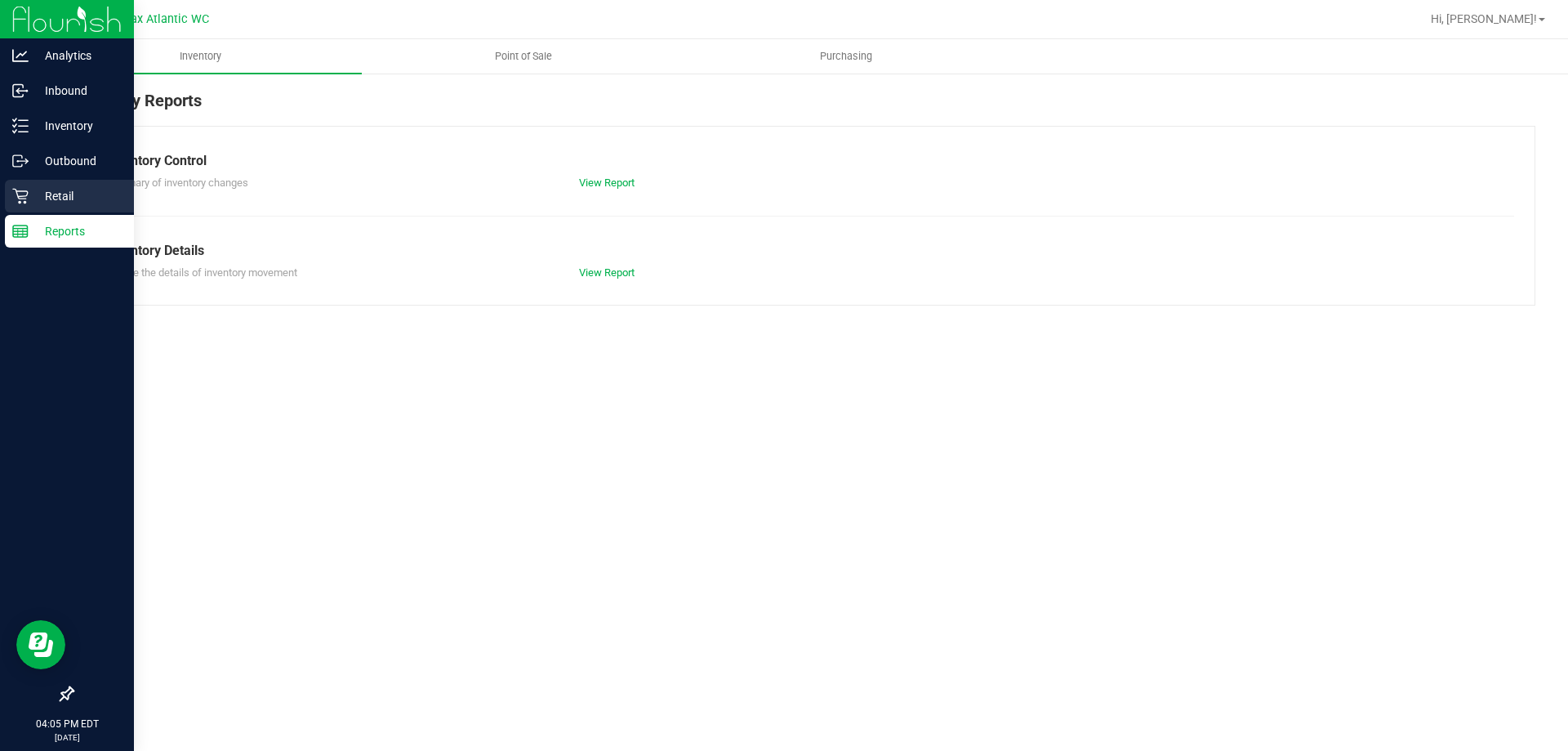
click at [23, 191] on icon at bounding box center [20, 196] width 16 height 16
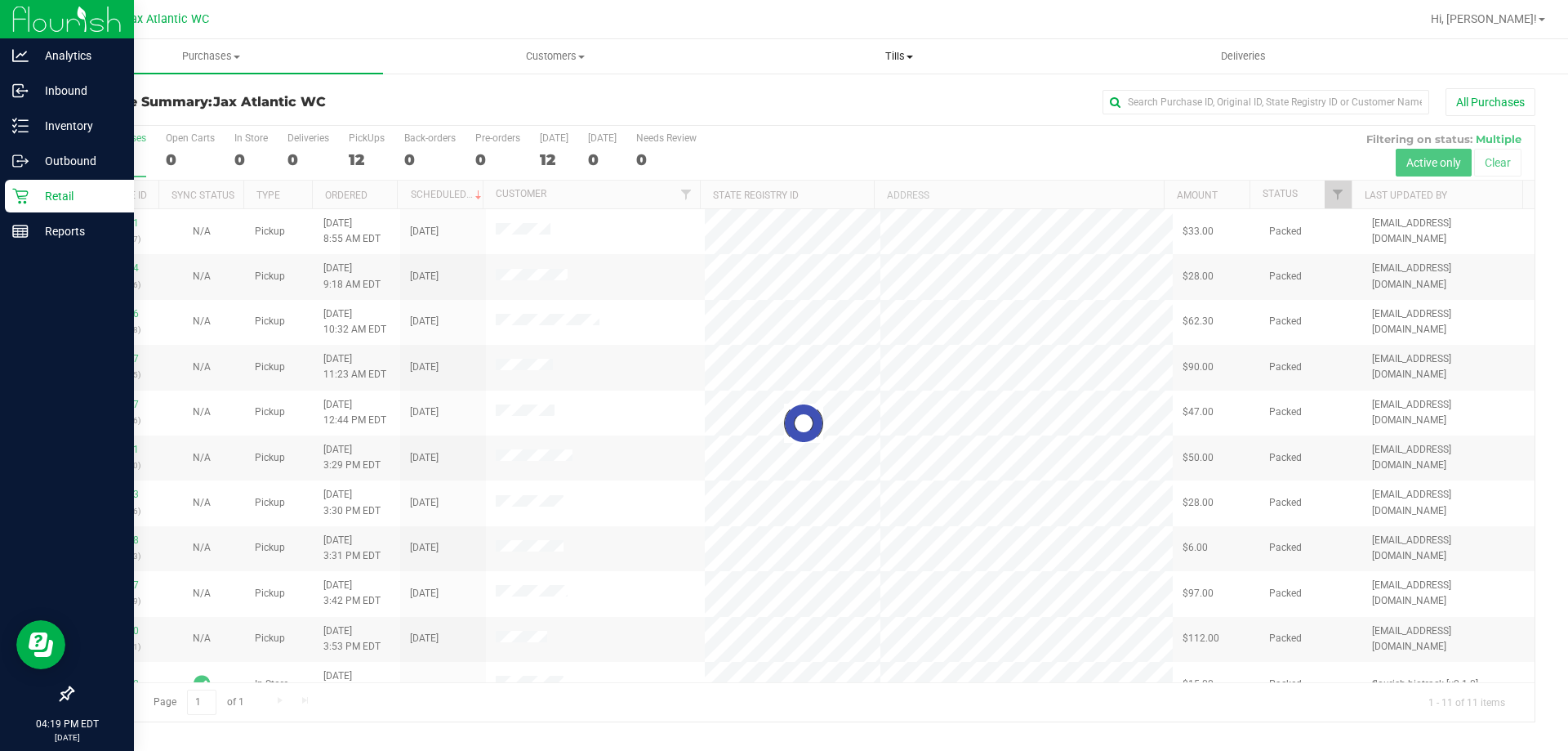
click at [886, 58] on span "Tills" at bounding box center [899, 56] width 342 height 15
click at [892, 55] on span "Tills" at bounding box center [899, 56] width 344 height 15
click at [903, 55] on span "Tills" at bounding box center [899, 56] width 344 height 15
click at [823, 92] on span "Manage tills" at bounding box center [783, 99] width 111 height 14
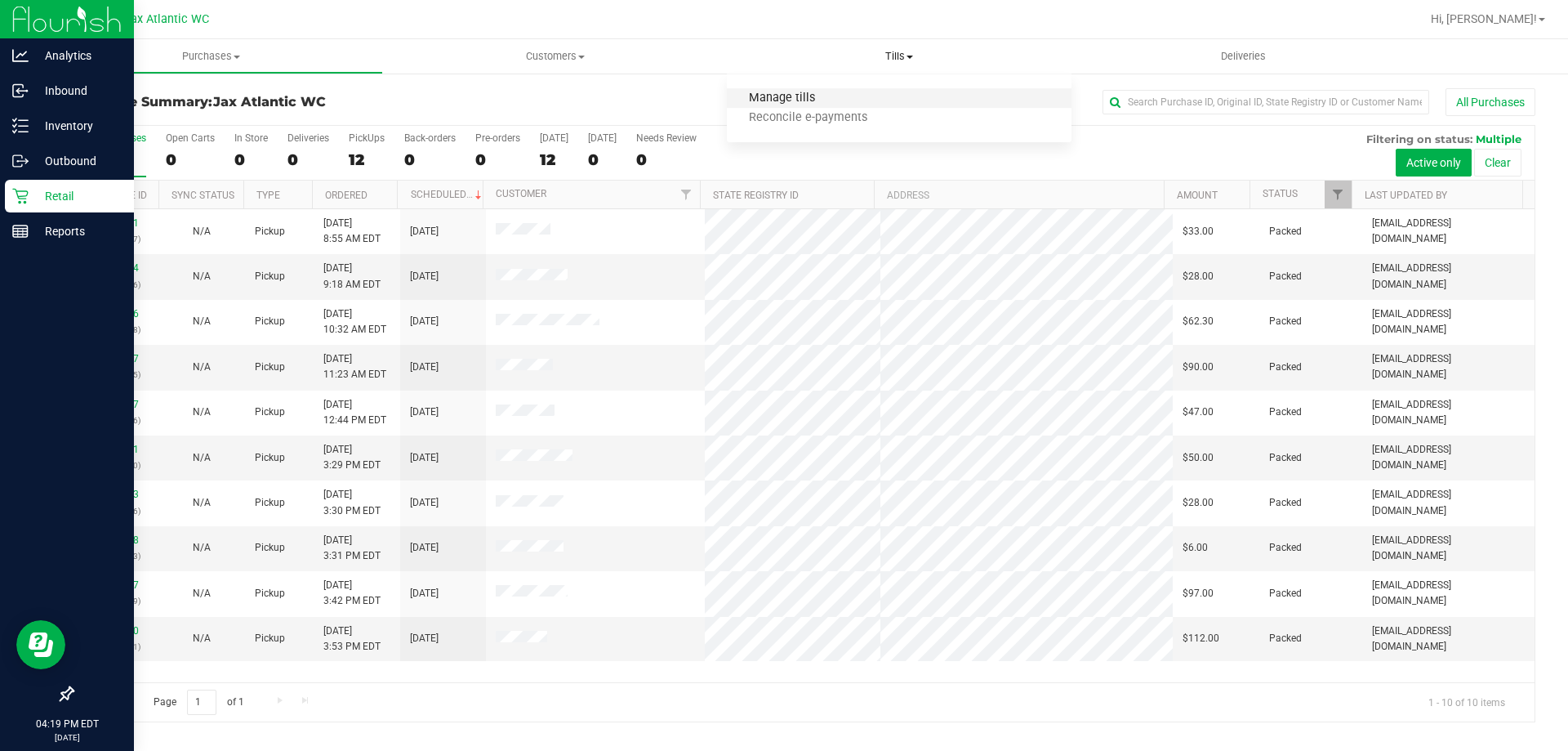
click at [791, 99] on span "Manage tills" at bounding box center [783, 99] width 111 height 14
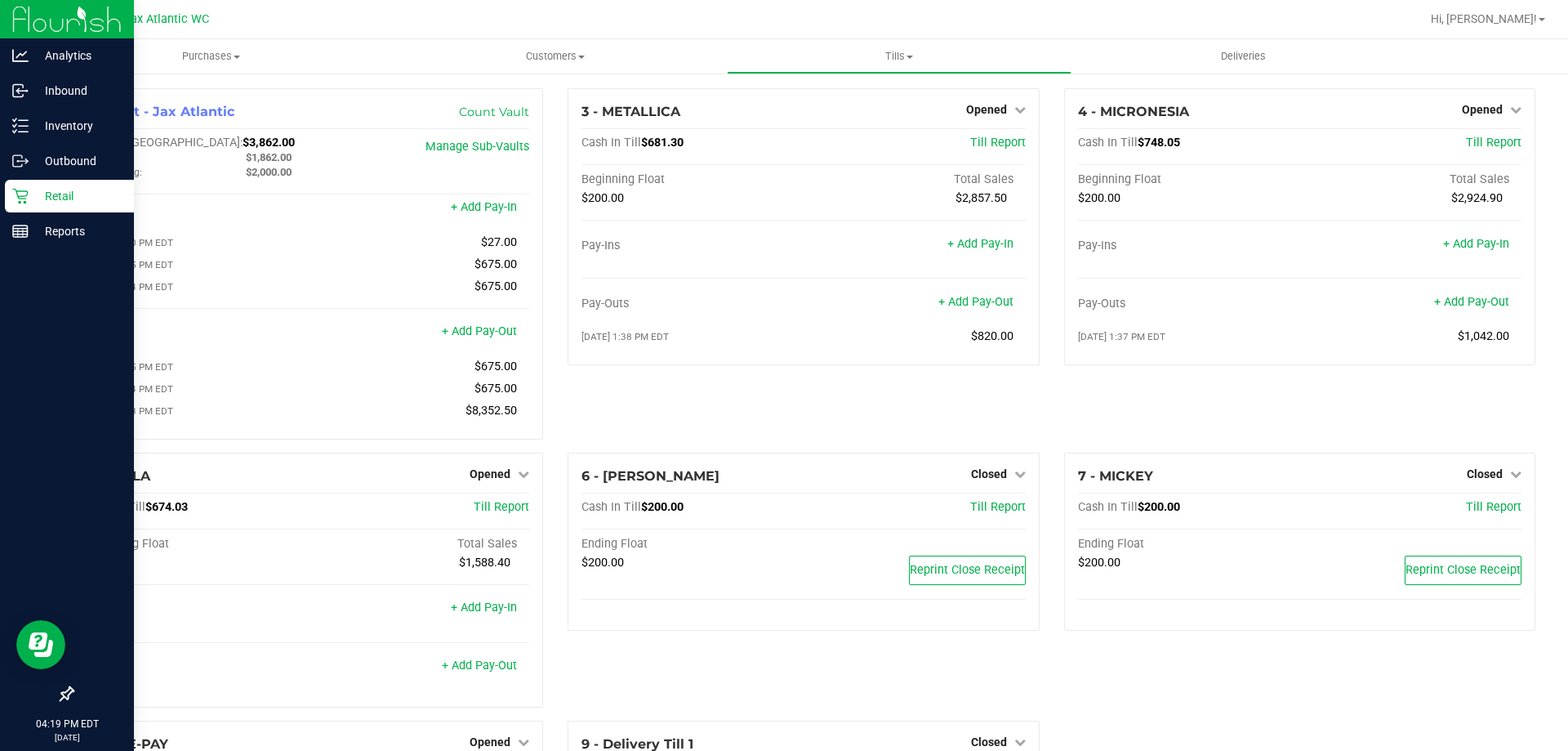
click at [35, 186] on p "Retail" at bounding box center [77, 196] width 98 height 20
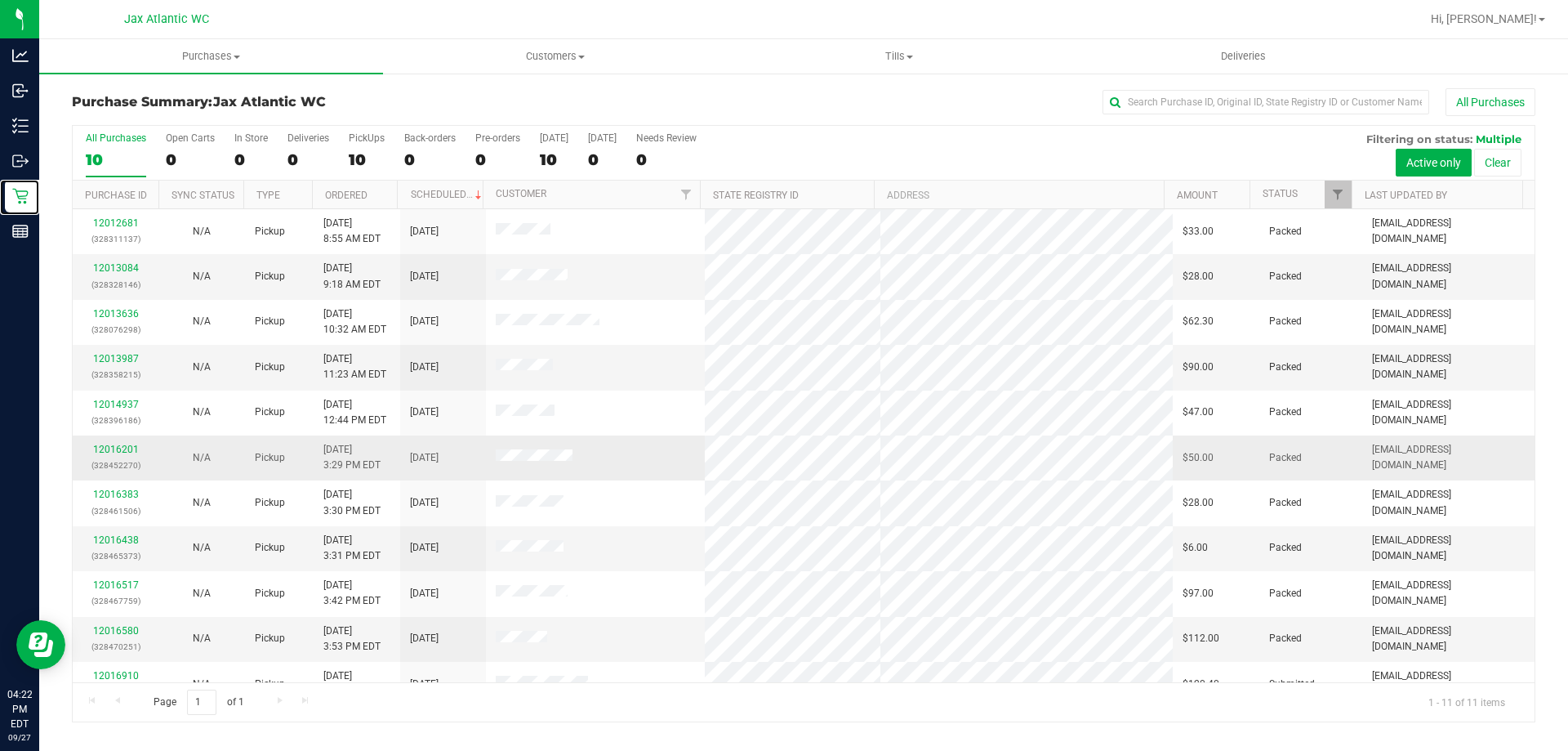
scroll to position [23, 0]
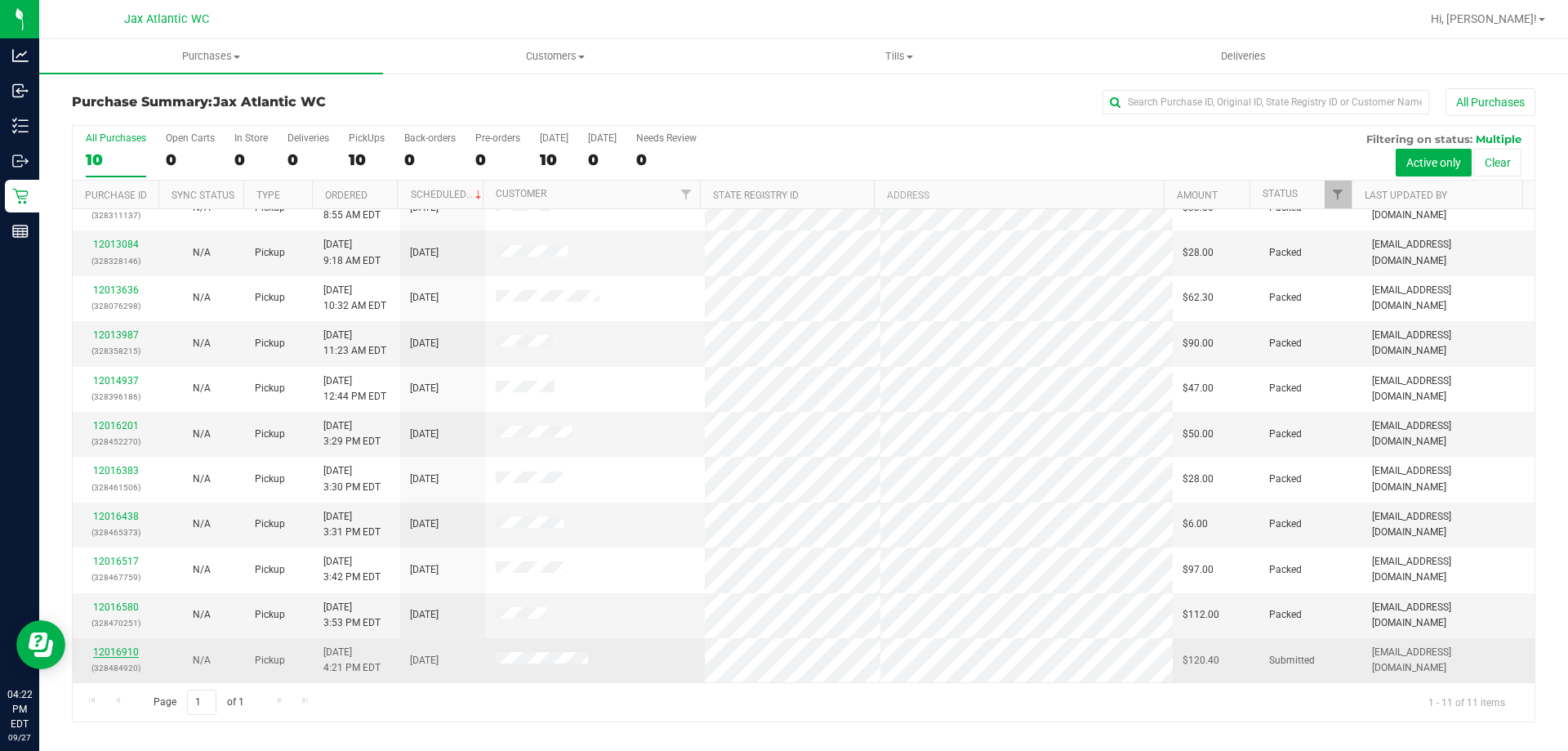
click at [133, 649] on link "12016910" at bounding box center [116, 652] width 46 height 11
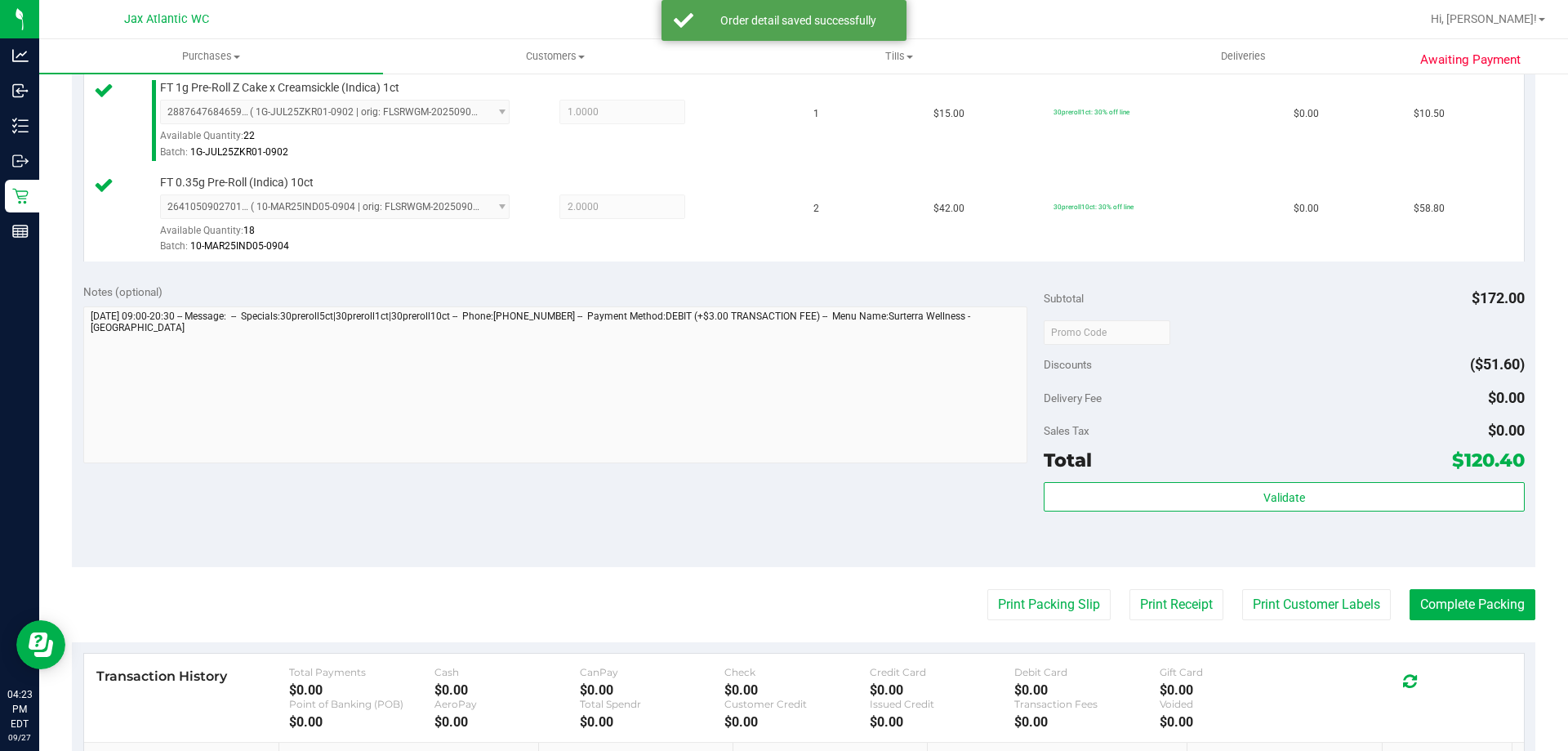
scroll to position [735, 0]
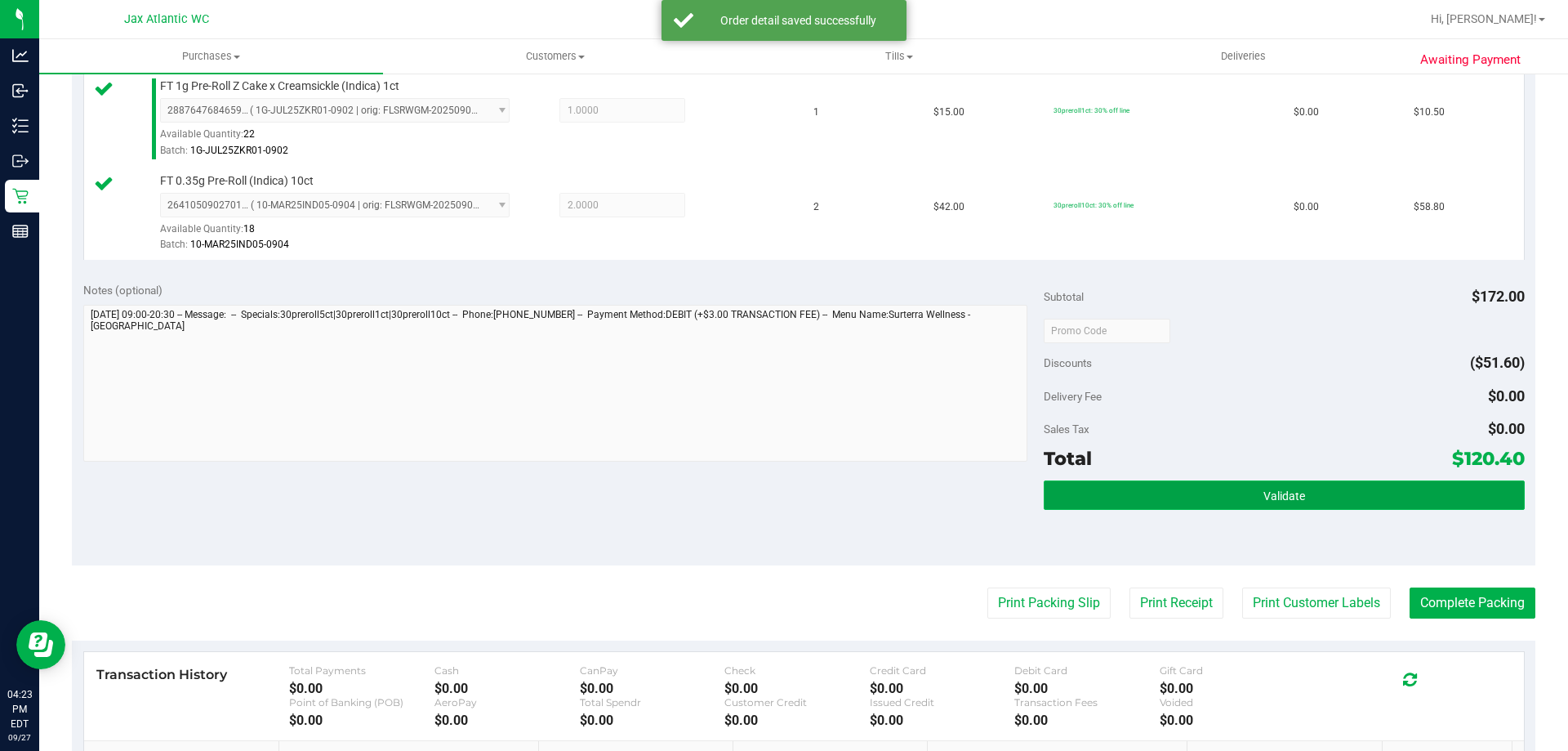
click at [1286, 503] on span "Validate" at bounding box center [1284, 496] width 42 height 13
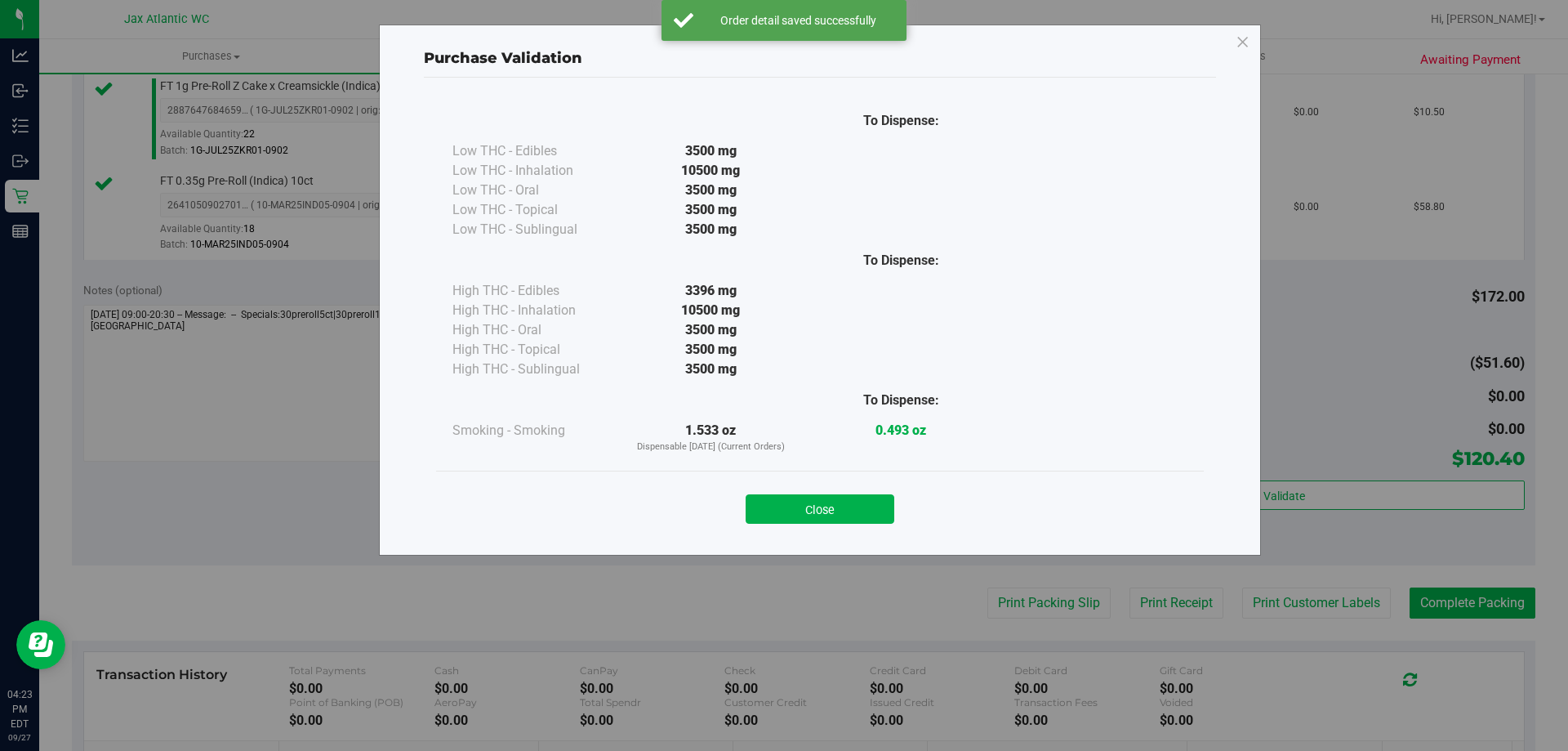
click at [881, 519] on button "Close" at bounding box center [820, 509] width 149 height 29
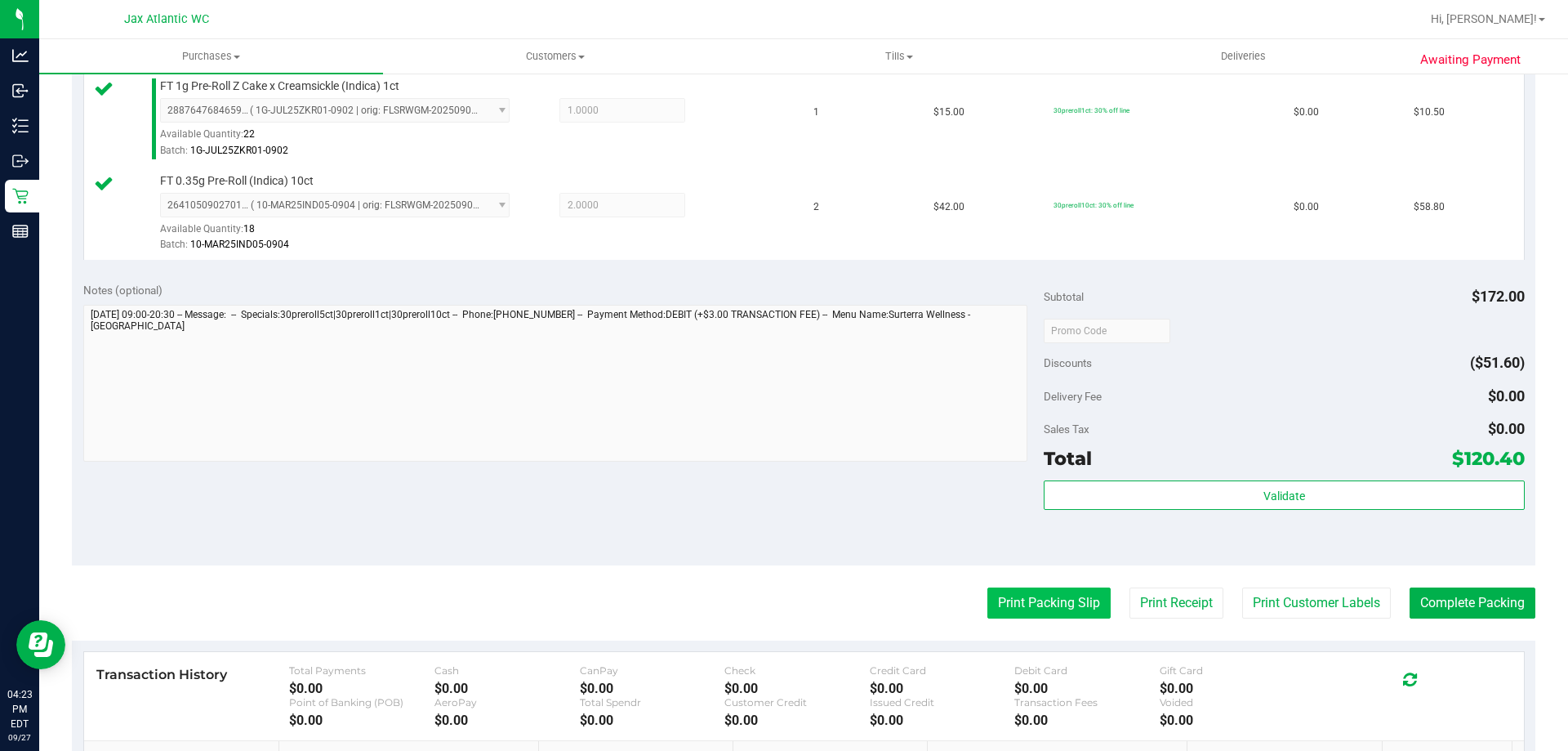
click at [1059, 601] on button "Print Packing Slip" at bounding box center [1049, 603] width 124 height 31
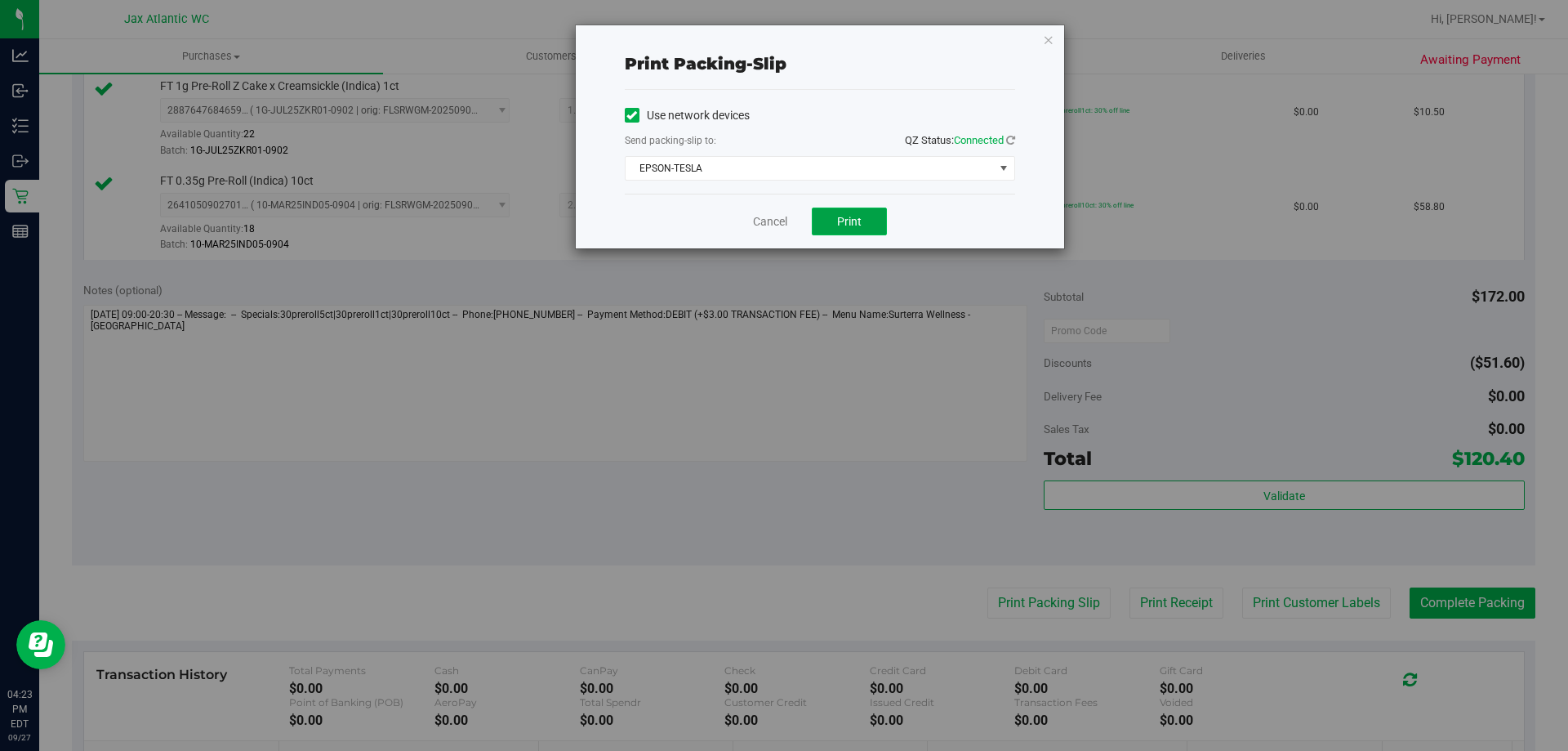
click at [843, 224] on span "Print" at bounding box center [849, 221] width 24 height 13
click at [764, 216] on link "Cancel" at bounding box center [771, 222] width 35 height 17
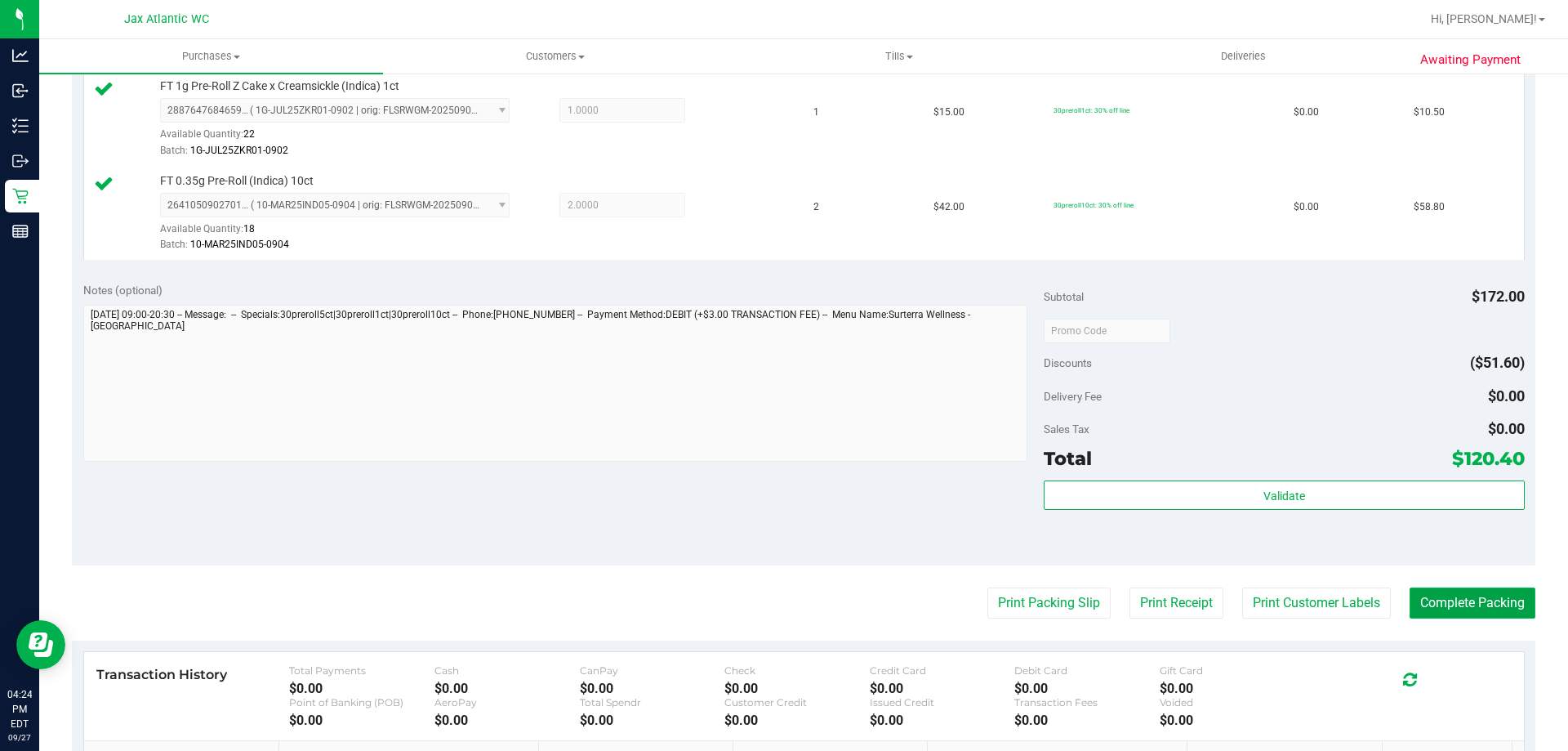
click at [1434, 600] on button "Complete Packing" at bounding box center [1472, 603] width 125 height 31
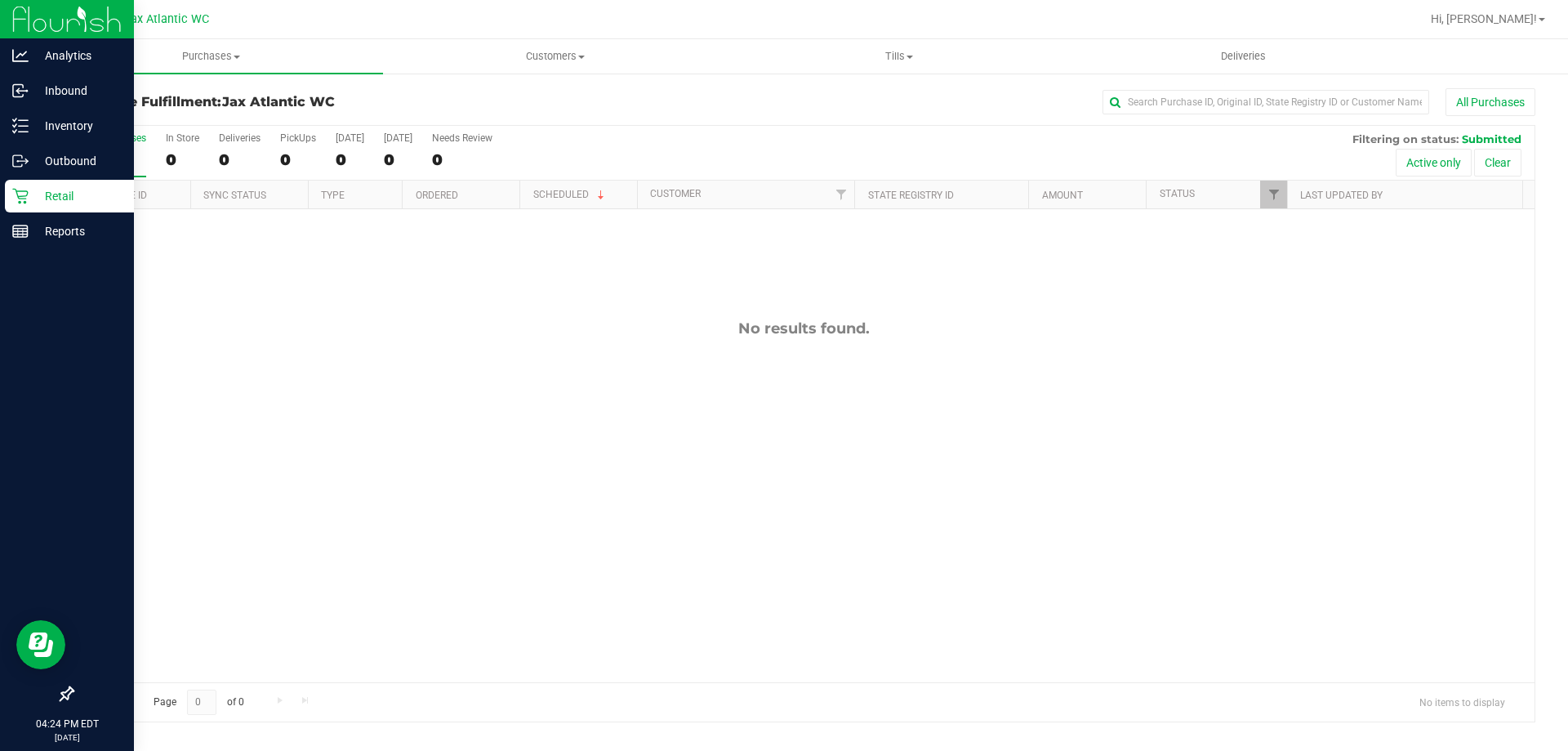
drag, startPoint x: 53, startPoint y: 192, endPoint x: 61, endPoint y: 200, distance: 11.3
click at [54, 192] on p "Retail" at bounding box center [77, 196] width 98 height 20
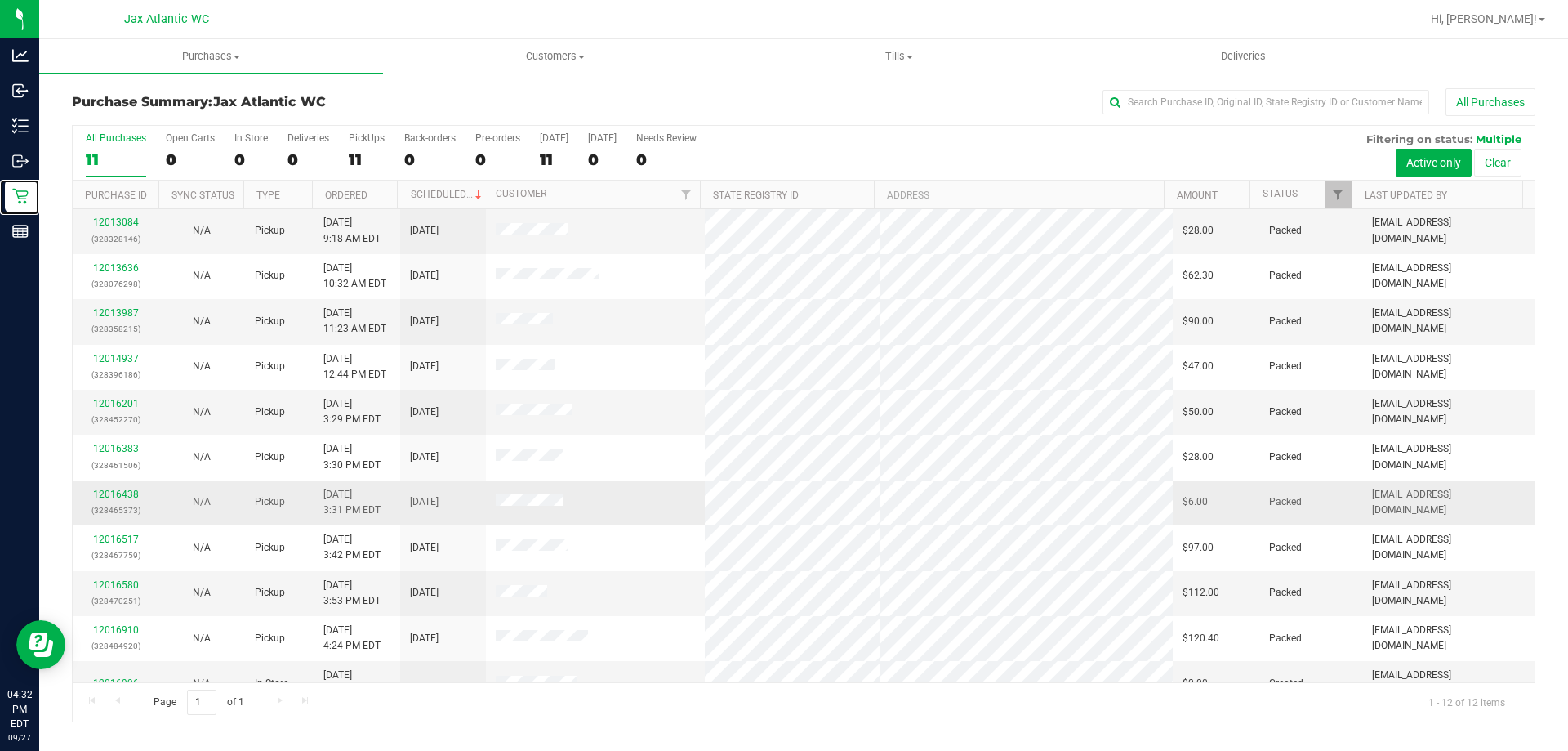
scroll to position [69, 0]
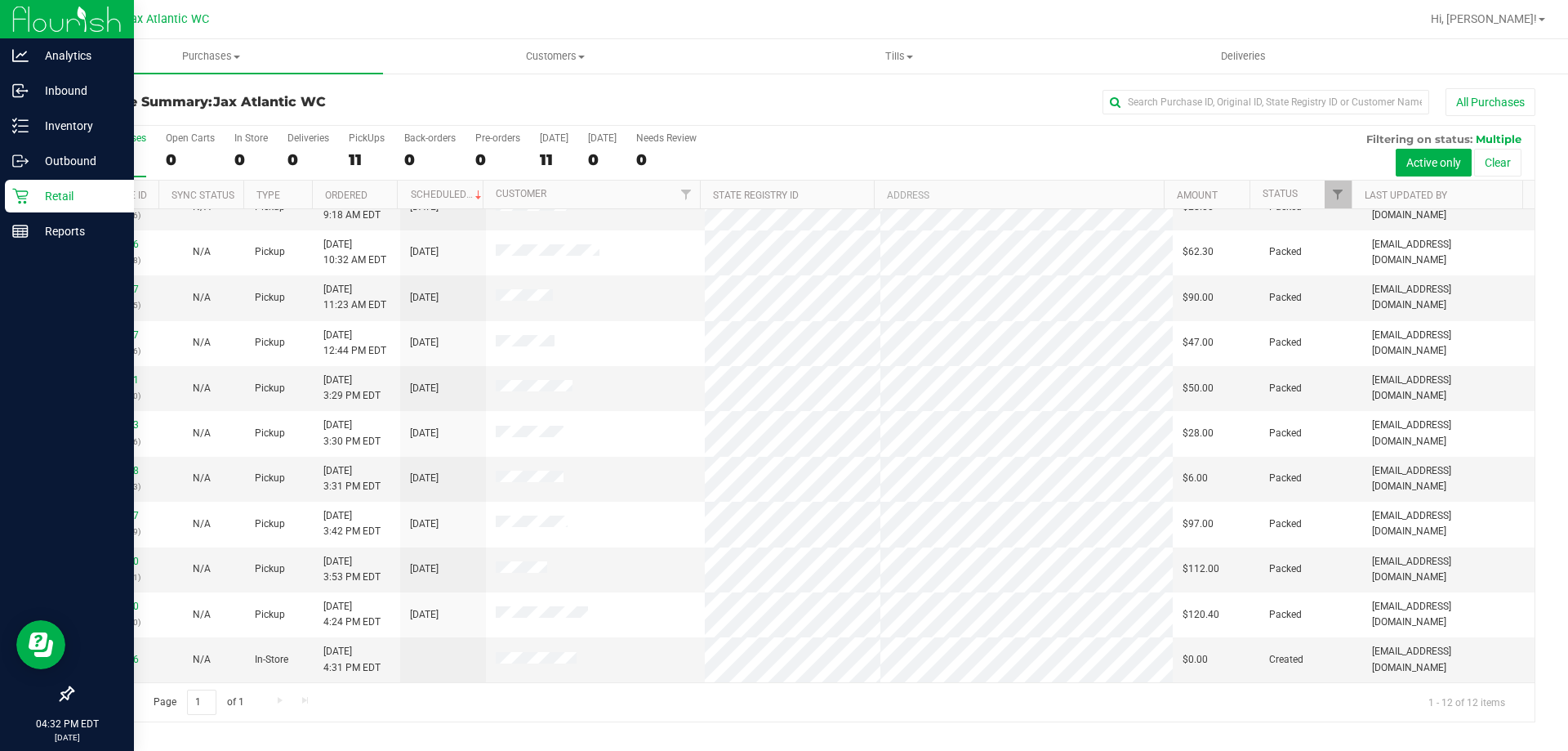
click at [35, 203] on p "Retail" at bounding box center [77, 196] width 98 height 20
click at [75, 195] on p "Retail" at bounding box center [77, 196] width 98 height 20
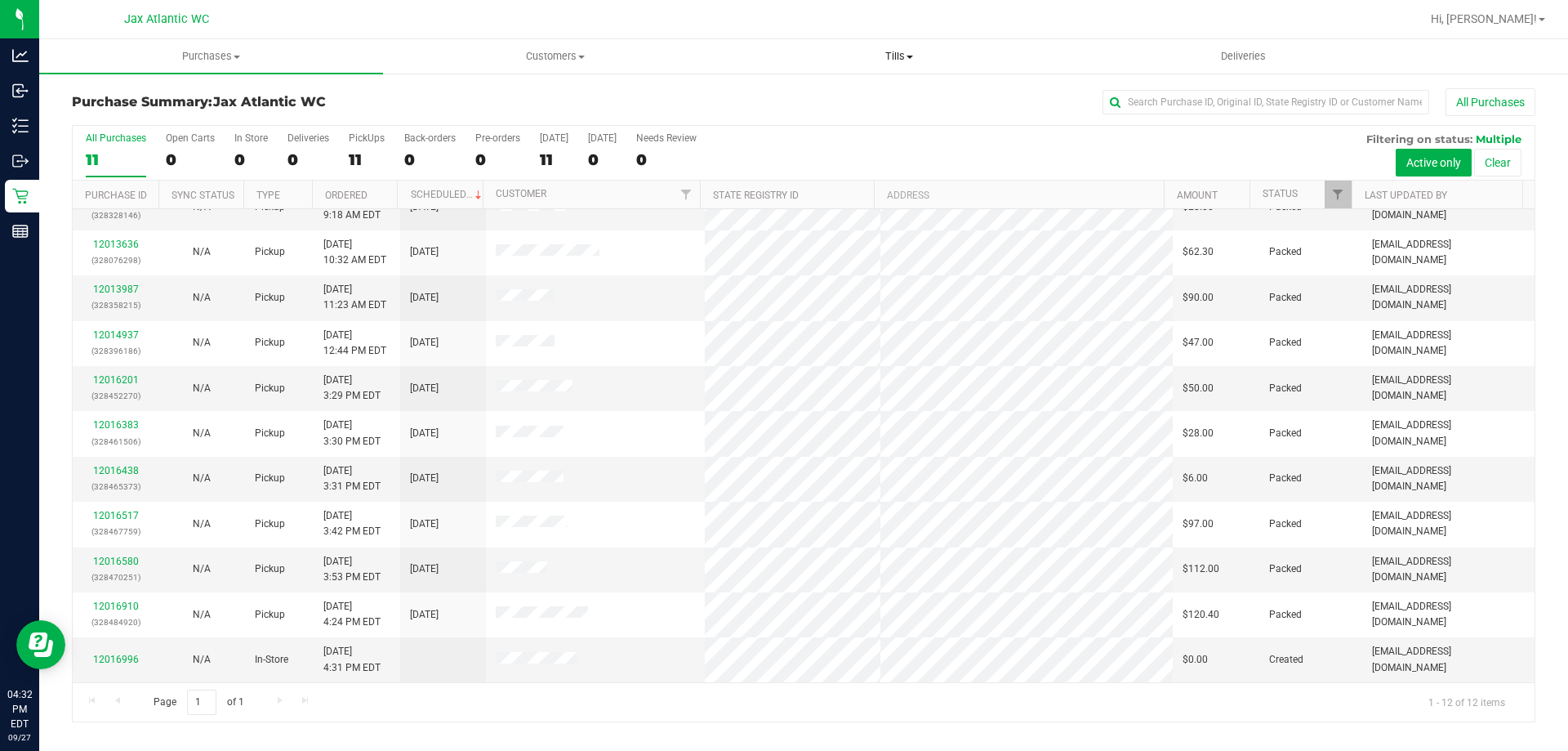
click at [900, 57] on span "Tills" at bounding box center [899, 56] width 342 height 15
click at [849, 98] on li "Manage tills" at bounding box center [899, 99] width 344 height 20
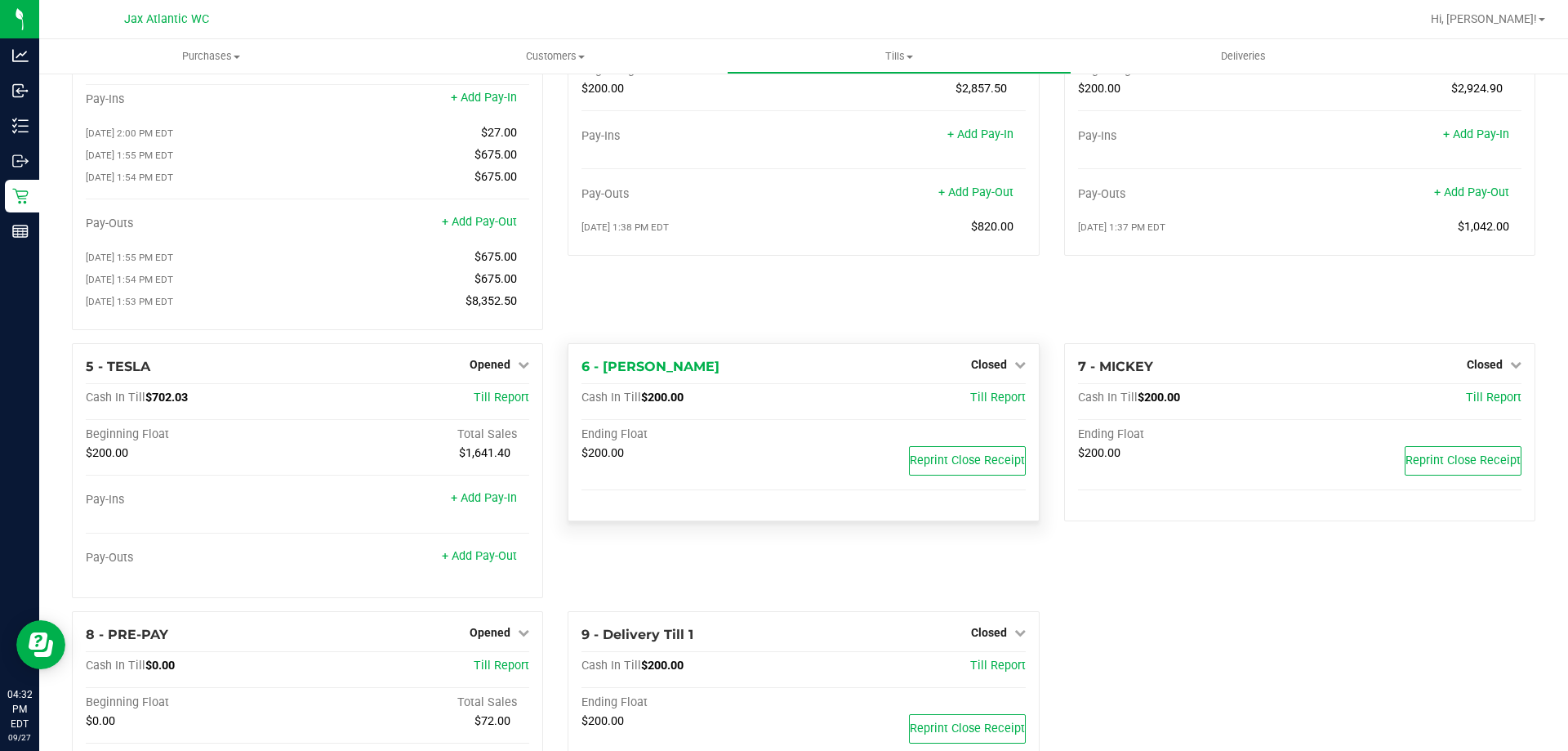
scroll to position [245, 0]
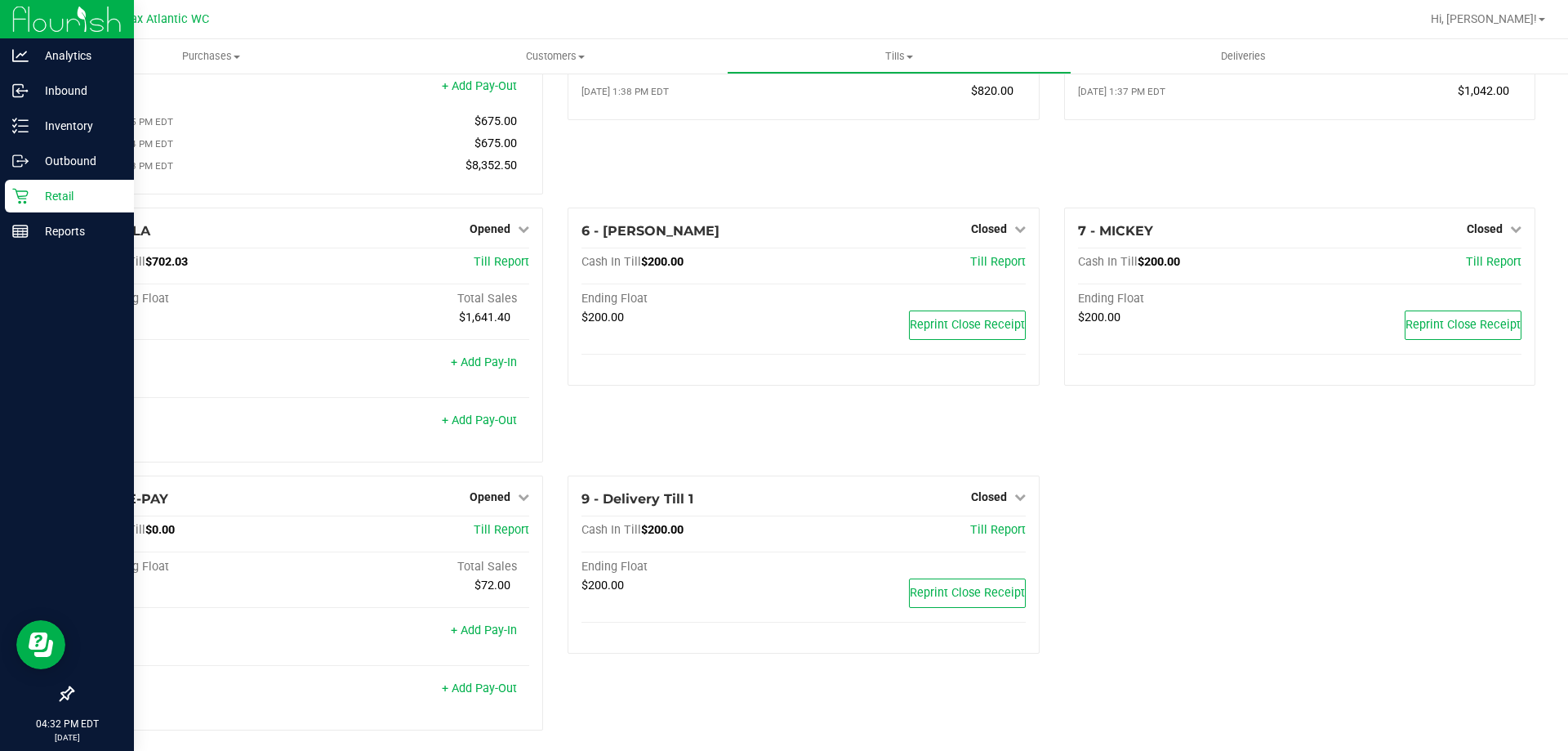
click at [36, 190] on p "Retail" at bounding box center [77, 196] width 98 height 20
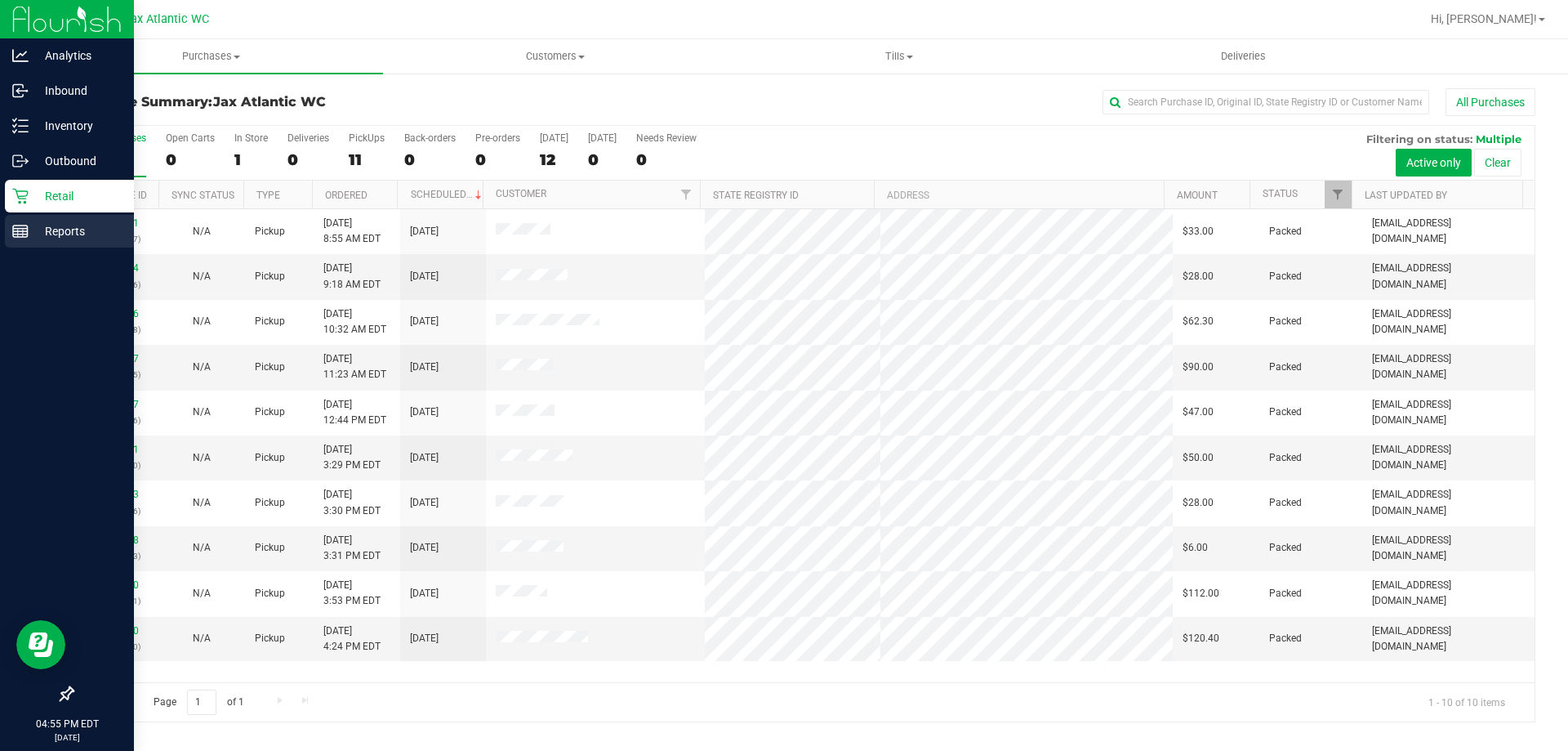
click at [22, 233] on icon at bounding box center [20, 231] width 16 height 16
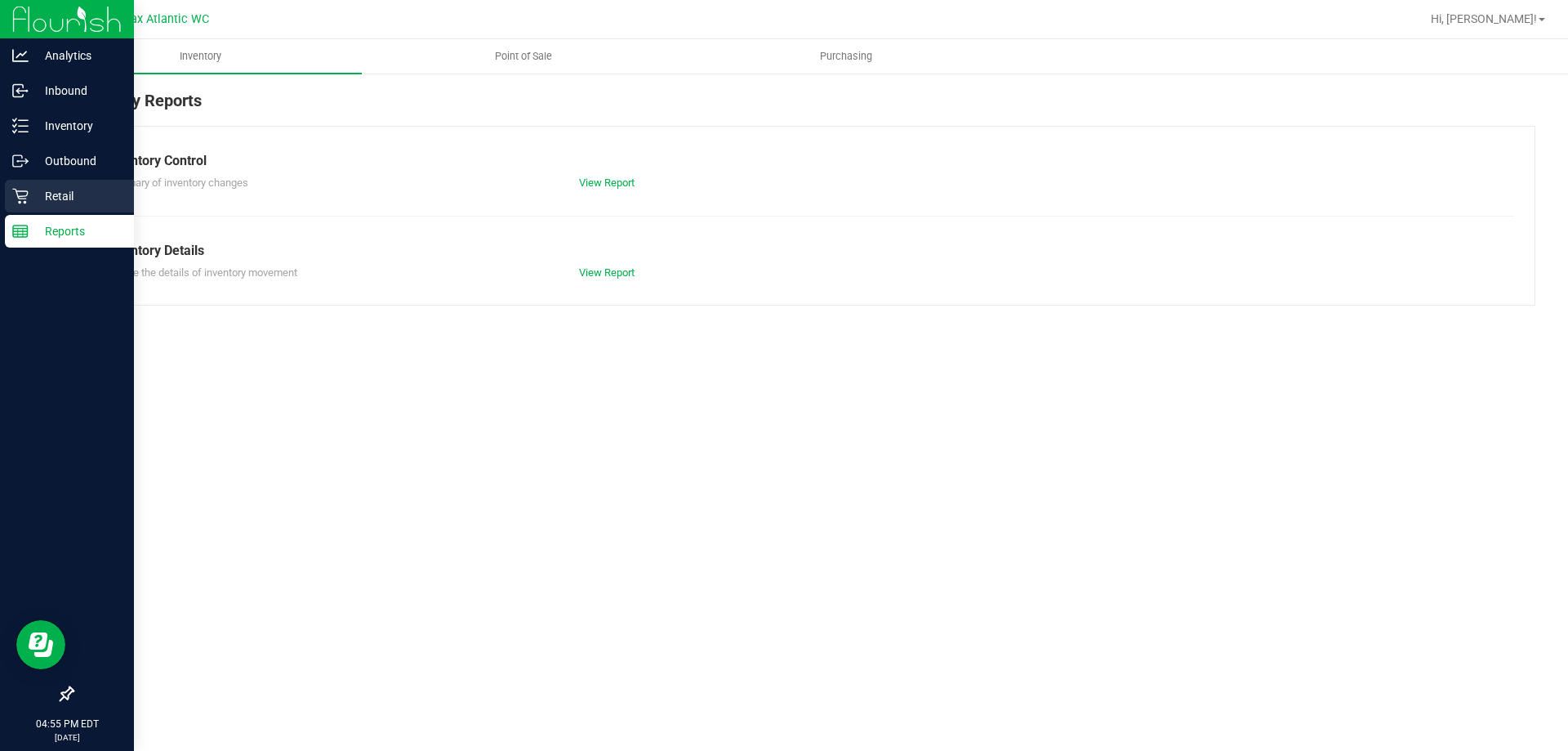
click at [42, 193] on p "Retail" at bounding box center [77, 196] width 98 height 20
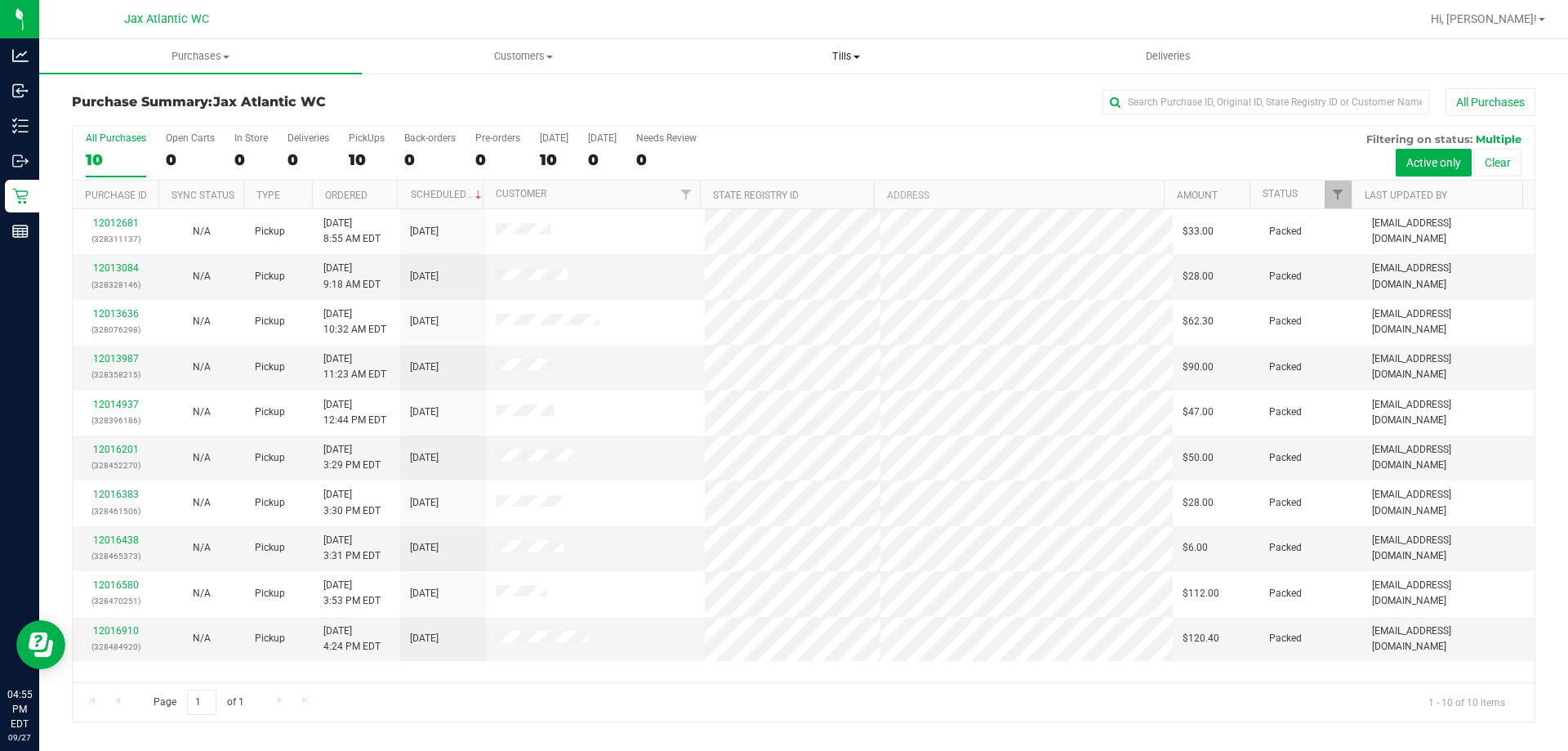
click at [845, 55] on span "Tills" at bounding box center [845, 56] width 321 height 15
click at [842, 55] on span "Tills" at bounding box center [846, 56] width 323 height 15
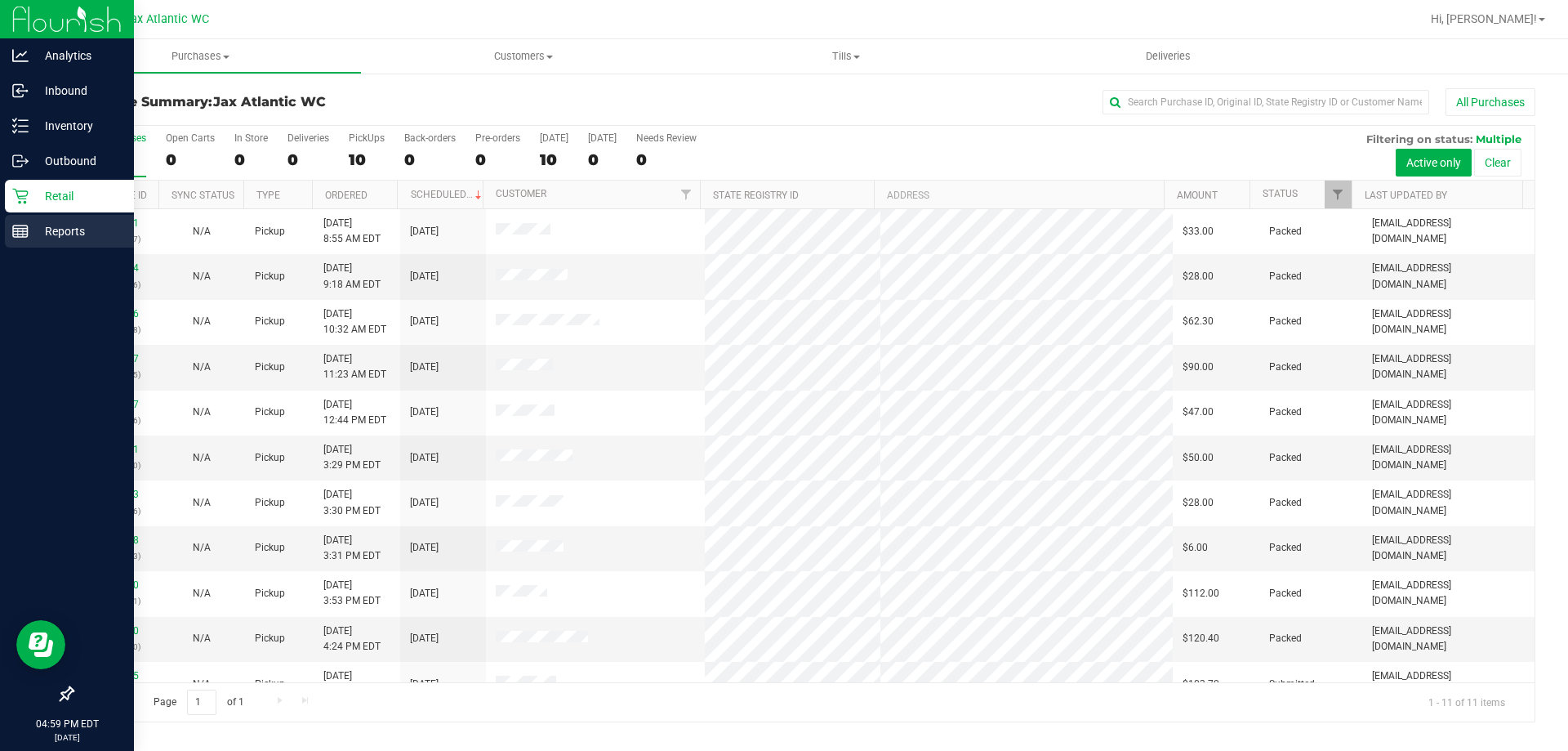
drag, startPoint x: 27, startPoint y: 229, endPoint x: 46, endPoint y: 234, distance: 19.6
click at [29, 232] on div "Reports" at bounding box center [69, 231] width 129 height 33
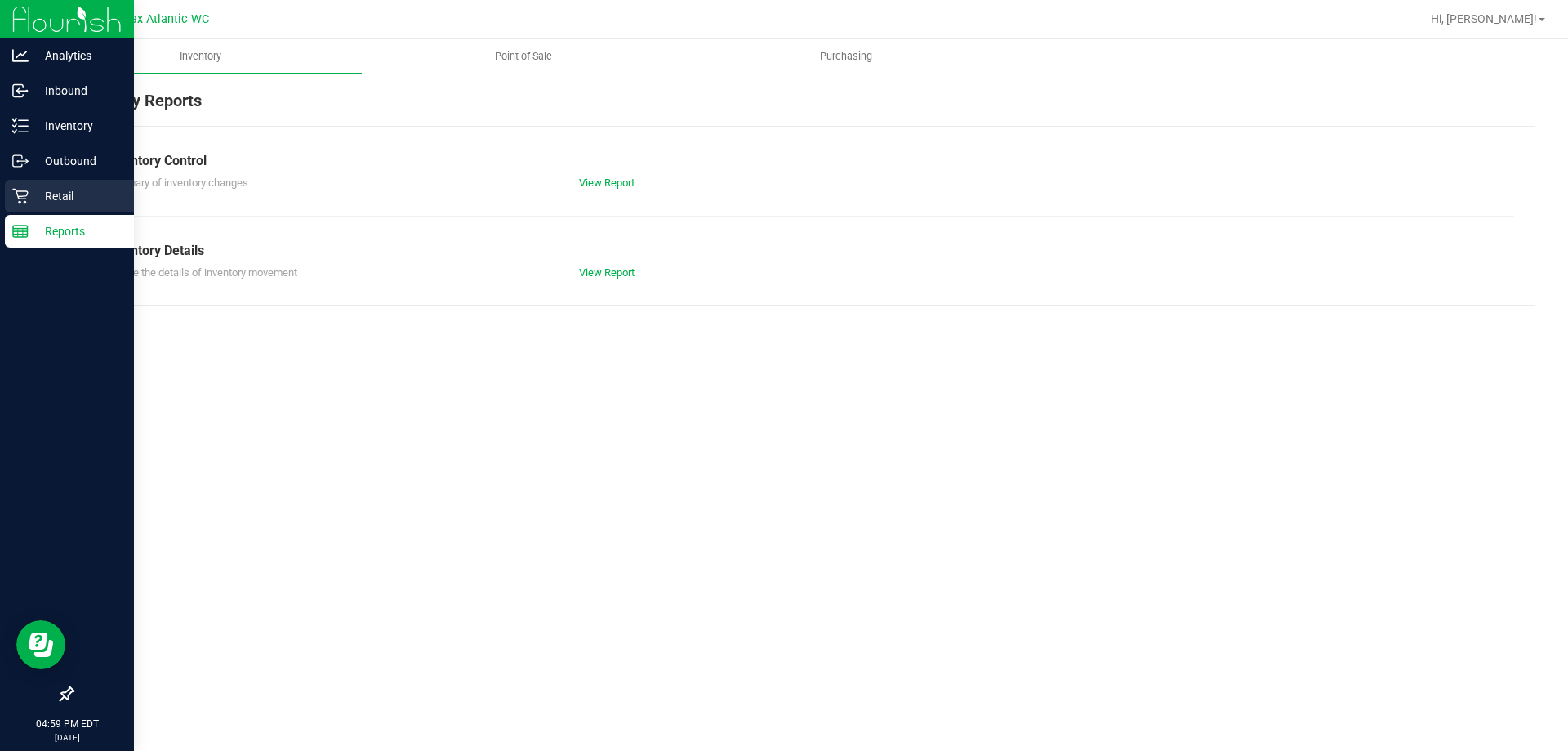
click at [32, 194] on p "Retail" at bounding box center [77, 196] width 98 height 20
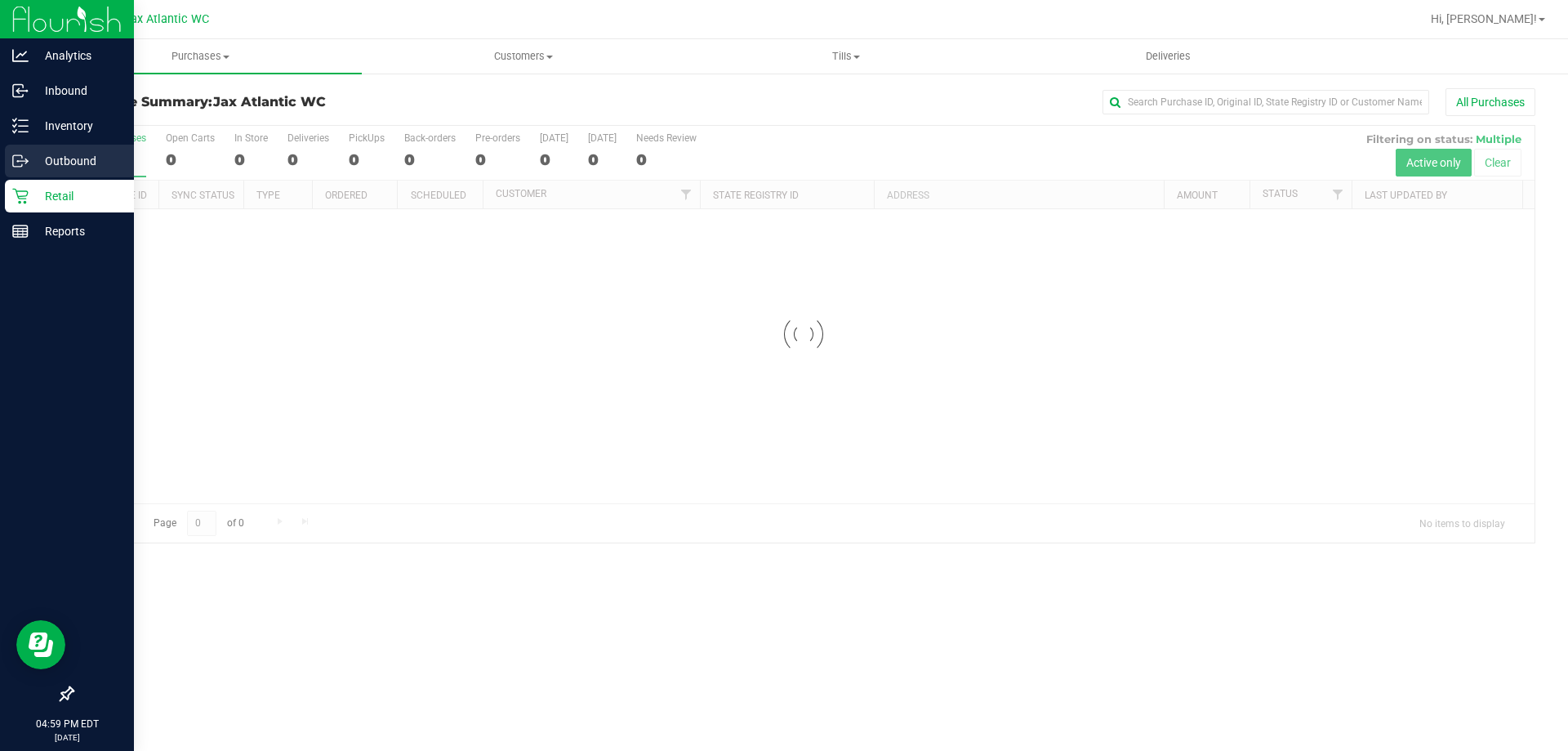
click at [44, 165] on p "Outbound" at bounding box center [77, 161] width 98 height 20
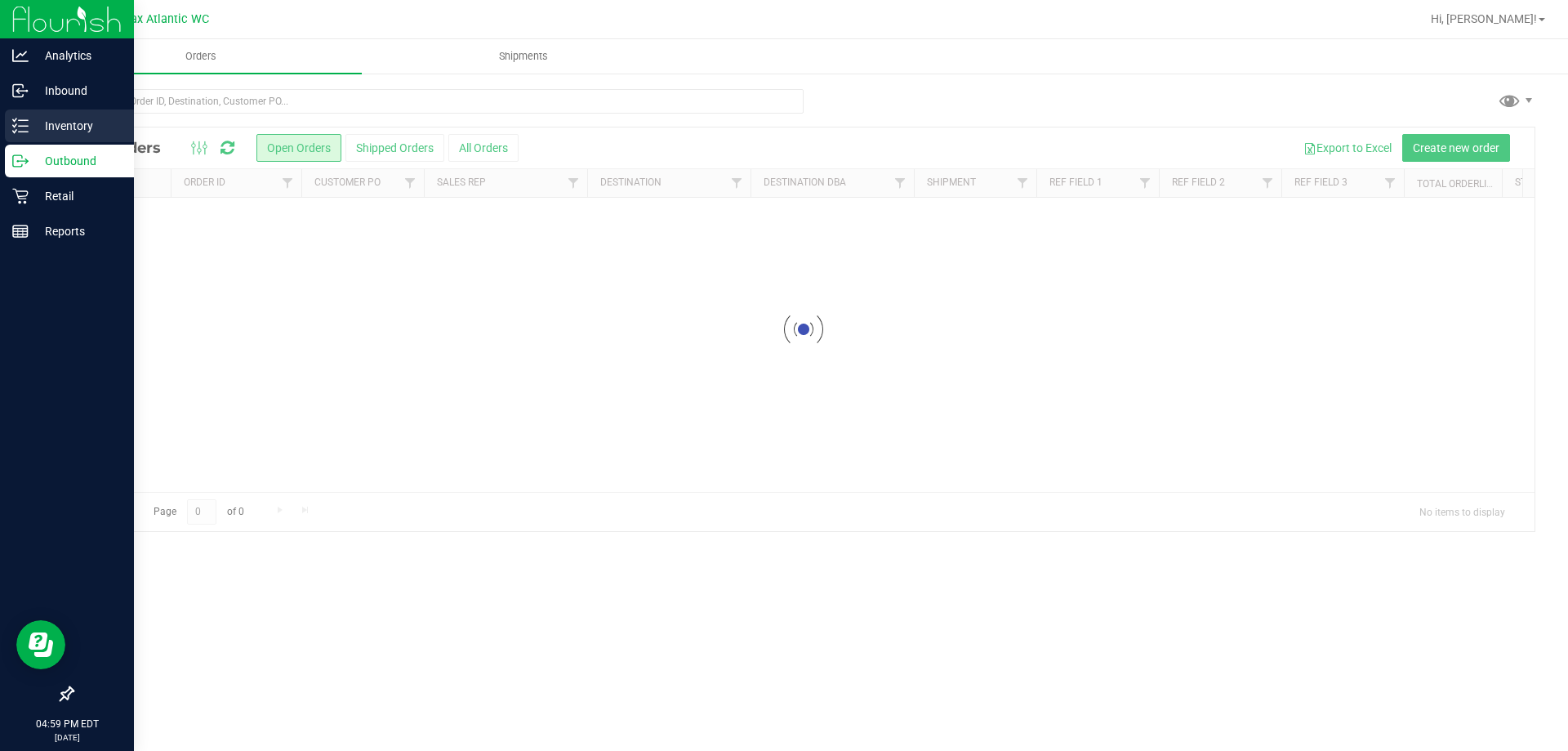
click at [55, 133] on p "Inventory" at bounding box center [77, 125] width 98 height 20
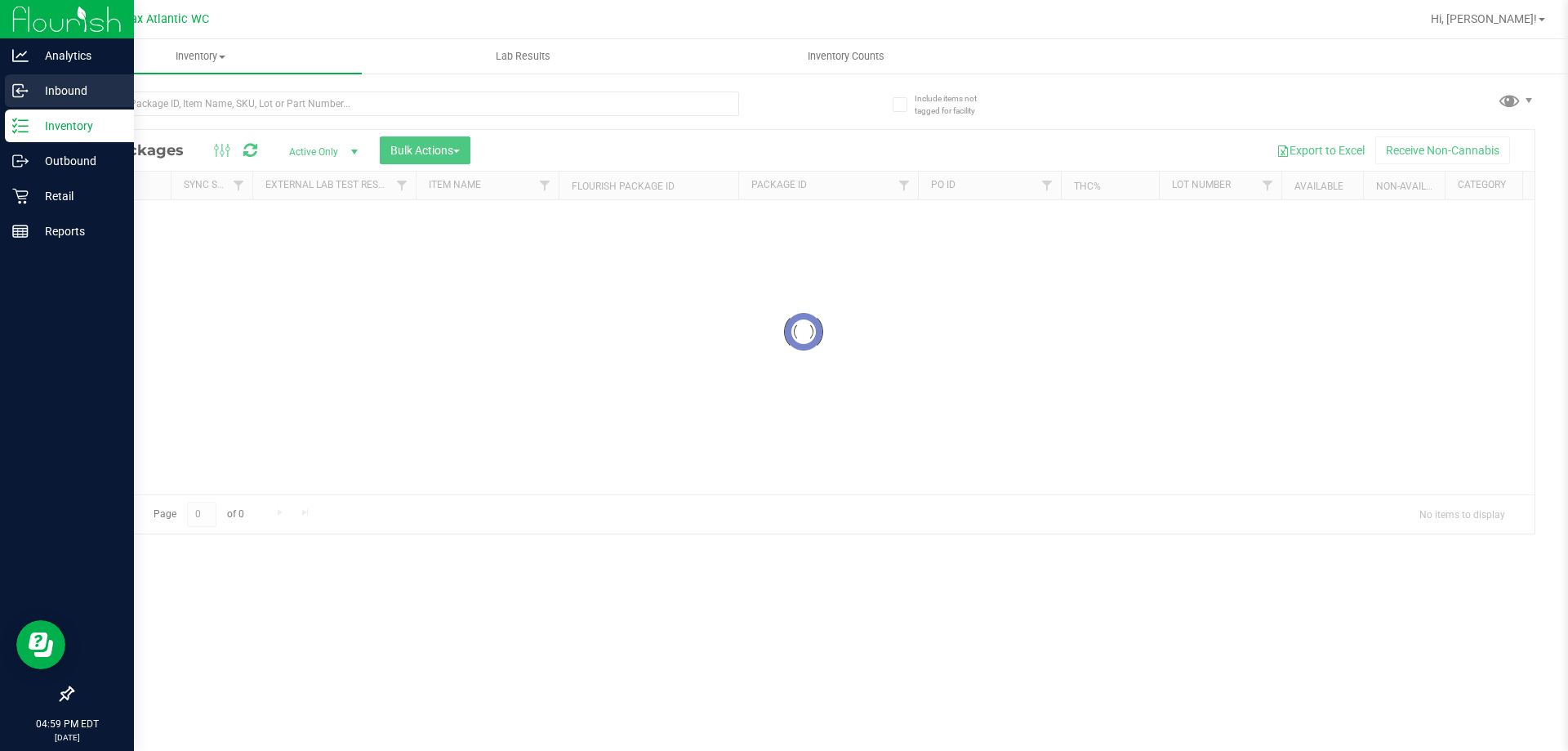
click at [44, 90] on p "Inbound" at bounding box center [77, 91] width 98 height 20
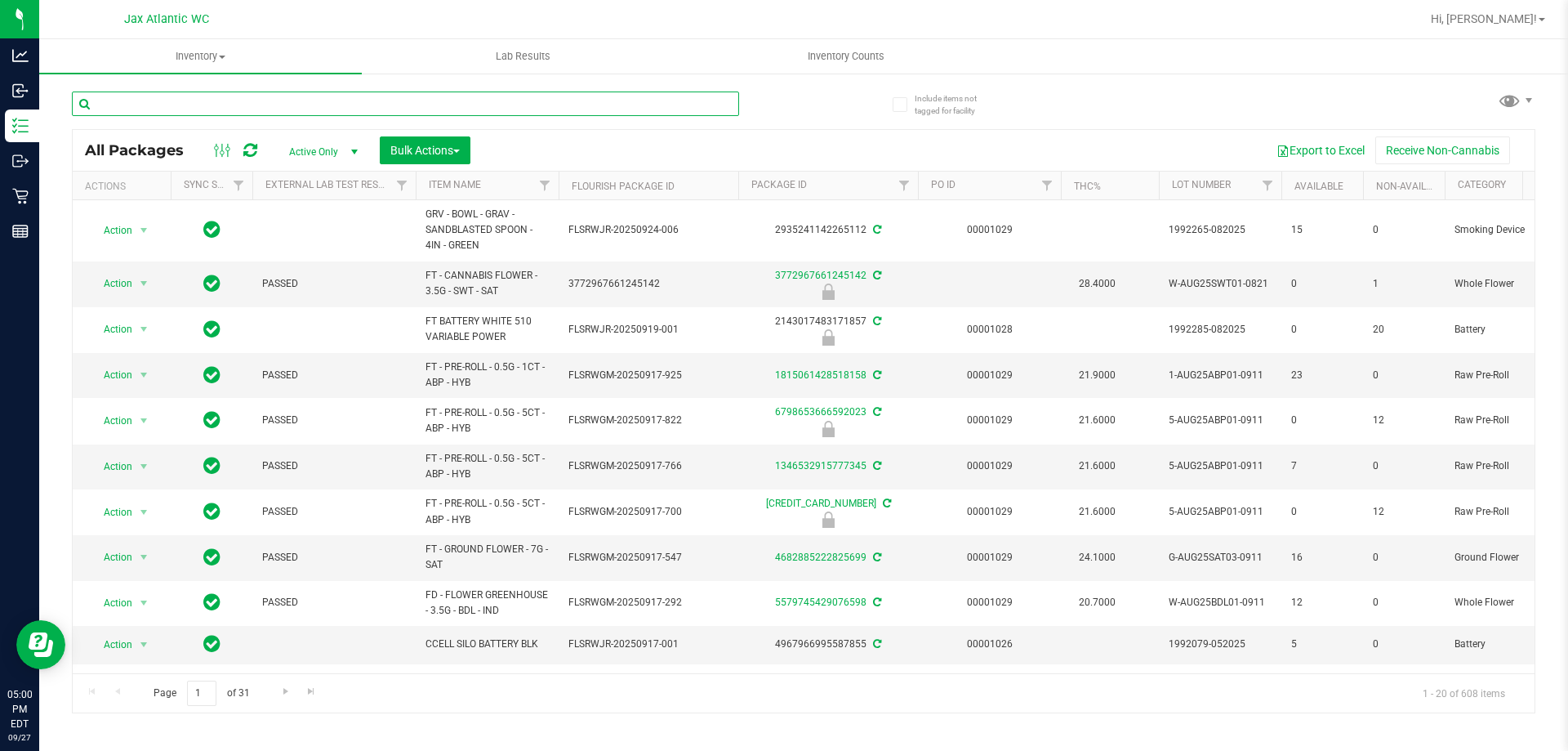
click at [154, 103] on input "text" at bounding box center [406, 104] width 668 height 24
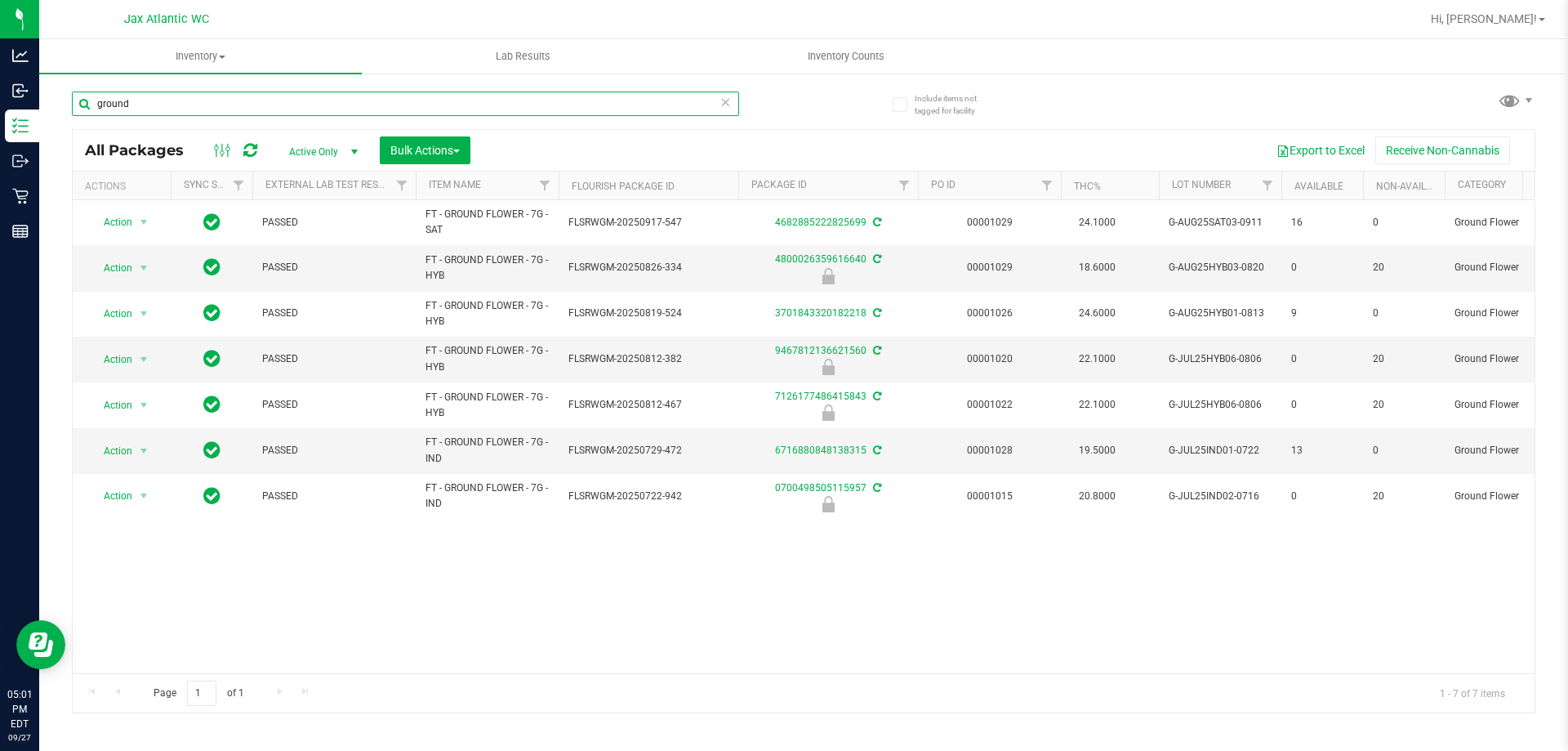
type input "ground"
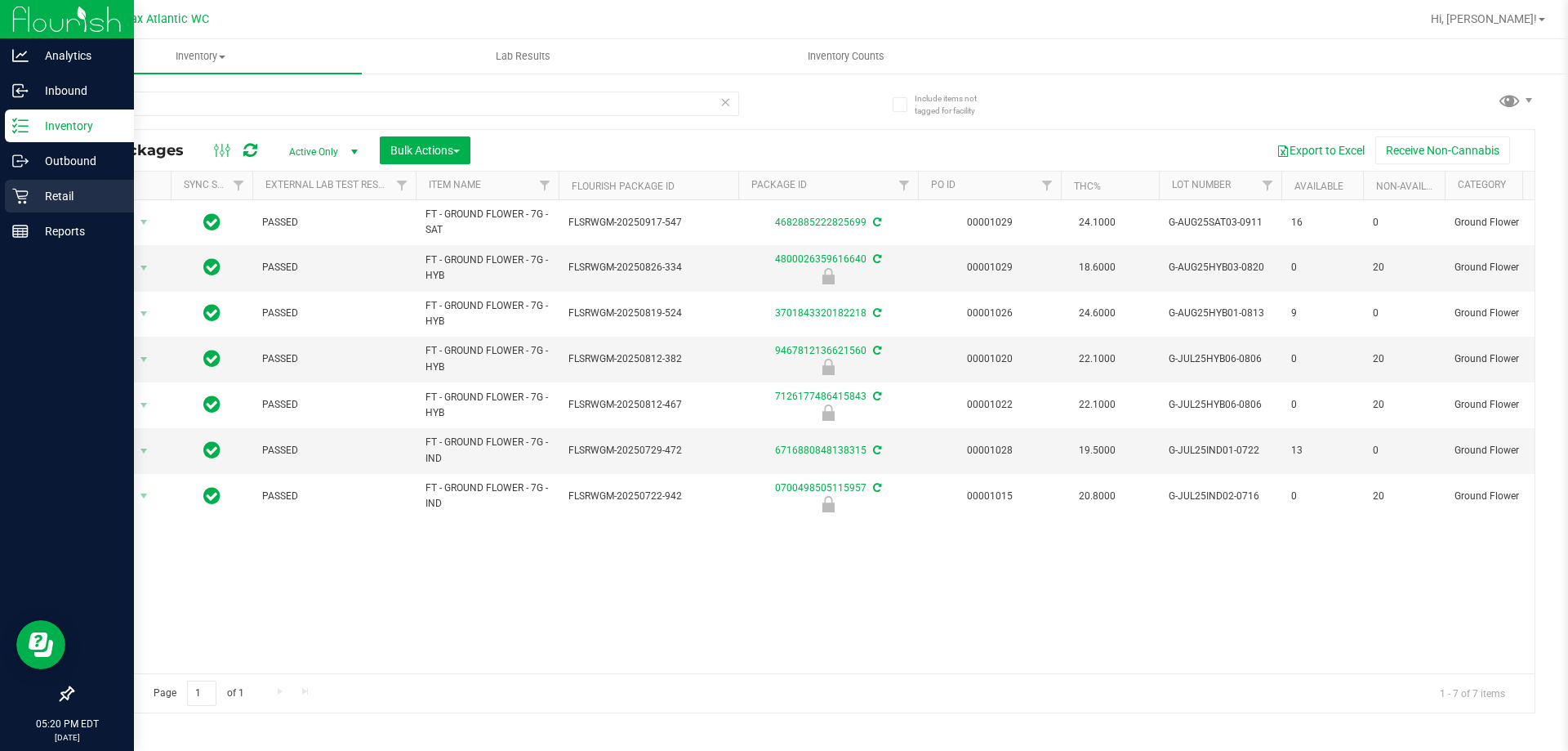
click at [22, 202] on icon at bounding box center [20, 196] width 16 height 16
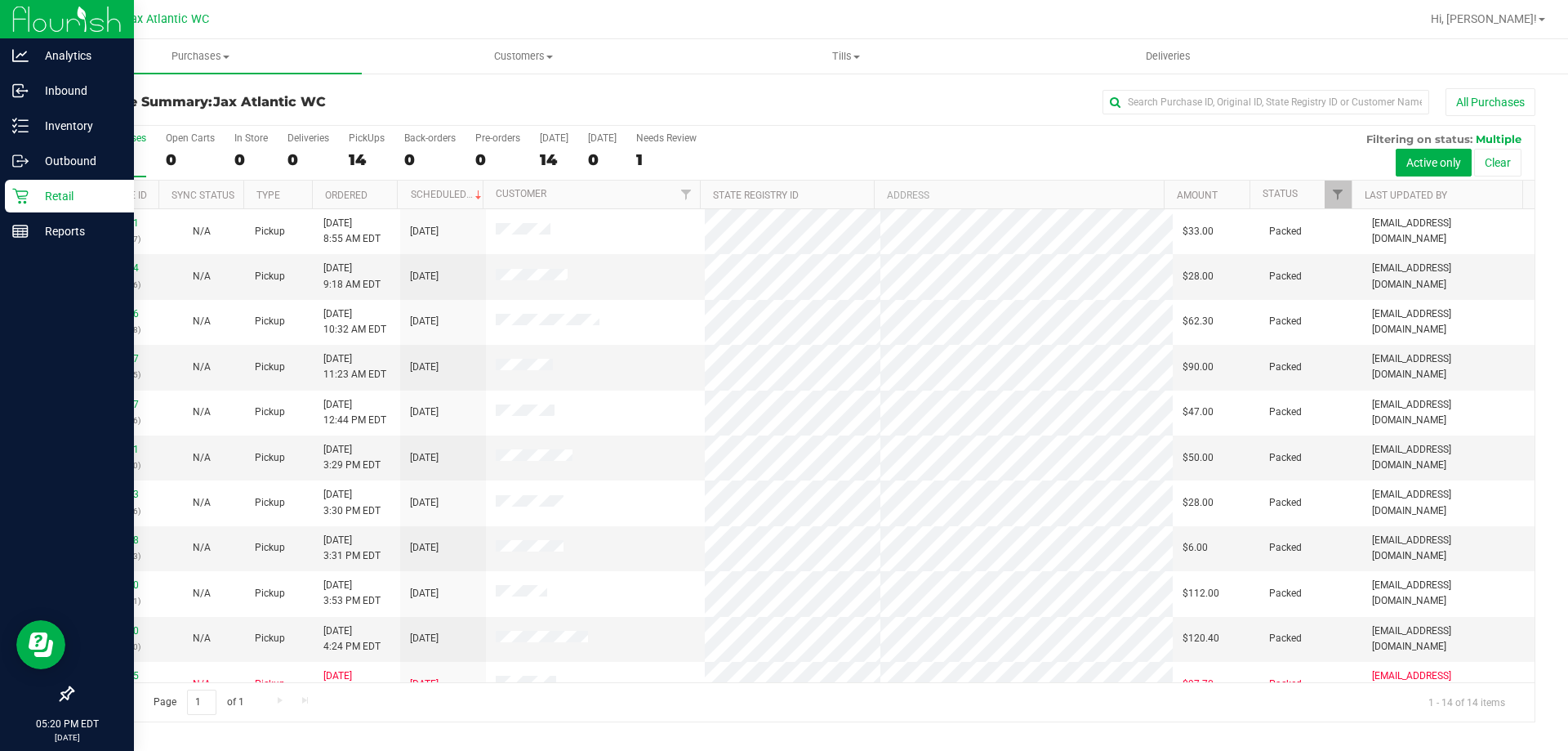
scroll to position [160, 0]
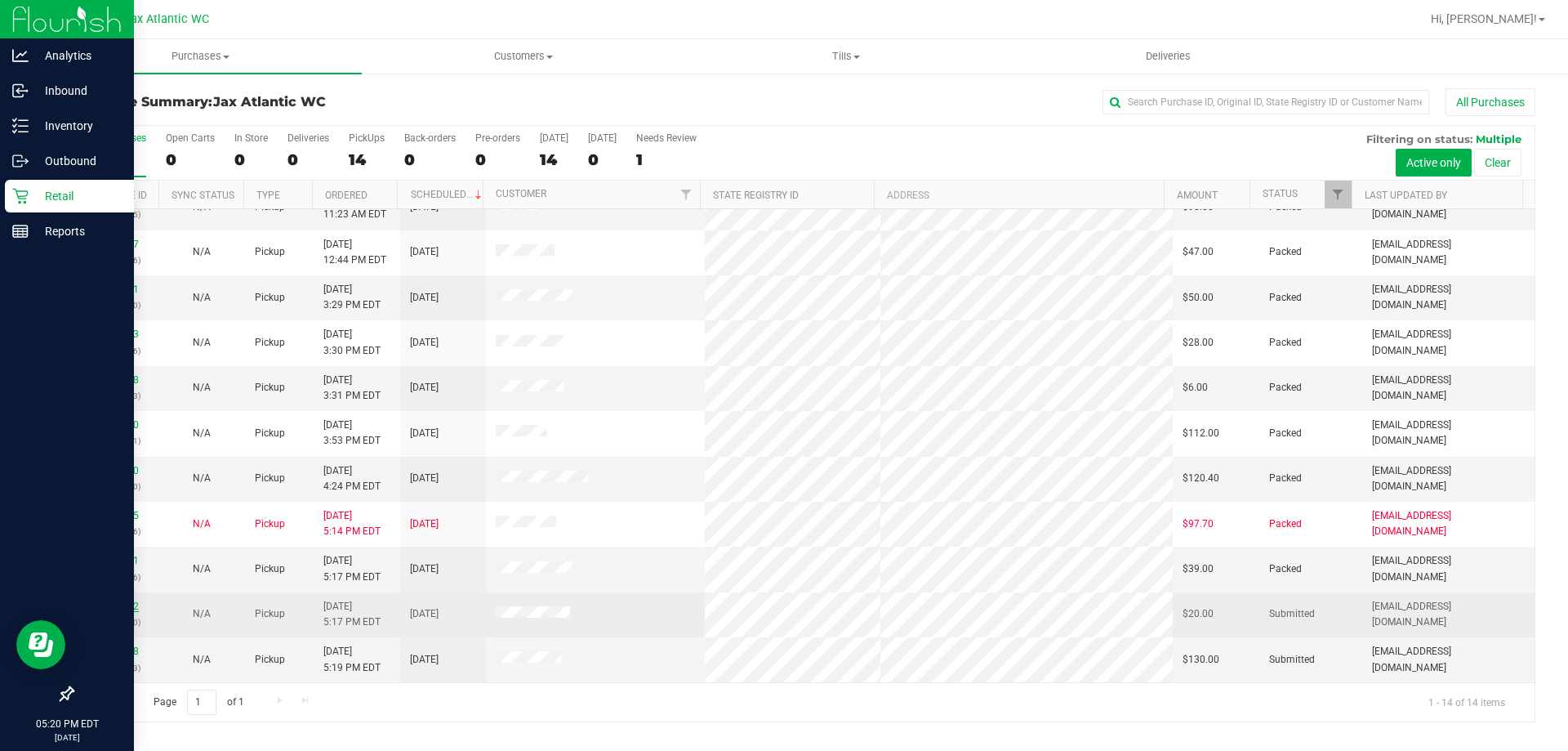
click at [123, 603] on link "12017352" at bounding box center [116, 606] width 46 height 11
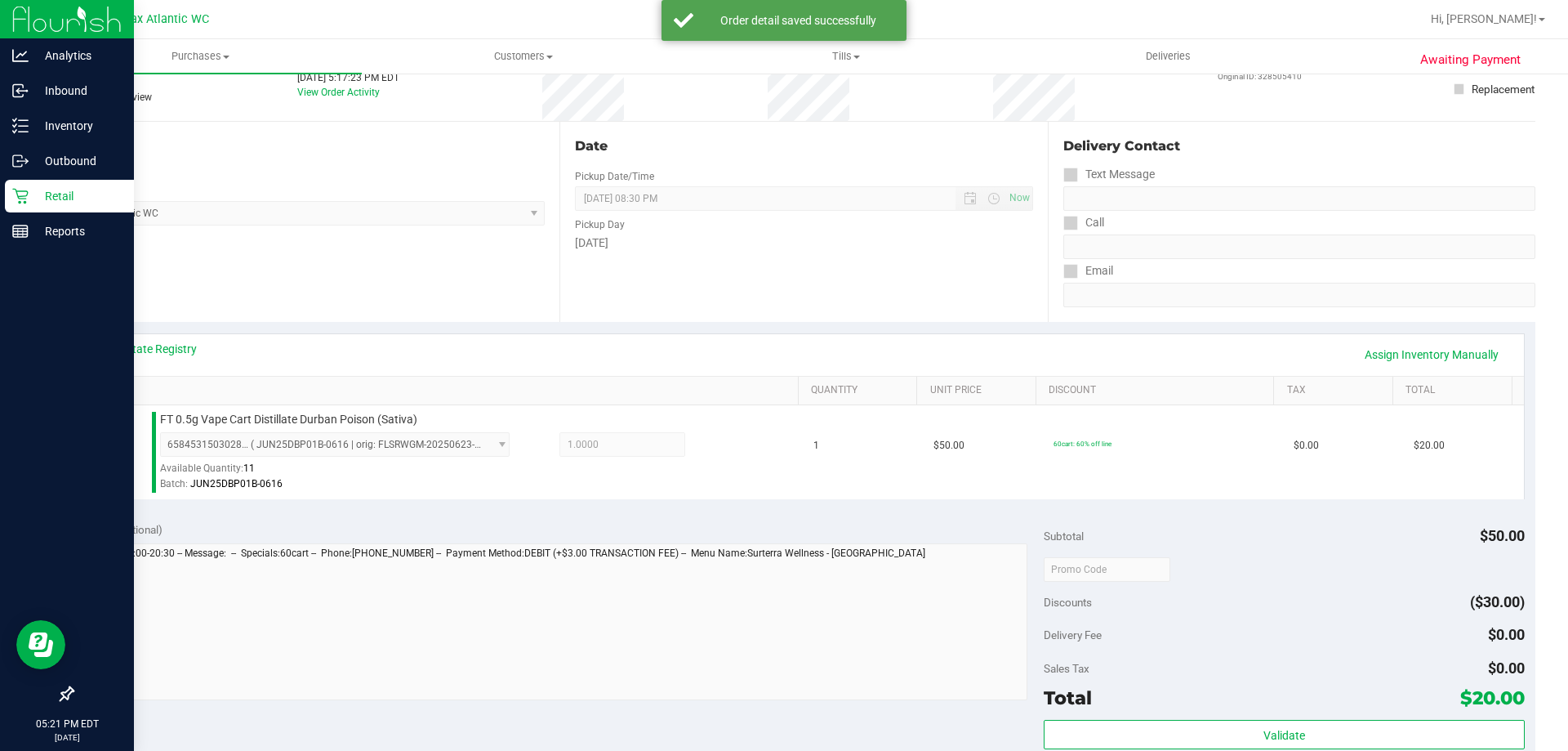
scroll to position [245, 0]
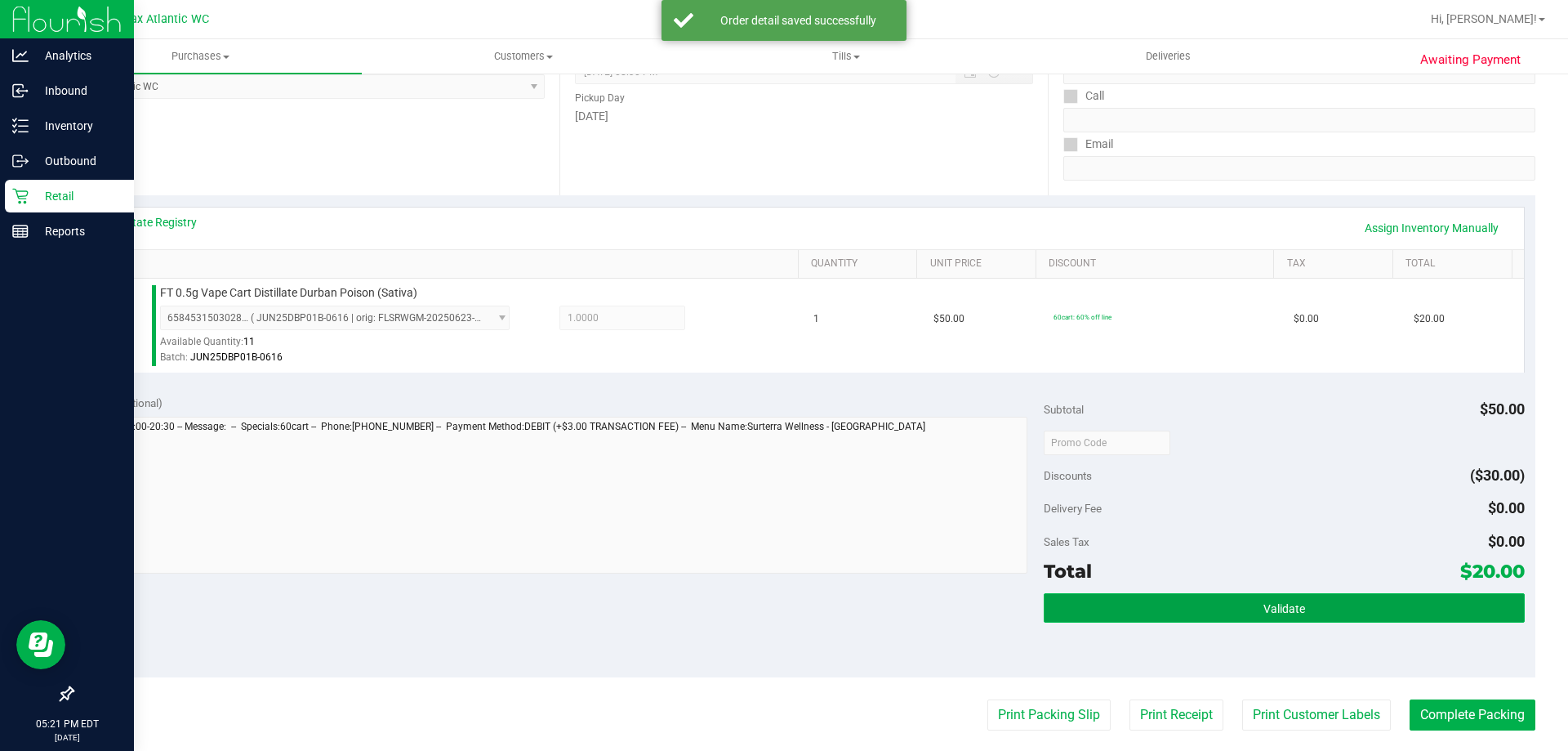
click at [1125, 608] on button "Validate" at bounding box center [1283, 608] width 480 height 29
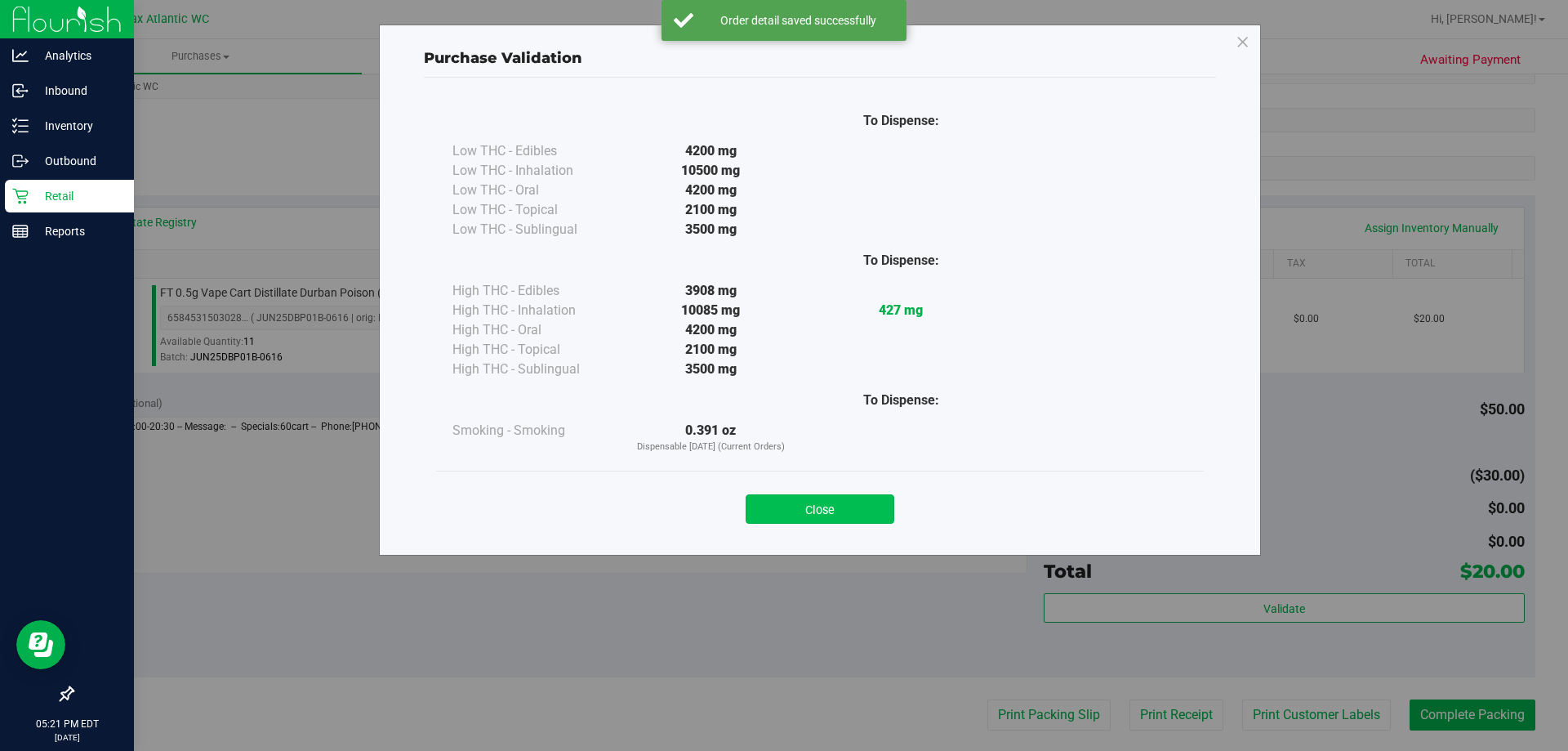
click at [837, 509] on button "Close" at bounding box center [820, 509] width 149 height 29
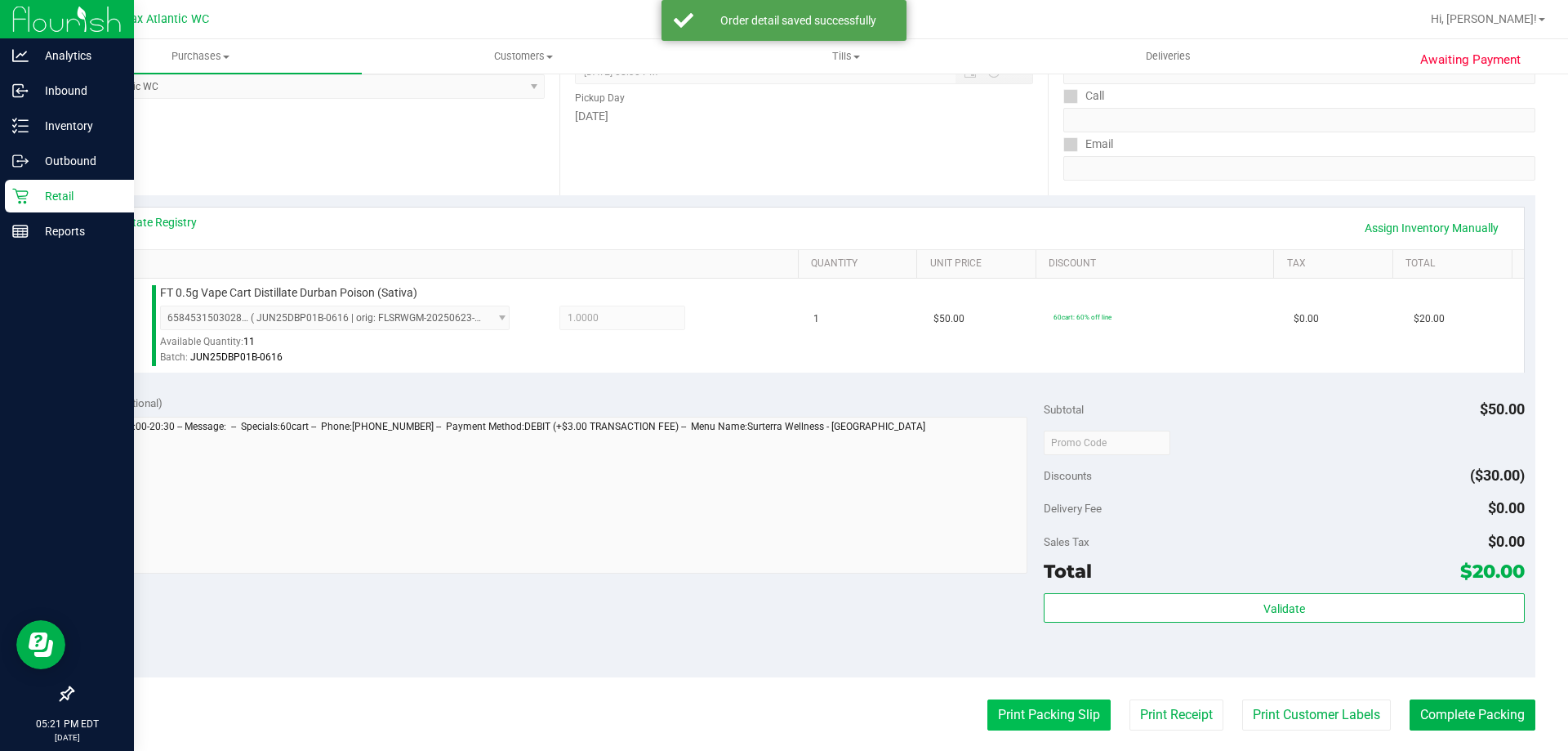
click at [1052, 710] on button "Print Packing Slip" at bounding box center [1049, 716] width 124 height 31
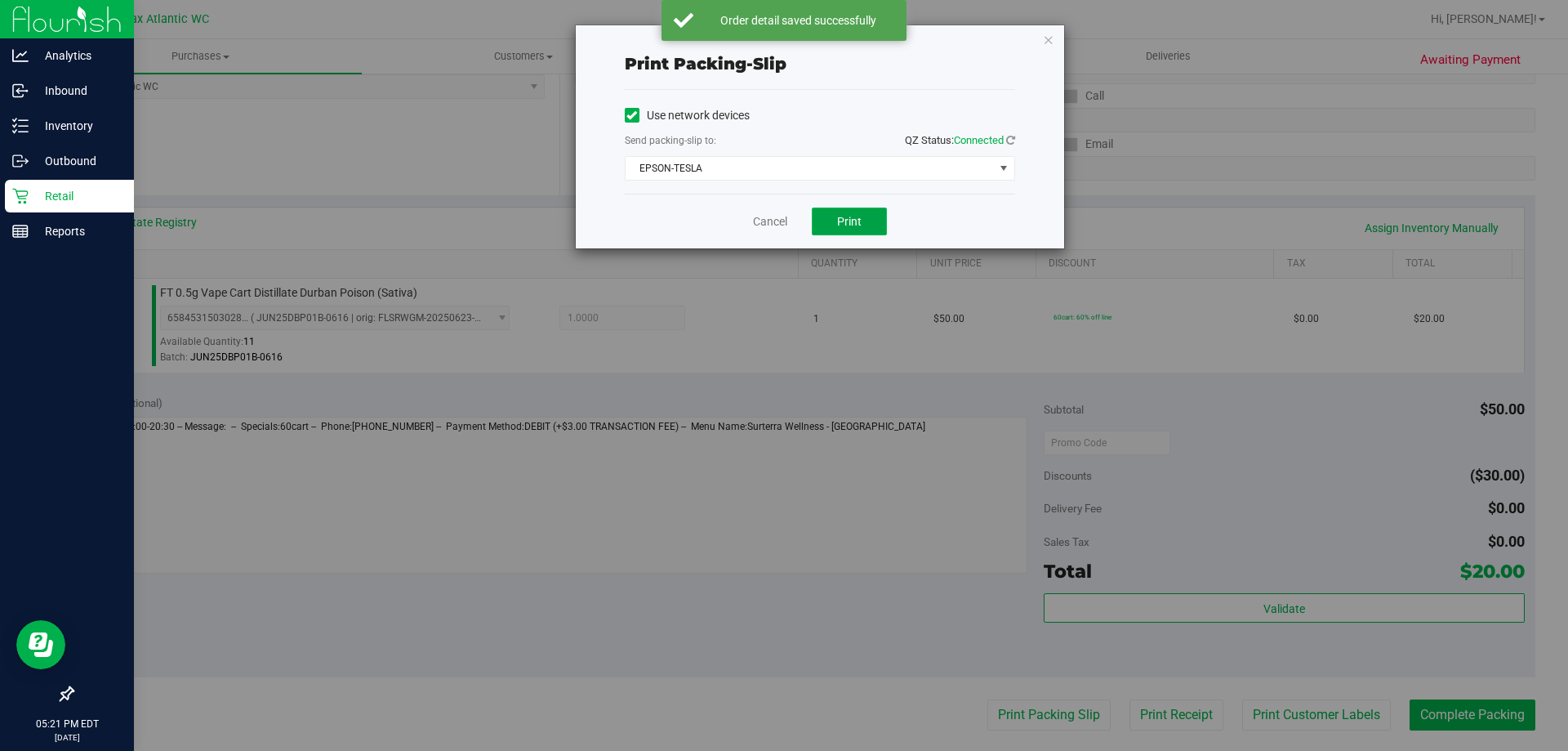
click at [854, 221] on span "Print" at bounding box center [849, 221] width 24 height 13
click at [1046, 42] on icon "button" at bounding box center [1048, 39] width 11 height 20
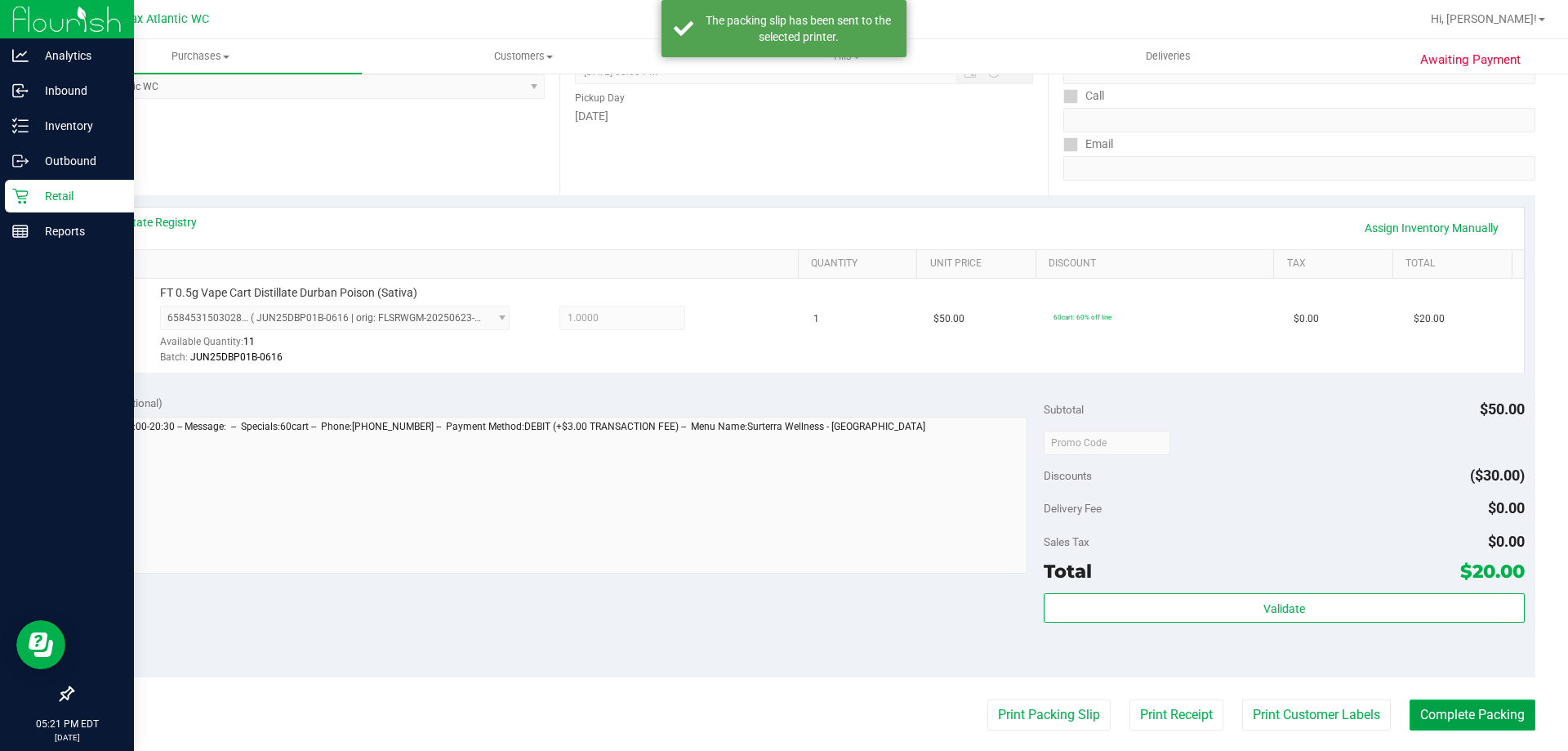
click at [1447, 716] on button "Complete Packing" at bounding box center [1472, 716] width 125 height 31
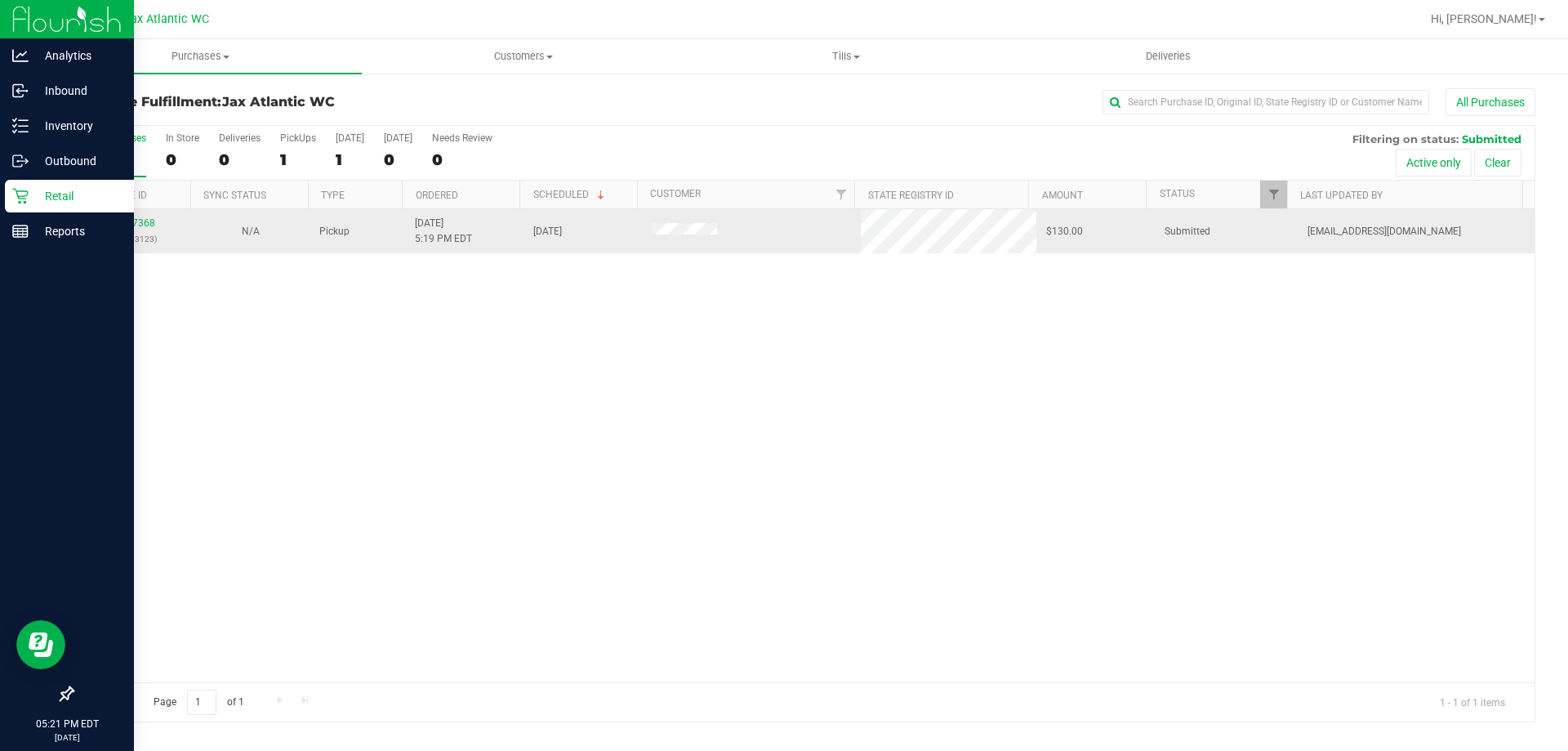
click at [126, 216] on div "12017368 (328503123)" at bounding box center [131, 231] width 99 height 31
click at [132, 227] on link "12017368" at bounding box center [132, 222] width 46 height 11
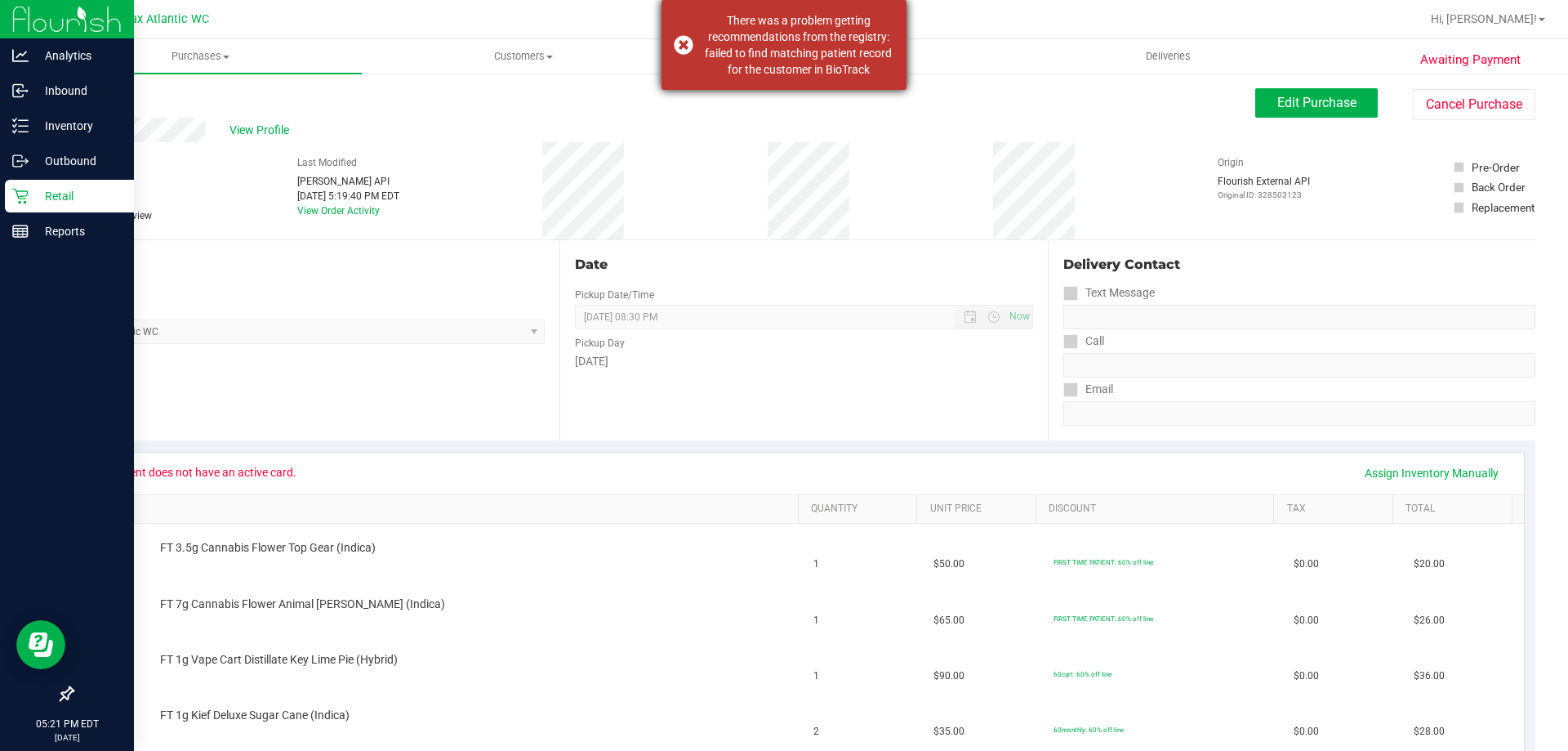
click at [677, 47] on div "There was a problem getting recommendations from the registry: failed to find m…" at bounding box center [784, 45] width 245 height 90
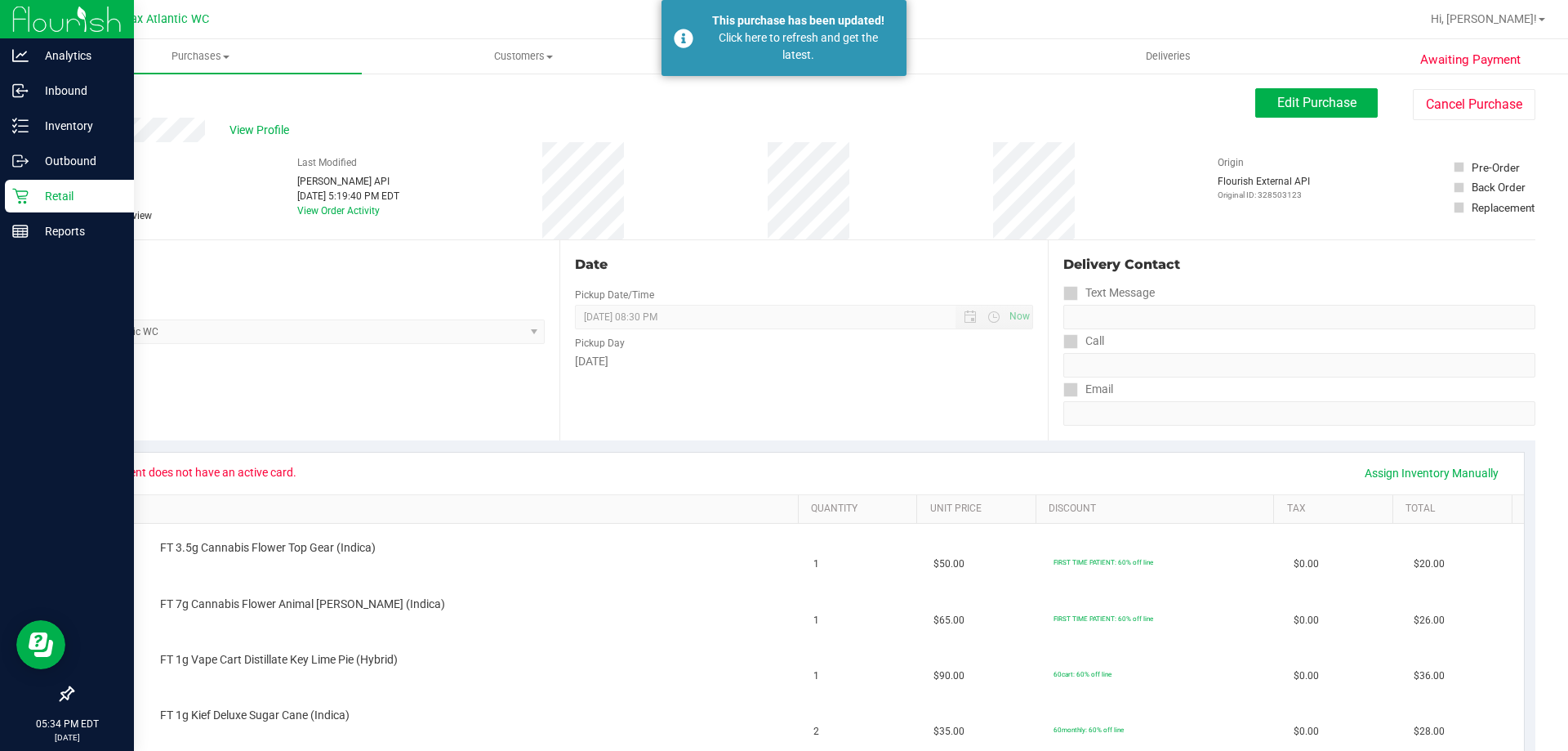
click at [19, 199] on icon at bounding box center [20, 196] width 16 height 16
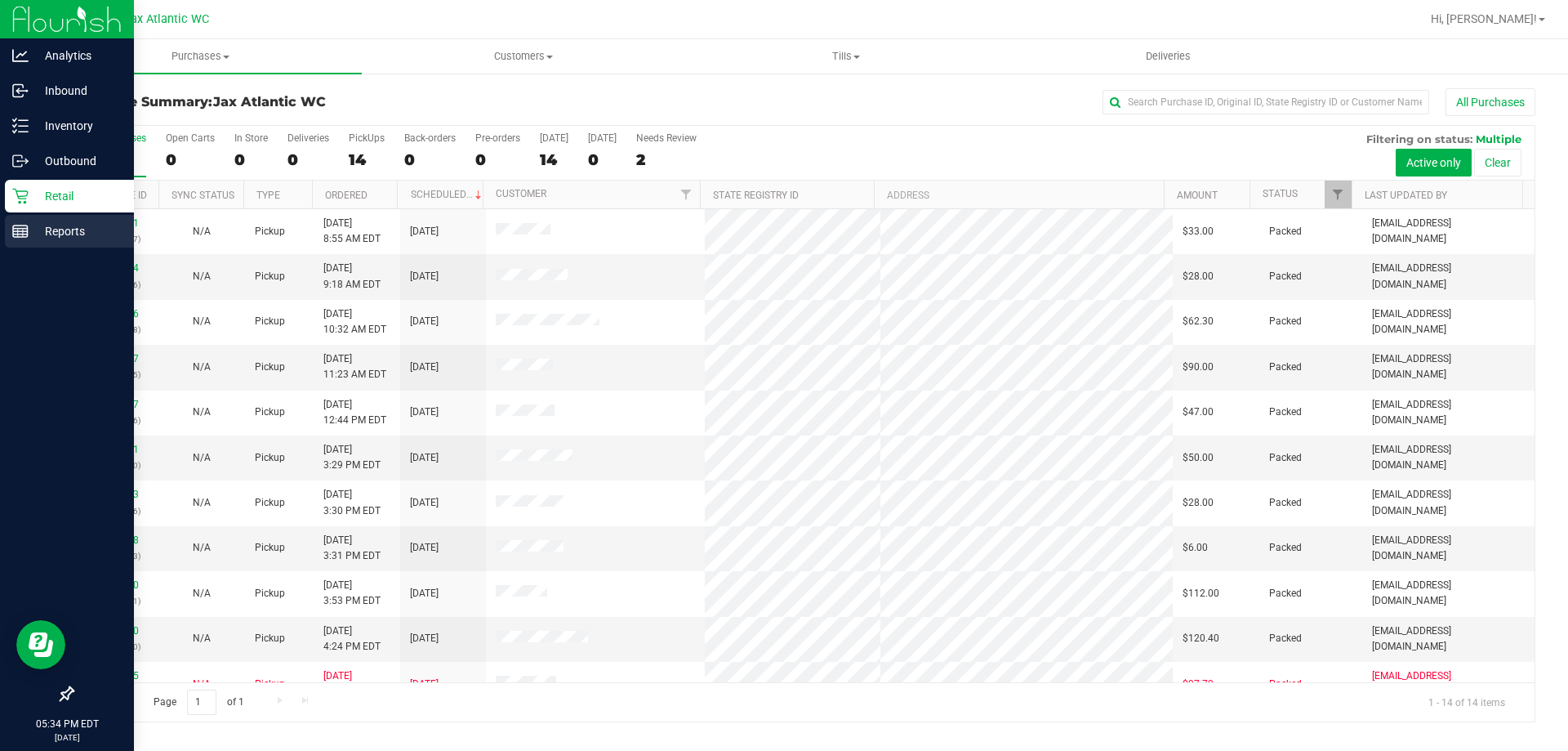
click at [20, 234] on line at bounding box center [20, 234] width 15 height 0
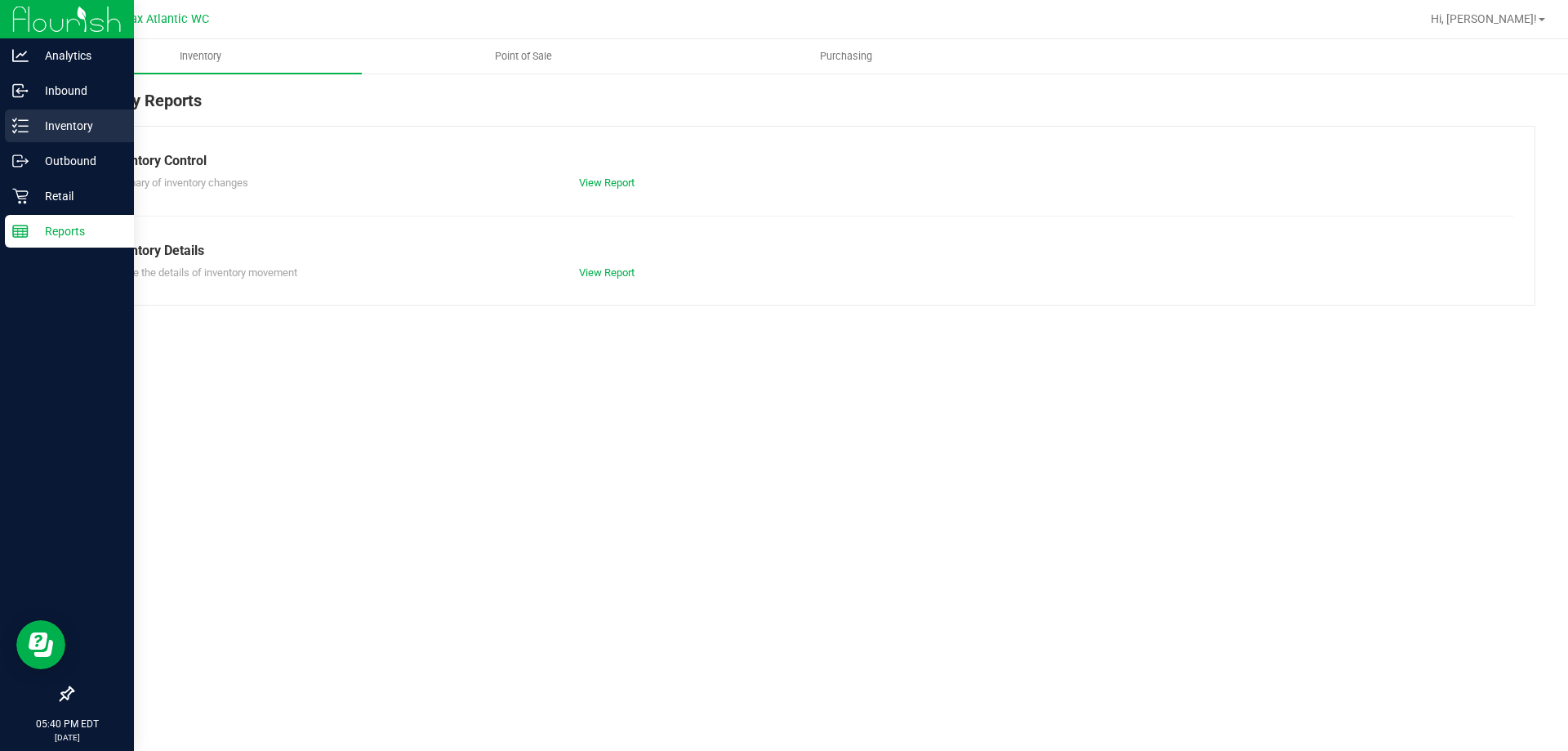
click at [64, 132] on p "Inventory" at bounding box center [77, 125] width 98 height 20
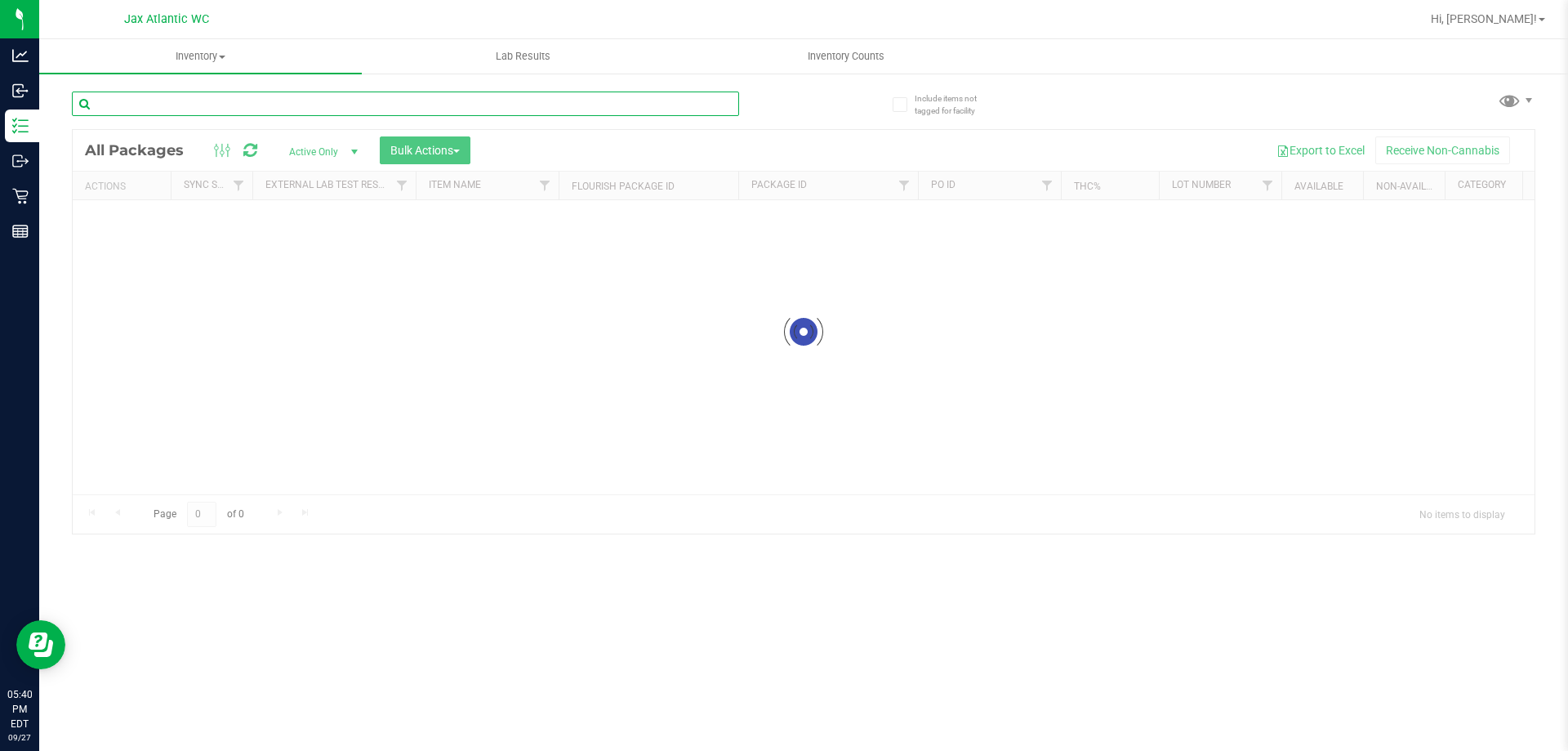
click at [186, 97] on input "text" at bounding box center [406, 104] width 668 height 24
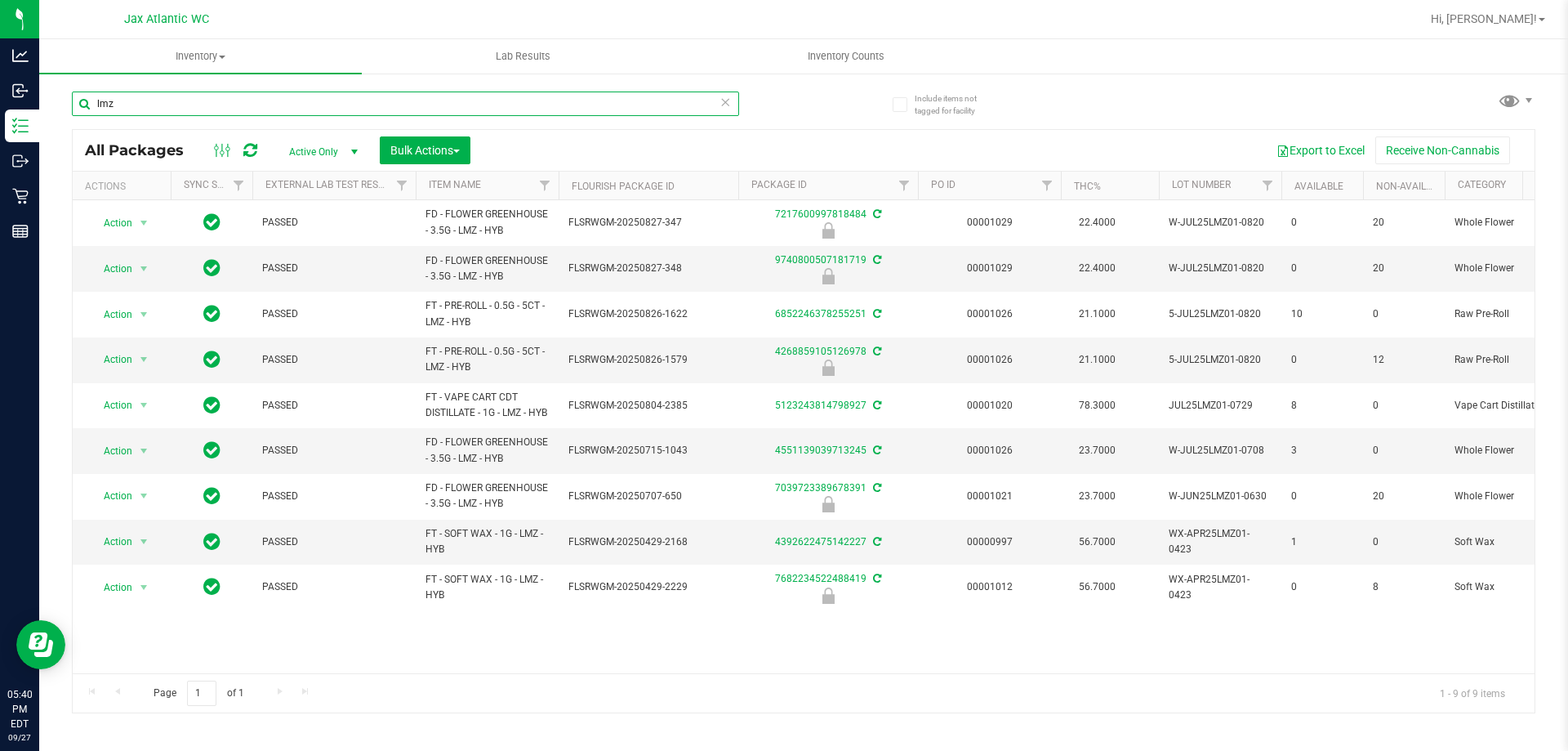
type input "lmz"
